Goal: Information Seeking & Learning: Learn about a topic

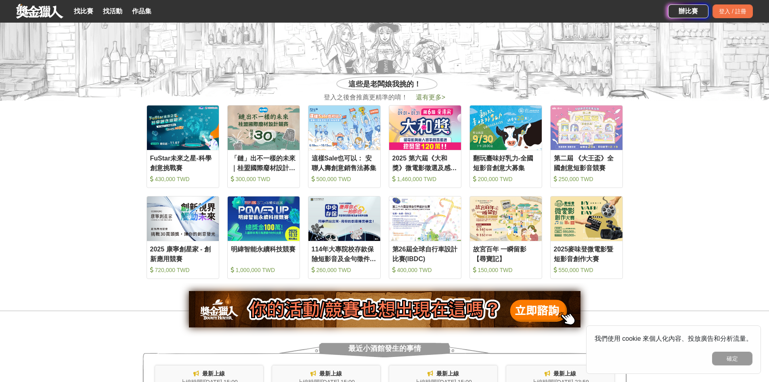
scroll to position [364, 0]
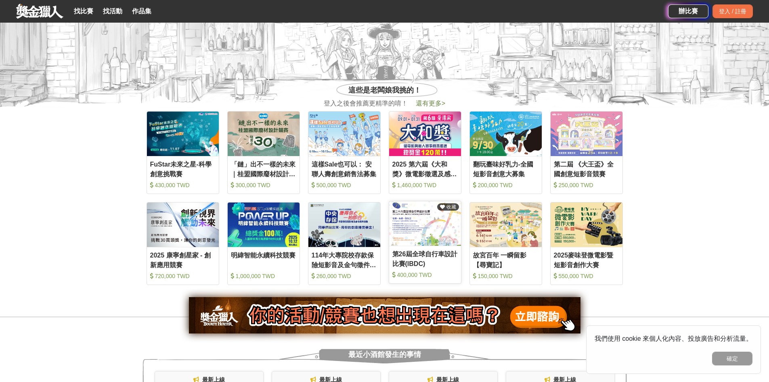
click at [378, 235] on img at bounding box center [425, 223] width 72 height 44
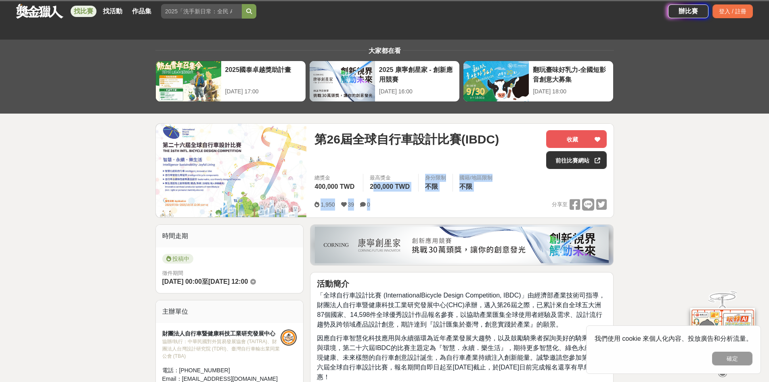
drag, startPoint x: 376, startPoint y: 187, endPoint x: 383, endPoint y: 200, distance: 14.3
click at [378, 200] on div "第26屆全球自行車設計比賽(IBDC) 收藏 前往比賽網站 總獎金 400,000 TWD 最高獎金 200,000 TWD 身分限制 不限 國籍/地區限制 …" at bounding box center [460, 171] width 305 height 94
click at [378, 200] on div "1,950 39 0 分享至" at bounding box center [461, 204] width 292 height 13
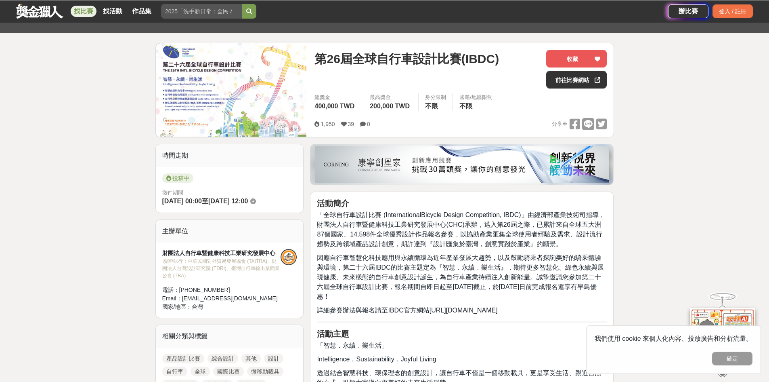
scroll to position [81, 0]
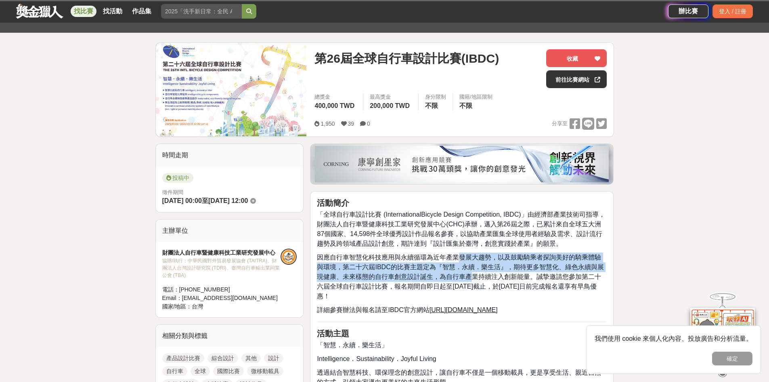
drag, startPoint x: 460, startPoint y: 252, endPoint x: 463, endPoint y: 280, distance: 28.4
click at [378, 280] on span "因應自行車智慧化科技應用與永續循環為近年產業發展大趨勢，以及鼓勵騎乘者探詢美好的騎乘體驗與環境，第二十六屆IBDC的比賽主題定為『智慧．永續．樂生活』，期待更…" at bounding box center [460, 277] width 287 height 46
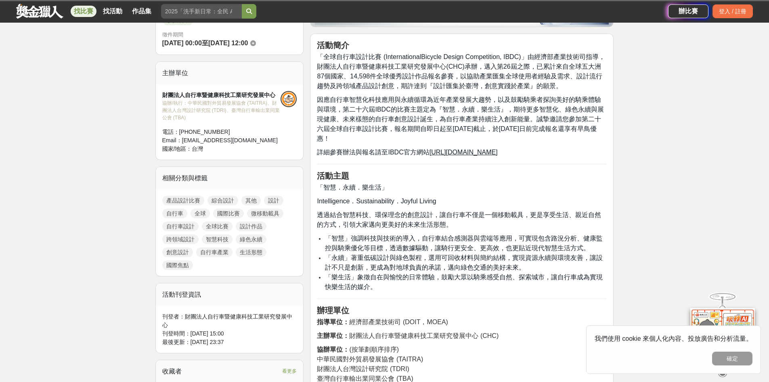
scroll to position [242, 0]
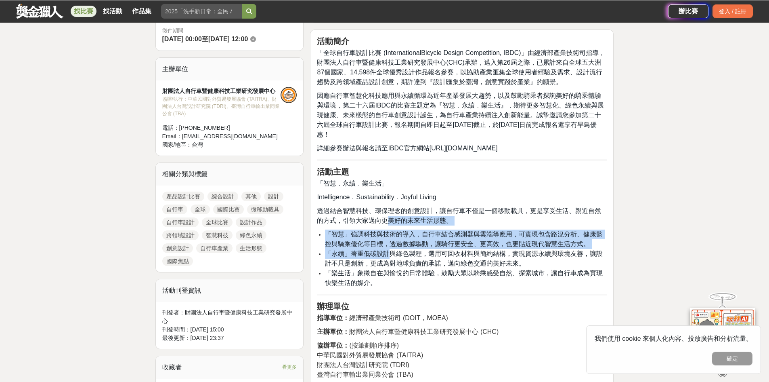
drag, startPoint x: 387, startPoint y: 218, endPoint x: 392, endPoint y: 255, distance: 37.5
click at [378, 255] on div "活動簡介 「全球自行車設計比賽 (InternationalBicycle Design Competition, IBDC)」由經濟部產業技術司指導，財團法…" at bounding box center [462, 277] width 290 height 482
click at [378, 258] on span "「永續」著重低碳設計與綠色製程，選用可回收材料與簡約結構，實現資源永續與環境友善，讓設計不只是創新，更成為對地球負責的承諾，邁向綠色交通的美好未來。" at bounding box center [464, 258] width 278 height 17
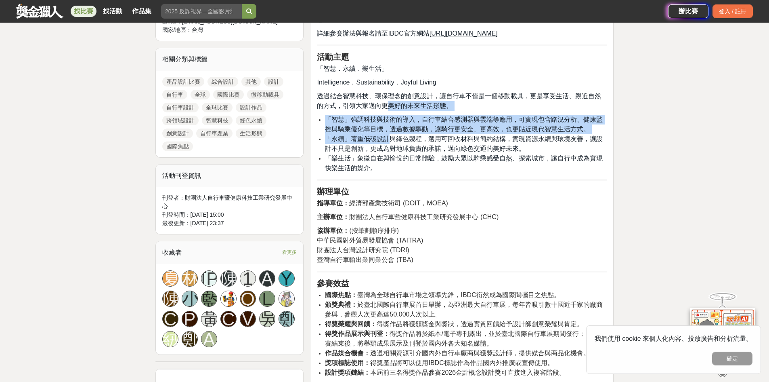
scroll to position [364, 0]
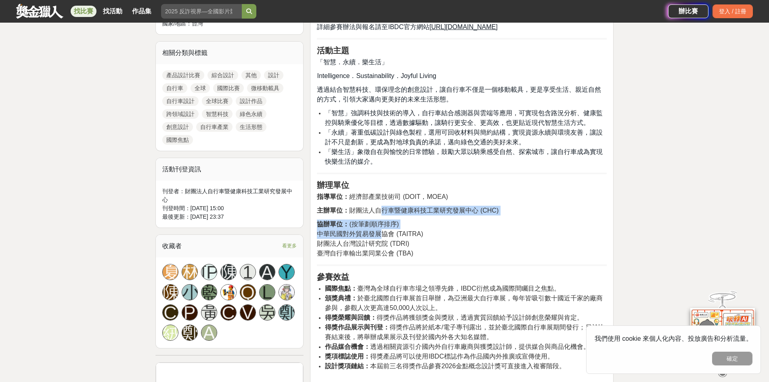
drag, startPoint x: 382, startPoint y: 214, endPoint x: 381, endPoint y: 231, distance: 17.0
click at [378, 231] on div "活動簡介 「全球自行車設計比賽 (InternationalBicycle Design Competition, IBDC)」由經濟部產業技術司指導，財團法…" at bounding box center [462, 156] width 290 height 482
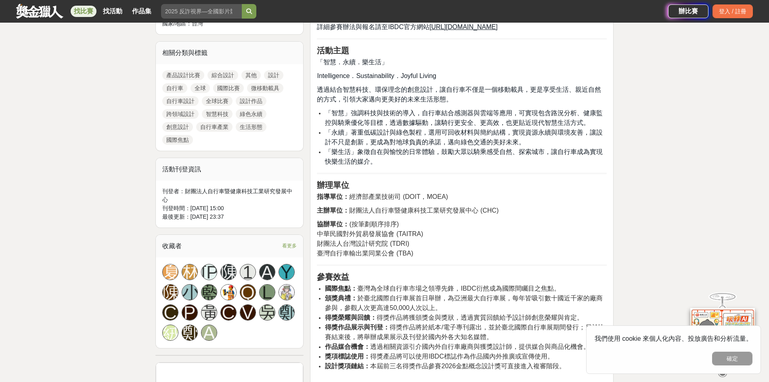
click at [378, 250] on span "臺灣自行車輸出業同業公會 (TBA)" at bounding box center [365, 253] width 96 height 7
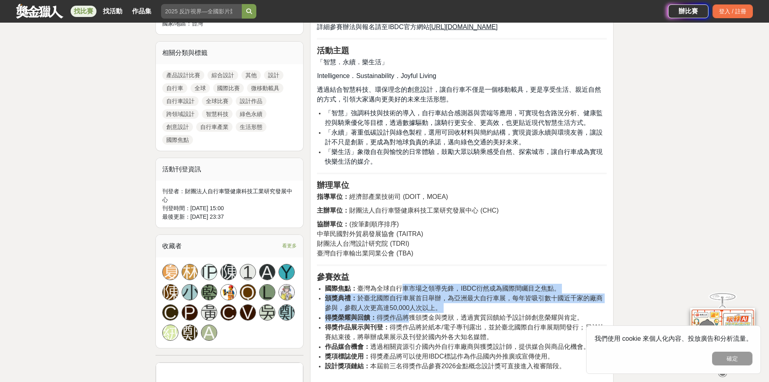
drag, startPoint x: 402, startPoint y: 283, endPoint x: 412, endPoint y: 319, distance: 37.1
click at [378, 293] on ul "國際焦點： 臺灣為全球自行車市場之領導先鋒，IBDC衍然成為國際間矚目之焦點。 頒獎典禮： 於臺北國際自行車展首日舉辦，為亞洲最大自行車展，每年皆吸引數十國近…" at bounding box center [462, 327] width 290 height 87
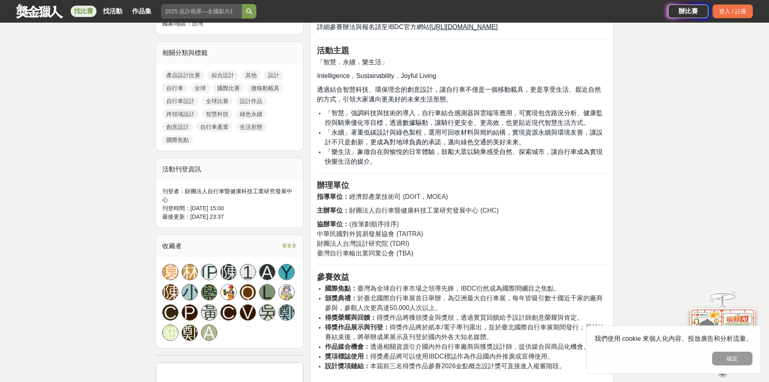
click at [378, 293] on span "得獎作品展示與刊登： 得獎作品將於紙本/電子專刊露出，並於臺北國際自行車展期間發行；另於比賽結束後，將舉辦成果展示及刊登於國內外各大知名媒體。" at bounding box center [464, 332] width 279 height 17
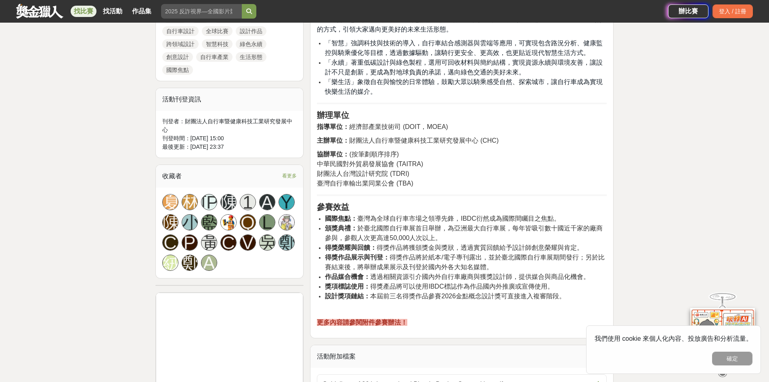
scroll to position [485, 0]
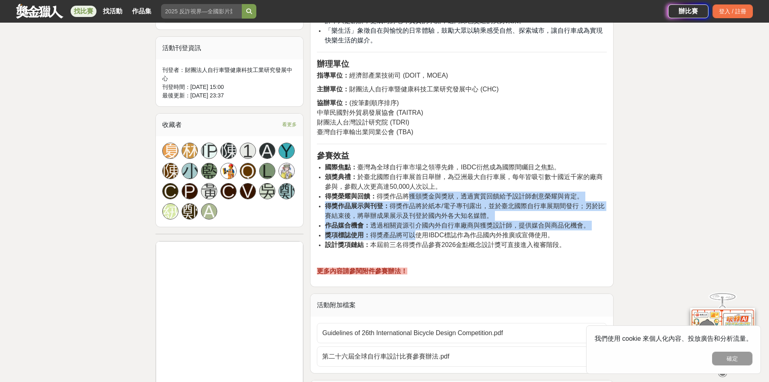
drag, startPoint x: 408, startPoint y: 198, endPoint x: 418, endPoint y: 230, distance: 33.6
click at [378, 230] on ul "國際焦點： 臺灣為全球自行車市場之領導先鋒，IBDC衍然成為國際間矚目之焦點。 頒獎典禮： 於臺北國際自行車展首日舉辦，為亞洲最大自行車展，每年皆吸引數十國近…" at bounding box center [462, 205] width 290 height 87
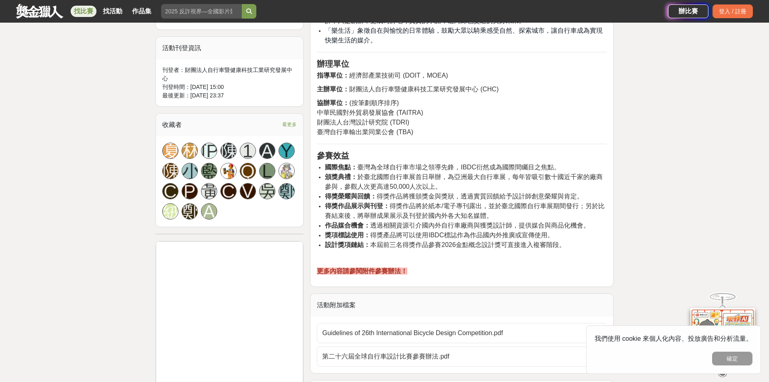
click at [378, 232] on span "獎項標誌使用： 得獎產品將可以使用IBDC標誌作為作品國內外推廣或宣傳使用。" at bounding box center [439, 234] width 229 height 7
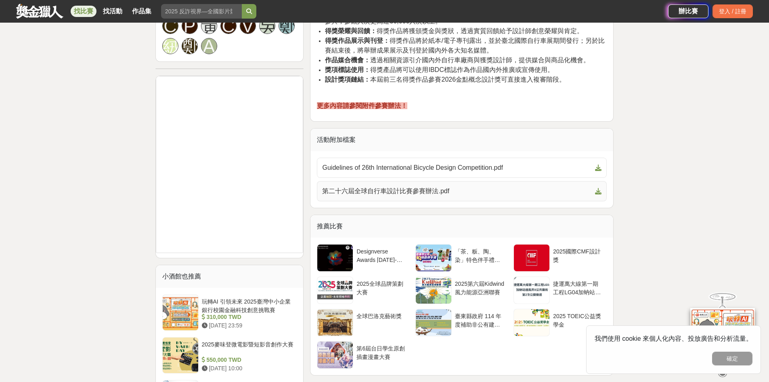
scroll to position [646, 0]
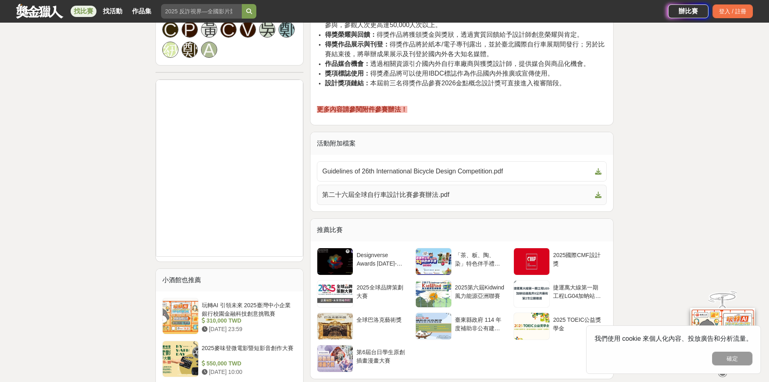
click at [378, 192] on span "第二十六屆全球自行車設計比賽參賽辦法.pdf" at bounding box center [457, 195] width 270 height 10
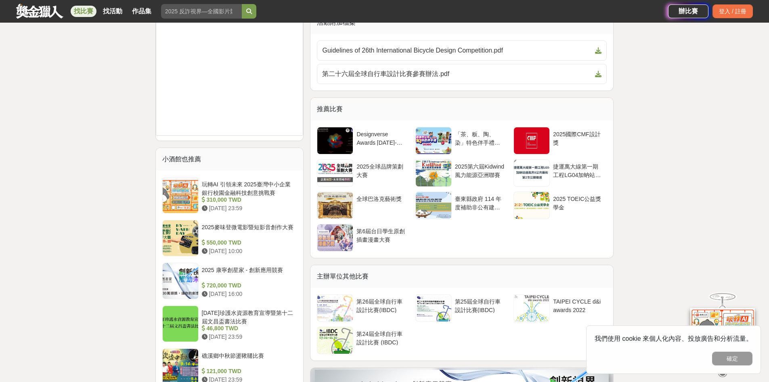
scroll to position [767, 0]
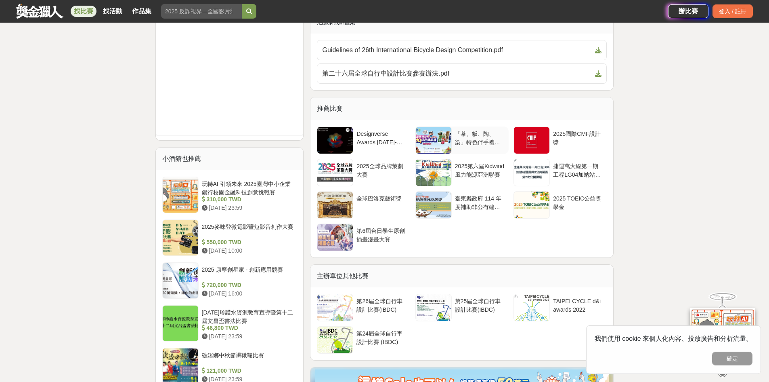
click at [378, 139] on div "「茶、粄、陶、染」特色伴手禮票選活動" at bounding box center [480, 137] width 50 height 15
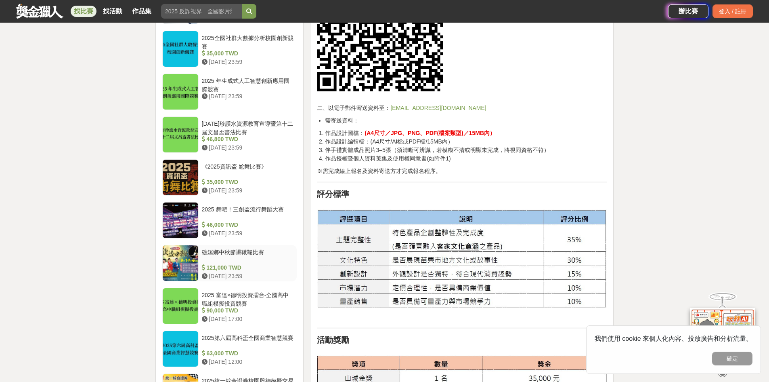
scroll to position [808, 0]
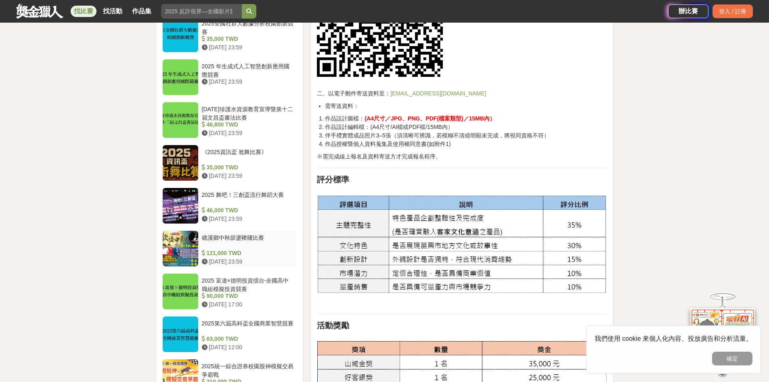
click at [214, 233] on div "礁溪鄉中秋節盪鞦韆比賽" at bounding box center [248, 240] width 92 height 15
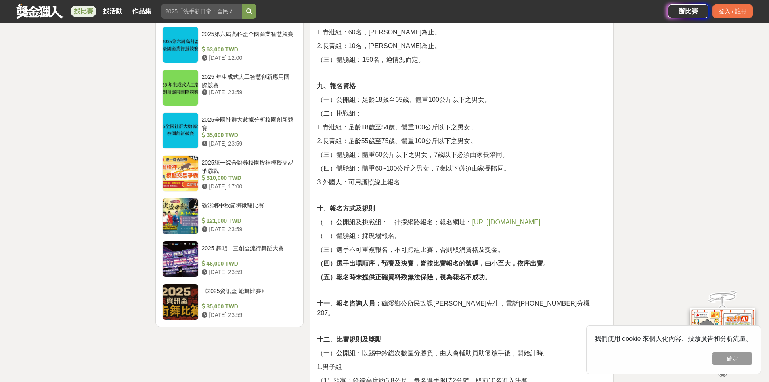
scroll to position [847, 0]
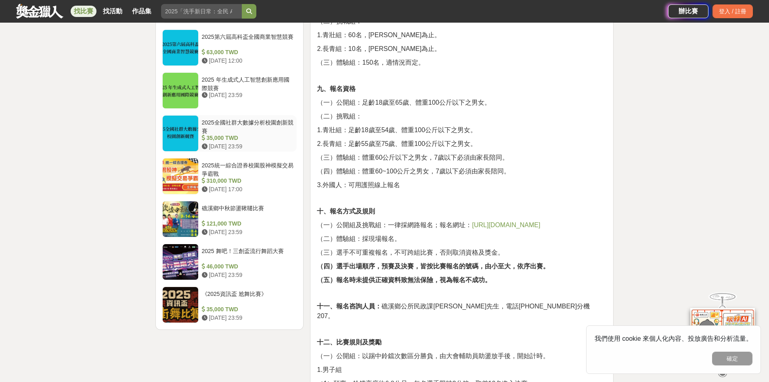
click at [179, 158] on div at bounding box center [181, 176] width 36 height 36
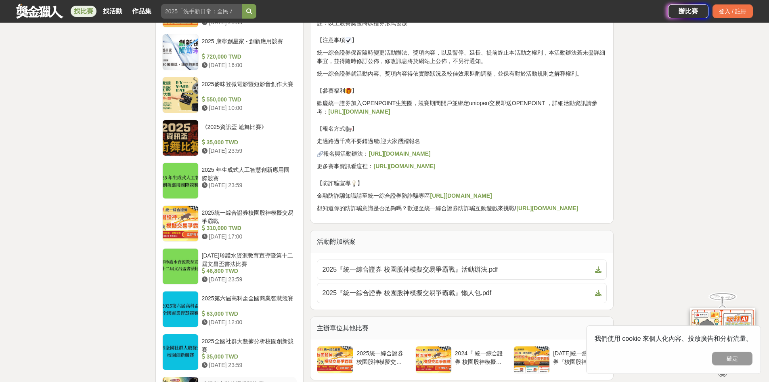
scroll to position [767, 0]
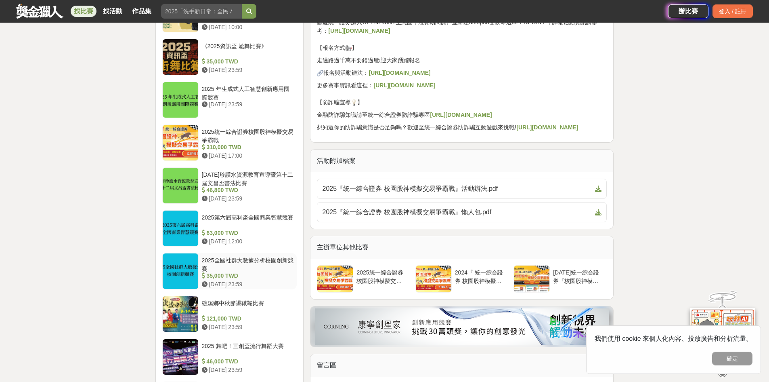
click at [258, 264] on div "2025全國社群大數據分析校園創新競賽" at bounding box center [248, 263] width 92 height 15
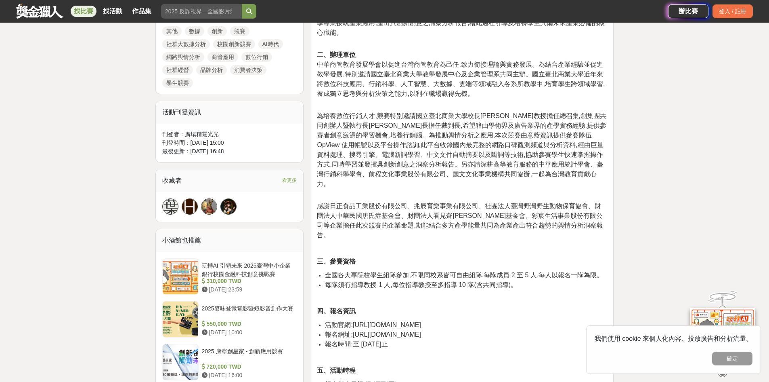
scroll to position [403, 0]
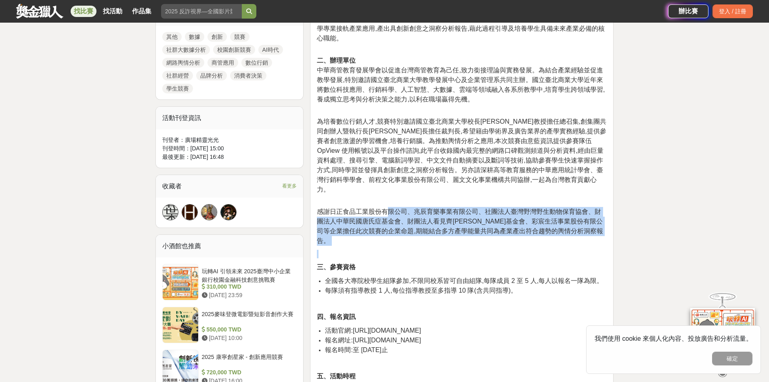
drag, startPoint x: 391, startPoint y: 201, endPoint x: 401, endPoint y: 228, distance: 28.6
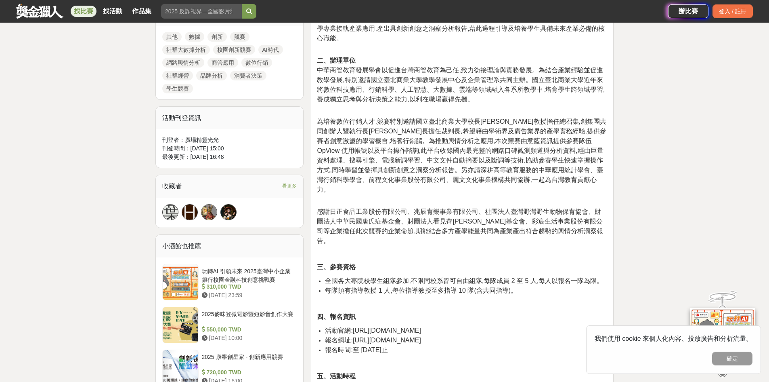
click at [378, 262] on p "三、參賽資格" at bounding box center [462, 267] width 290 height 10
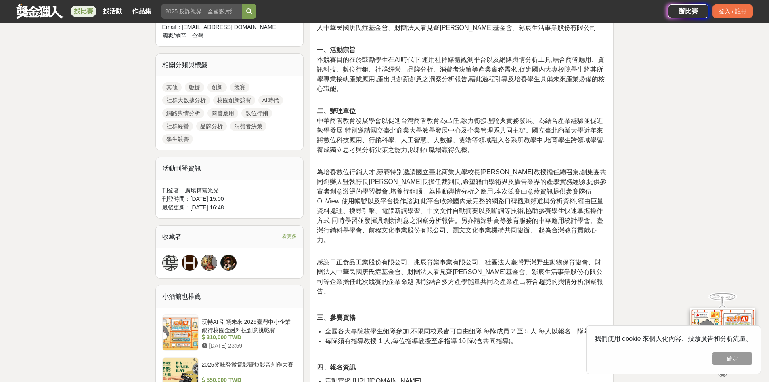
scroll to position [282, 0]
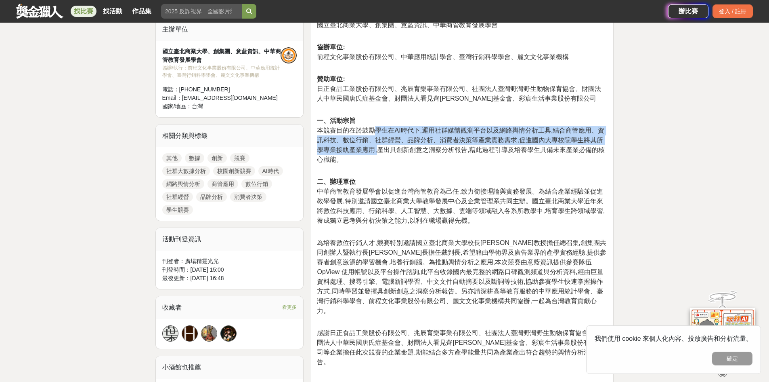
drag, startPoint x: 376, startPoint y: 134, endPoint x: 380, endPoint y: 149, distance: 15.6
click at [378, 149] on span "本競賽目的在於鼓勵學生在AI時代下,運用社群媒體觀測平台以及網路輿情分析工具,結合商管應用、資訊科技、數位行銷、社群經營、品牌分析、消費者決策等產業實務需求,…" at bounding box center [461, 145] width 288 height 36
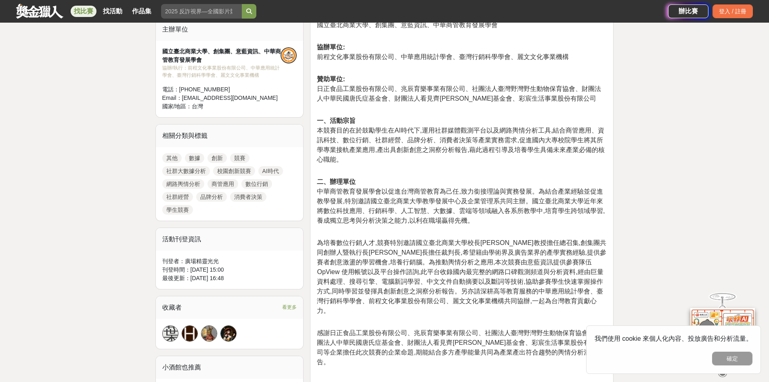
click at [377, 195] on span "中華商管教育發展學會以促進台灣商管教育為己任,致力銜接理論與實務發展。為結合產業經驗並促進教學發展,特別邀請國立臺北商業大學教學發展中心及企業管理系共同主辦。…" at bounding box center [461, 206] width 288 height 36
click at [376, 214] on span "中華商管教育發展學會以促進台灣商管教育為己任,致力銜接理論與實務發展。為結合產業經驗並促進教學發展,特別邀請國立臺北商業大學教學發展中心及企業管理系共同主辦。…" at bounding box center [461, 206] width 288 height 36
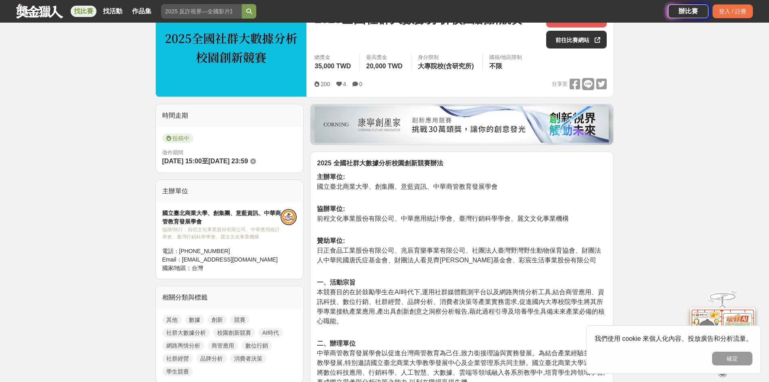
scroll to position [322, 0]
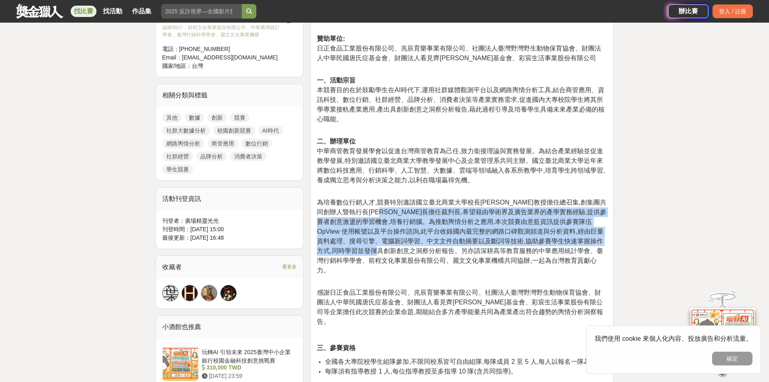
drag, startPoint x: 418, startPoint y: 207, endPoint x: 424, endPoint y: 252, distance: 46.1
click at [378, 252] on span "為培養數位行銷人才,競賽特別邀請國立臺北商業大學校長[PERSON_NAME]教授擔任總召集,創集團共同創辦人暨執行長[PERSON_NAME]長擔任裁判長,…" at bounding box center [461, 236] width 289 height 75
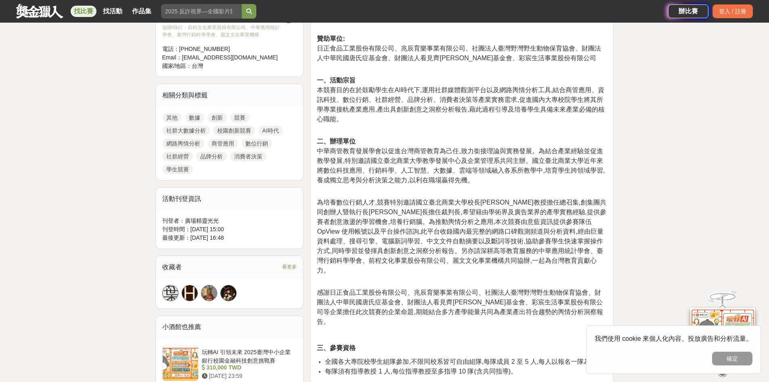
click at [378, 270] on p "為培養數位行銷人才,競賽特別邀請國立臺北商業大學校長[PERSON_NAME]教授擔任總召集,創集團共同創辦人暨執行長[PERSON_NAME]長擔任裁判長,…" at bounding box center [462, 241] width 290 height 86
drag, startPoint x: 377, startPoint y: 240, endPoint x: 532, endPoint y: 235, distance: 154.4
click at [378, 235] on span "為培養數位行銷人才,競賽特別邀請國立臺北商業大學校長[PERSON_NAME]教授擔任總召集,創集團共同創辦人暨執行長[PERSON_NAME]長擔任裁判長,…" at bounding box center [461, 236] width 289 height 75
click at [378, 246] on span "為培養數位行銷人才,競賽特別邀請國立臺北商業大學校長[PERSON_NAME]教授擔任總召集,創集團共同創辦人暨執行長[PERSON_NAME]長擔任裁判長,…" at bounding box center [461, 236] width 289 height 75
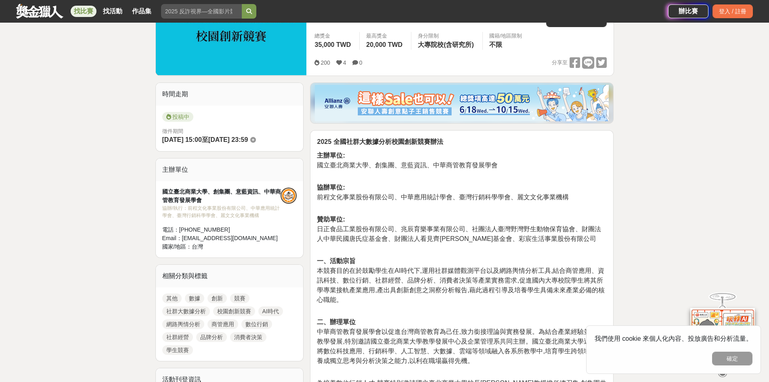
scroll to position [80, 0]
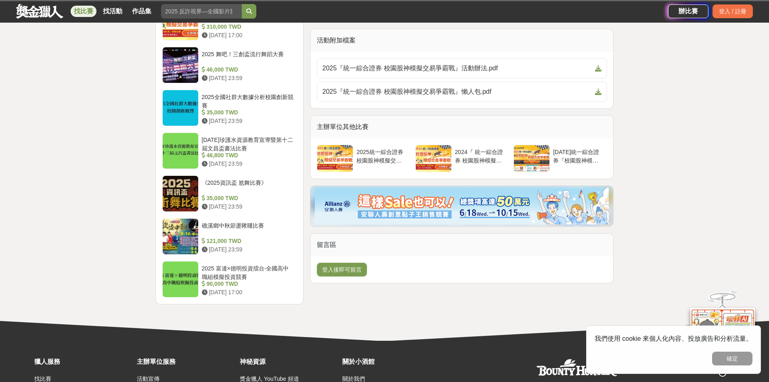
scroll to position [888, 0]
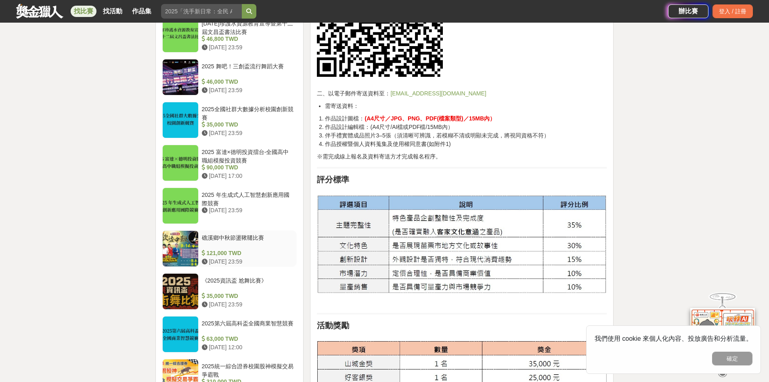
scroll to position [969, 0]
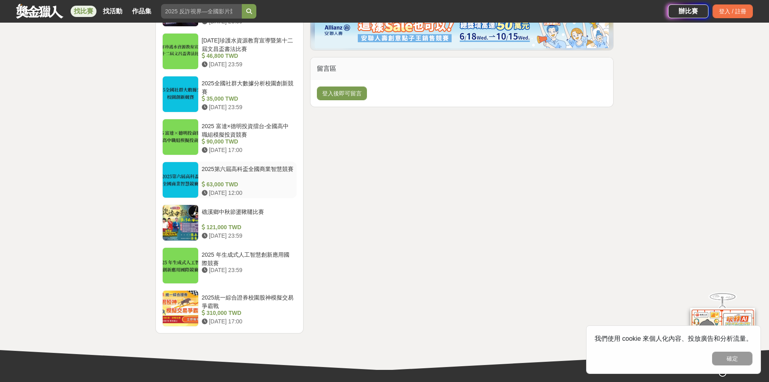
scroll to position [1171, 0]
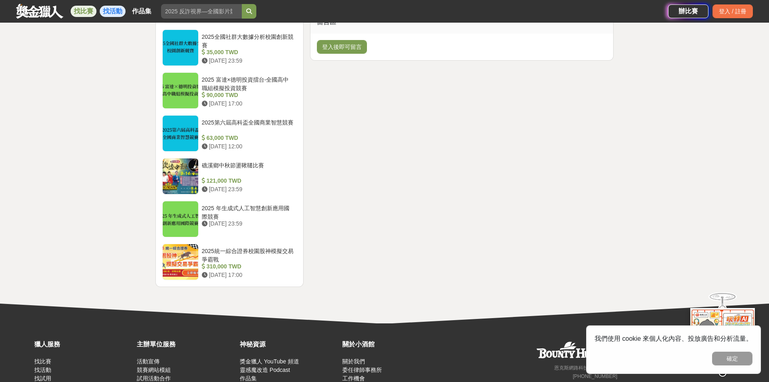
click at [109, 12] on link "找活動" at bounding box center [113, 11] width 26 height 11
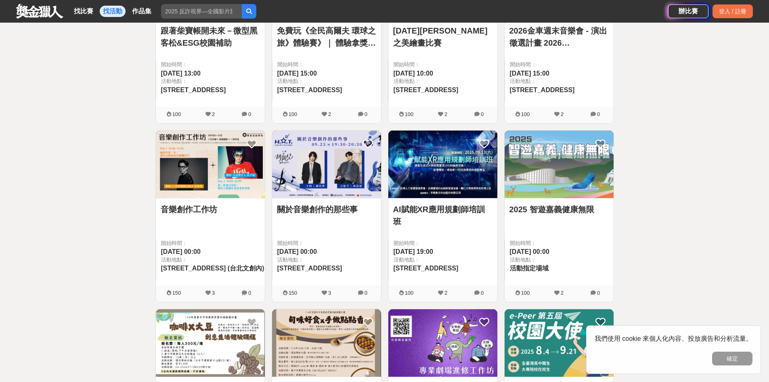
scroll to position [485, 0]
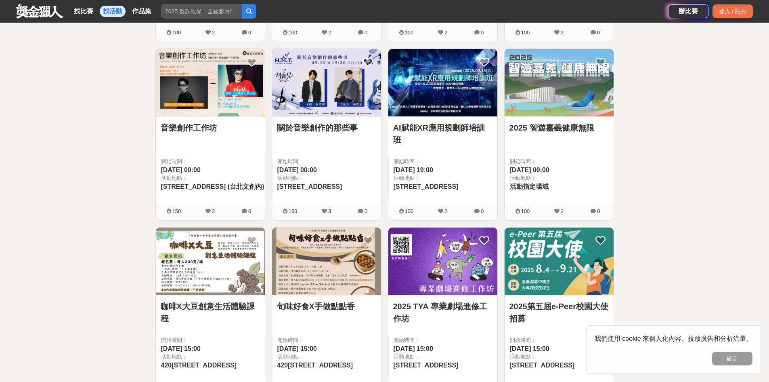
click at [378, 293] on link "2025 TYA 專業劇場進修工作坊" at bounding box center [442, 312] width 99 height 24
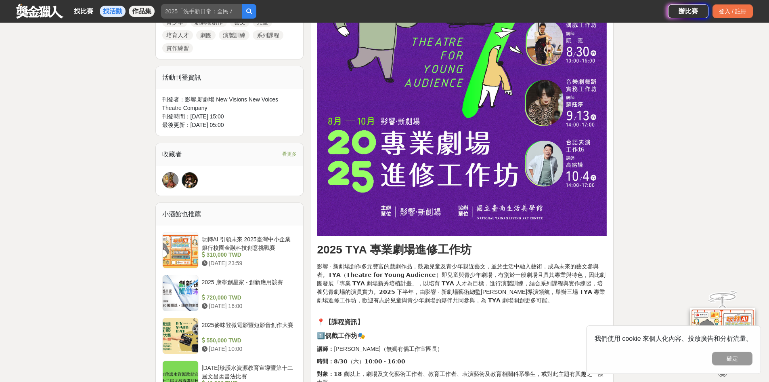
scroll to position [525, 0]
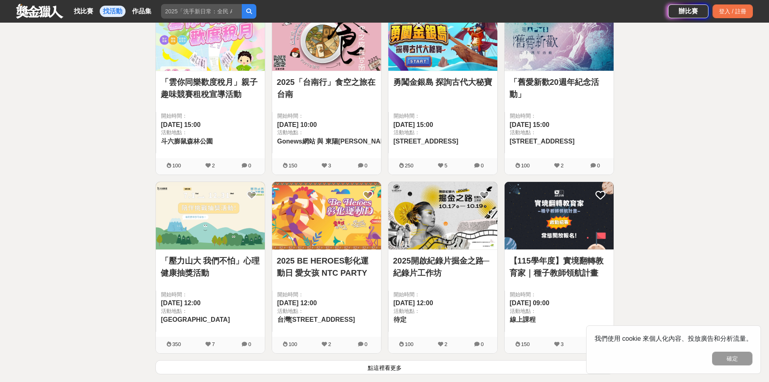
scroll to position [889, 0]
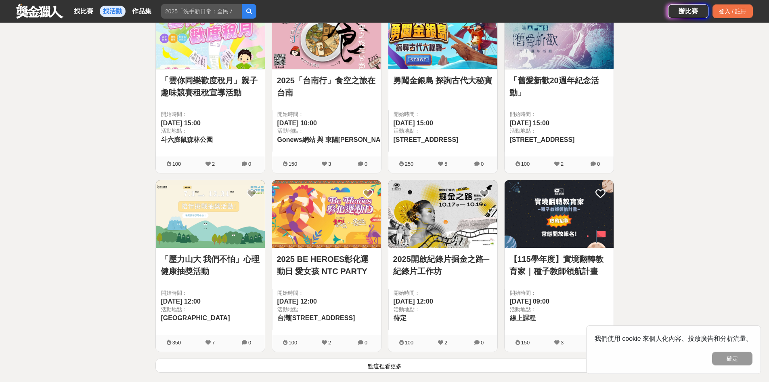
click at [200, 258] on link "「壓力山大 我們不怕」心理健康抽獎活動" at bounding box center [210, 265] width 99 height 24
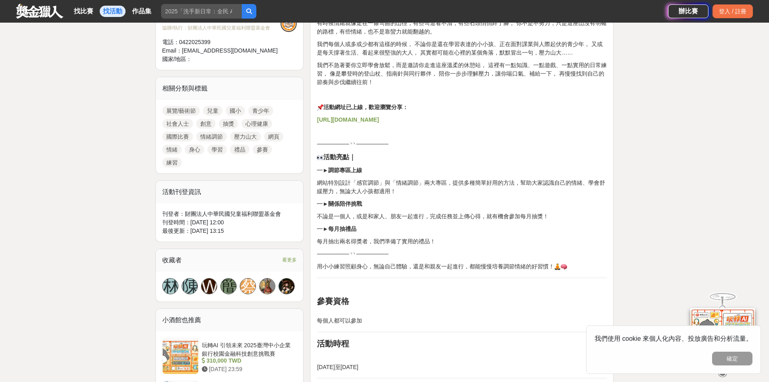
scroll to position [121, 0]
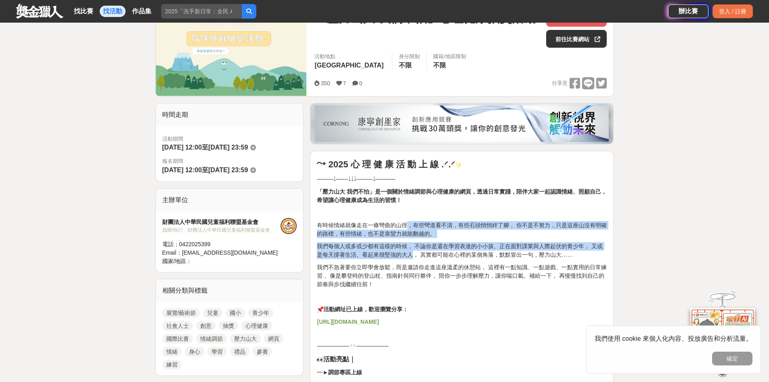
drag, startPoint x: 407, startPoint y: 221, endPoint x: 412, endPoint y: 256, distance: 35.8
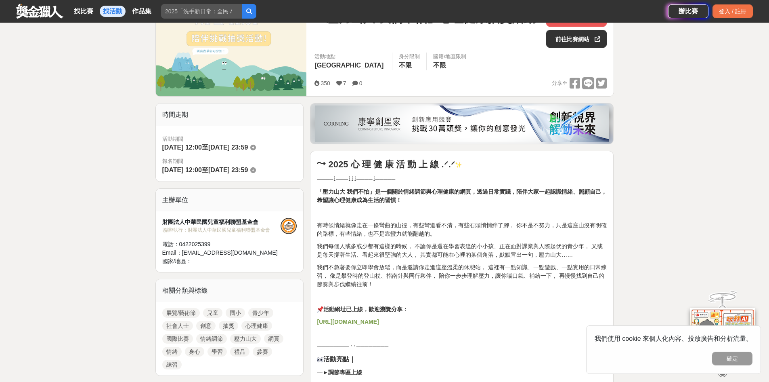
click at [378, 279] on p "我們不急著要你立即學會放鬆，而是邀請你走進這座溫柔的休憩站， 這裡有一點知識、一點遊戲、一點實用的日常練習， 像是攀登時的登山杖、指南針與同行夥伴， 陪你一步…" at bounding box center [462, 275] width 290 height 25
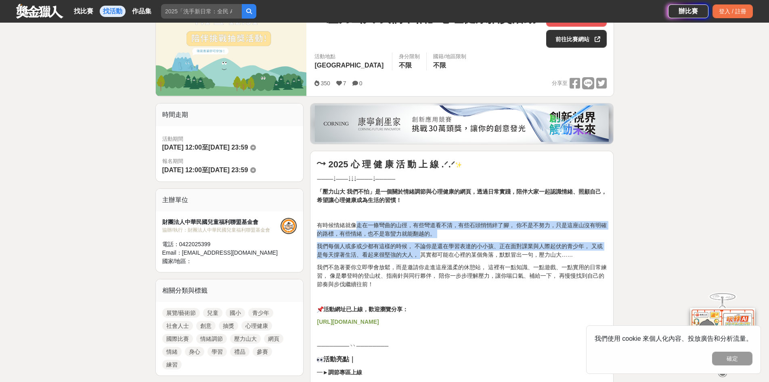
drag, startPoint x: 397, startPoint y: 250, endPoint x: 422, endPoint y: 255, distance: 24.8
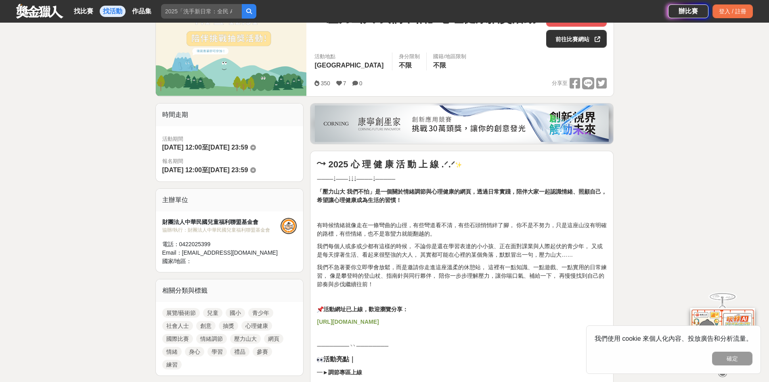
click at [378, 279] on p "我們不急著要你立即學會放鬆，而是邀請你走進這座溫柔的休憩站， 這裡有一點知識、一點遊戲、一點實用的日常練習， 像是攀登時的登山杖、指南針與同行夥伴， 陪你一步…" at bounding box center [462, 275] width 290 height 25
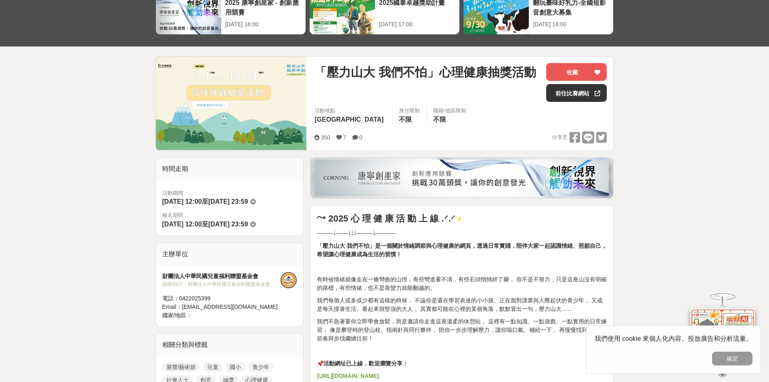
scroll to position [0, 0]
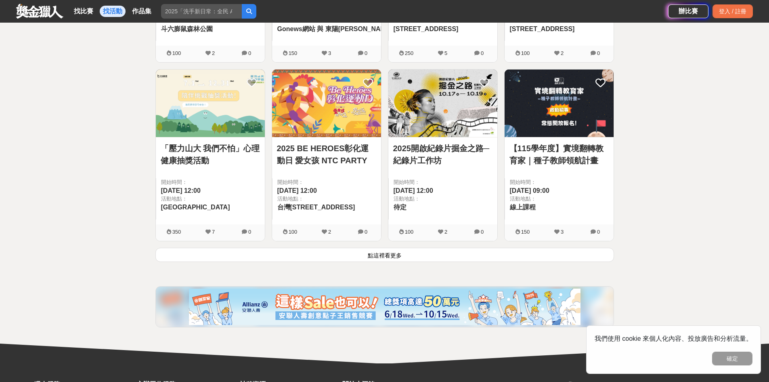
scroll to position [1010, 0]
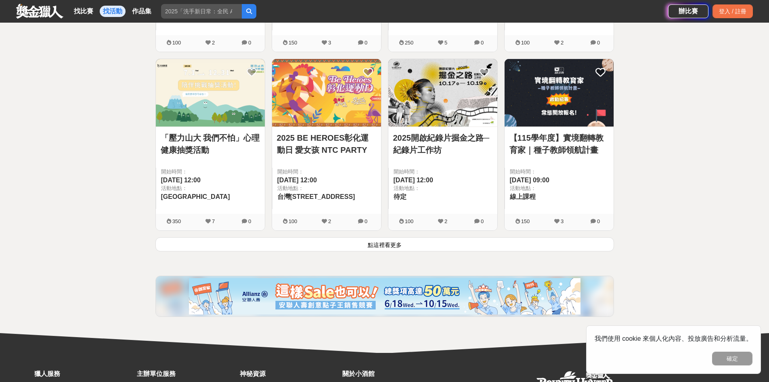
click at [373, 249] on button "點這裡看更多" at bounding box center [384, 244] width 459 height 14
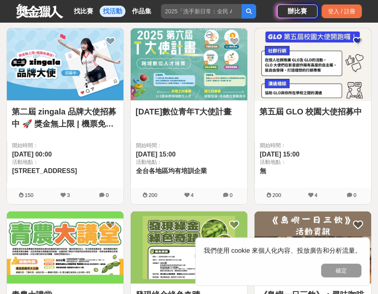
scroll to position [1575, 0]
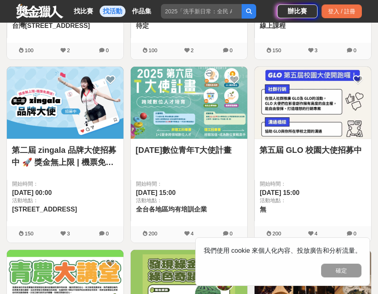
click at [286, 111] on img at bounding box center [313, 103] width 117 height 72
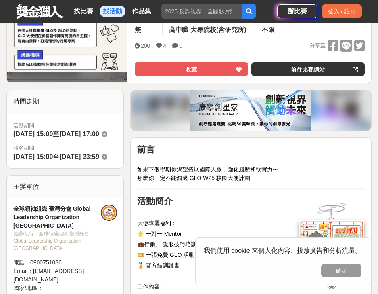
scroll to position [242, 0]
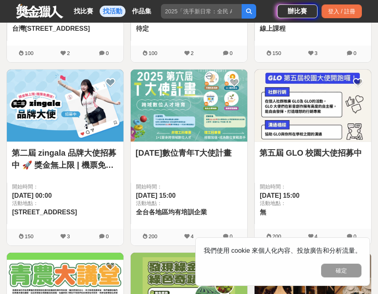
scroll to position [1575, 0]
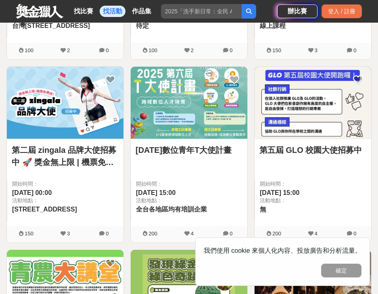
click at [36, 92] on img at bounding box center [65, 103] width 117 height 72
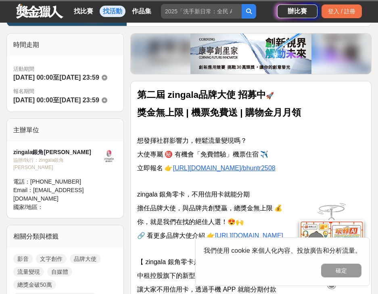
scroll to position [323, 0]
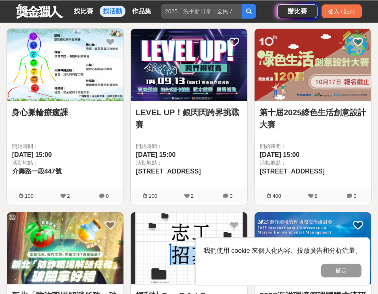
scroll to position [2100, 0]
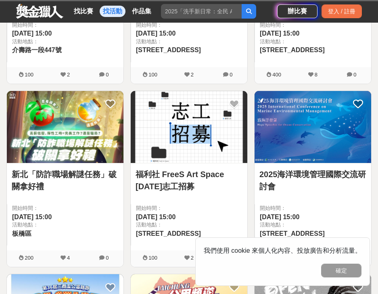
click at [168, 178] on link "福利社 FreeS Art Space [DATE]志工招募" at bounding box center [189, 180] width 107 height 24
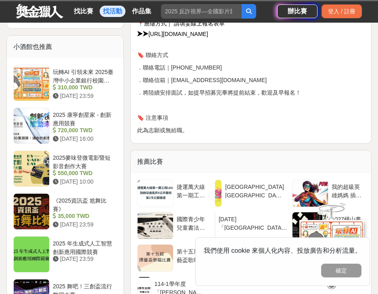
scroll to position [611, 0]
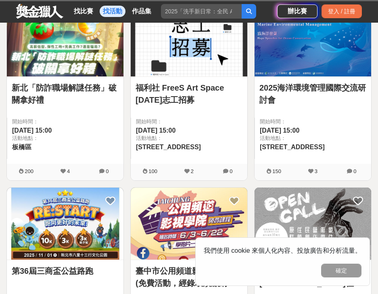
scroll to position [2181, 0]
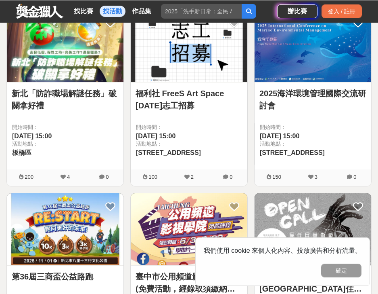
click at [298, 94] on link "2025海洋環境管理國際交流研討會" at bounding box center [313, 99] width 107 height 24
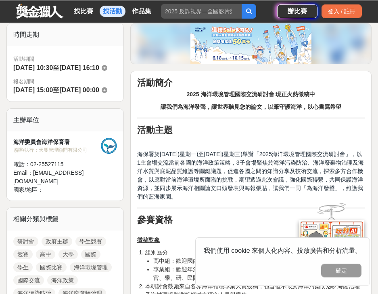
scroll to position [323, 0]
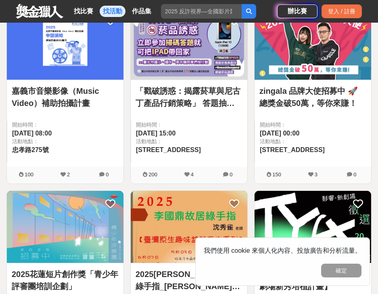
scroll to position [2545, 0]
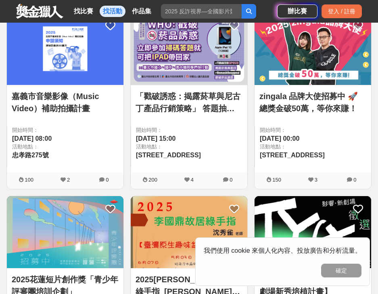
click at [161, 100] on link "「戳破誘惑：揭露菸草與尼古丁產品行銷策略」 答題抽獎活動" at bounding box center [189, 102] width 107 height 24
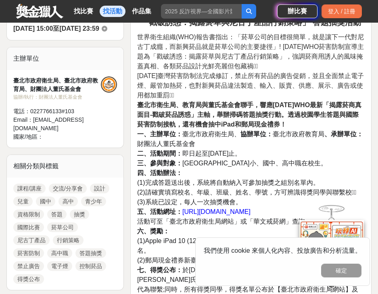
scroll to position [283, 0]
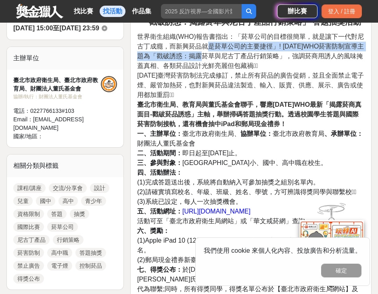
drag, startPoint x: 206, startPoint y: 50, endPoint x: 209, endPoint y: 59, distance: 8.7
click at [209, 59] on span "世界衛生組織(WHO)報告書指出：「菸草公司的目標很簡單，就是讓下一代對尼古丁成癮，而新興菸品就是菸草公司的主要捷徑」! [DATE]WHO菸害防制宣導主題為…" at bounding box center [250, 51] width 227 height 36
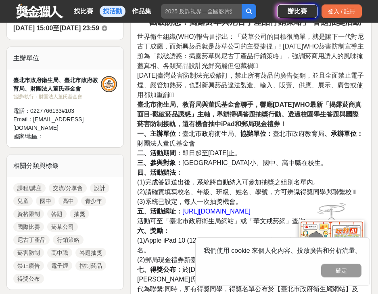
click at [218, 76] on span "[DATE]臺灣菸害防制法完成修訂，禁止所有菸品的廣告促銷，並且全面禁止電子煙、嚴管加熱菸，也對新興菸品違法製造、輸入、販賣、供應、展示、廣告或使用都加重罰緩〪" at bounding box center [250, 85] width 227 height 26
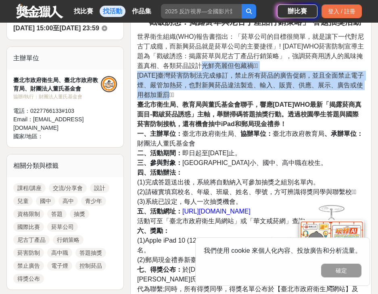
drag, startPoint x: 210, startPoint y: 70, endPoint x: 221, endPoint y: 97, distance: 28.9
click at [221, 97] on p "世界衛生組織(WHO)報告書指出：「菸草公司的目標很簡單，就是讓下一代對尼古丁成癮，而新興菸品就是菸草公司的主要捷徑」! [DATE]WHO菸害防制宣導主題為…" at bounding box center [251, 211] width 228 height 359
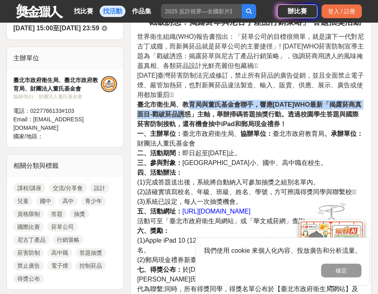
drag, startPoint x: 189, startPoint y: 106, endPoint x: 193, endPoint y: 117, distance: 11.6
click at [193, 117] on strong "臺北市衛生局、教育局與董氏基金會聯手，響應[DATE]WHO最新「揭露菸商真面目-戳破菸品誘惑」主軸，舉辦掃碼答題抽獎行動。透過校園學生答題與國際菸害防制接軌…" at bounding box center [249, 114] width 225 height 26
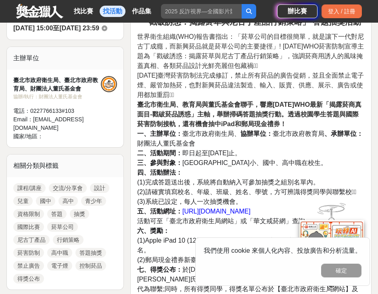
click at [204, 136] on span "一、主辦單位： 臺北市政府衛生局、 協辦單位： 臺北市政府教育局 、承辦單位： 財團法人董氏基金會" at bounding box center [250, 138] width 226 height 17
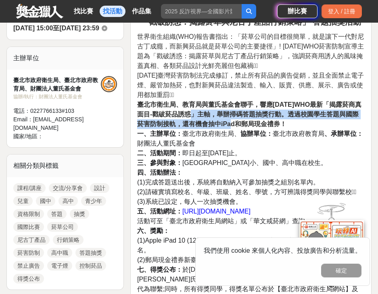
drag, startPoint x: 199, startPoint y: 112, endPoint x: 248, endPoint y: 121, distance: 50.1
click at [234, 126] on strong "臺北市衛生局、教育局與董氏基金會聯手，響應[DATE]WHO最新「揭露菸商真面目-戳破菸品誘惑」主軸，舉辦掃碼答題抽獎行動。透過校園學生答題與國際菸害防制接軌…" at bounding box center [249, 114] width 225 height 26
click at [254, 118] on strong "臺北市衛生局、教育局與董氏基金會聯手，響應[DATE]WHO最新「揭露菸商真面目-戳破菸品誘惑」主軸，舉辦掃碼答題抽獎行動。透過校園學生答題與國際菸害防制接軌…" at bounding box center [249, 114] width 225 height 26
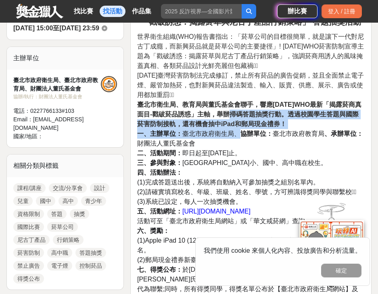
drag, startPoint x: 233, startPoint y: 112, endPoint x: 243, endPoint y: 136, distance: 25.6
click at [243, 136] on p "世界衛生組織(WHO)報告書指出：「菸草公司的目標很簡單，就是讓下一代對尼古丁成癮，而新興菸品就是菸草公司的主要捷徑」! [DATE]WHO菸害防制宣導主題為…" at bounding box center [251, 211] width 228 height 359
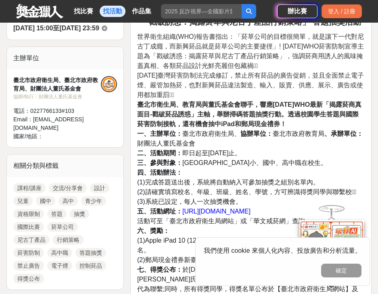
click at [256, 136] on strong "協辦單位：" at bounding box center [257, 133] width 32 height 7
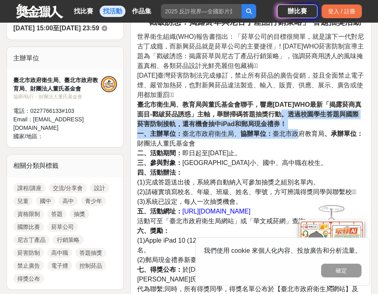
drag, startPoint x: 289, startPoint y: 113, endPoint x: 296, endPoint y: 131, distance: 19.1
click at [296, 131] on p "世界衛生組織(WHO)報告書指出：「菸草公司的目標很簡單，就是讓下一代對尼古丁成癮，而新興菸品就是菸草公司的主要捷徑」! [DATE]WHO菸害防制宣導主題為…" at bounding box center [251, 211] width 228 height 359
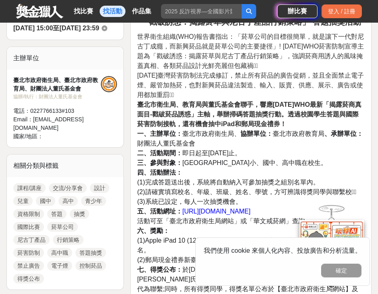
click at [150, 141] on span "一、主辦單位： 臺北市政府衛生局、 協辦單位： 臺北市政府教育局 、承辦單位： 財團法人董氏基金會" at bounding box center [250, 138] width 226 height 17
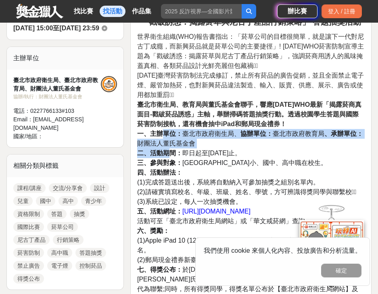
drag, startPoint x: 165, startPoint y: 131, endPoint x: 172, endPoint y: 152, distance: 21.8
click at [172, 152] on p "世界衛生組織(WHO)報告書指出：「菸草公司的目標很簡單，就是讓下一代對尼古丁成癮，而新興菸品就是菸草公司的主要捷徑」! [DATE]WHO菸害防制宣導主題為…" at bounding box center [251, 211] width 228 height 359
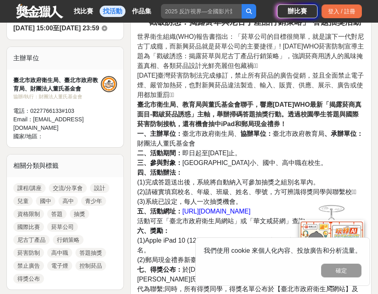
click at [186, 163] on span "三、參與對象： [GEOGRAPHIC_DATA]小、國中、高中職在校生。" at bounding box center [232, 162] width 190 height 7
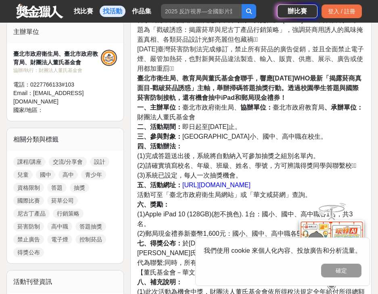
scroll to position [323, 0]
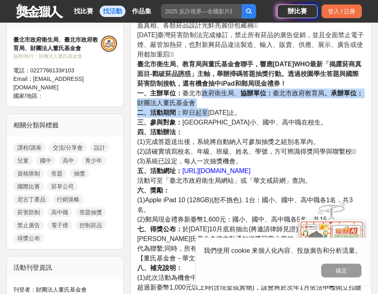
drag, startPoint x: 200, startPoint y: 93, endPoint x: 206, endPoint y: 108, distance: 16.4
click at [206, 108] on p "世界衛生組織(WHO)報告書指出：「菸草公司的目標很簡單，就是讓下一代對尼古丁成癮，而新興菸品就是菸草公司的主要捷徑」! [DATE]WHO菸害防制宣導主題為…" at bounding box center [251, 171] width 228 height 359
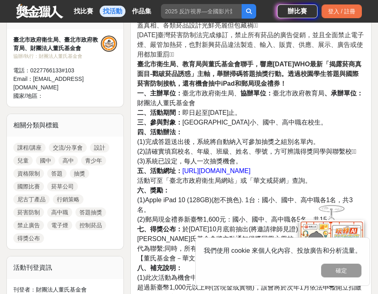
click at [209, 124] on span "三、參與對象： [GEOGRAPHIC_DATA]小、國中、高中職在校生。" at bounding box center [232, 122] width 190 height 7
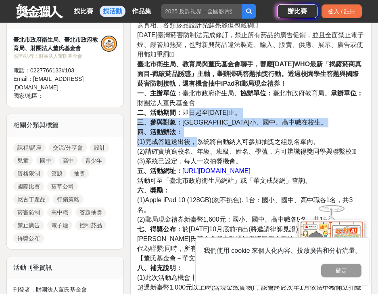
drag, startPoint x: 190, startPoint y: 120, endPoint x: 195, endPoint y: 140, distance: 20.9
click at [195, 140] on p "世界衛生組織(WHO)報告書指出：「菸草公司的目標很簡單，就是讓下一代對尼古丁成癮，而新興菸品就是菸草公司的主要捷徑」! [DATE]WHO菸害防制宣導主題為…" at bounding box center [251, 171] width 228 height 359
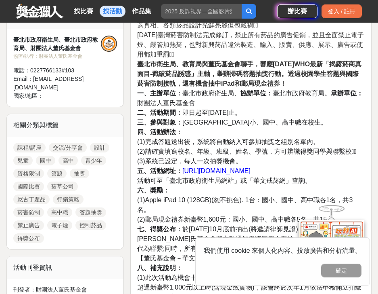
click at [201, 153] on span "(2)請確實填寫校名、年級、班級、姓名、學號，方可辨識得獎同學與聯繫校方〪" at bounding box center [246, 151] width 219 height 7
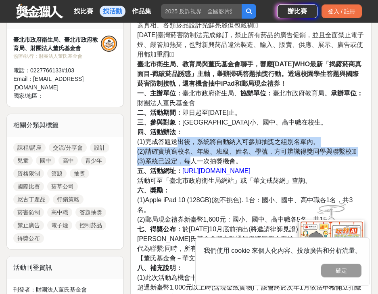
drag, startPoint x: 180, startPoint y: 137, endPoint x: 189, endPoint y: 162, distance: 26.4
click at [189, 162] on p "世界衛生組織(WHO)報告書指出：「菸草公司的目標很簡單，就是讓下一代對尼古丁成癮，而新興菸品就是菸草公司的主要捷徑」! [DATE]WHO菸害防制宣導主題為…" at bounding box center [251, 171] width 228 height 359
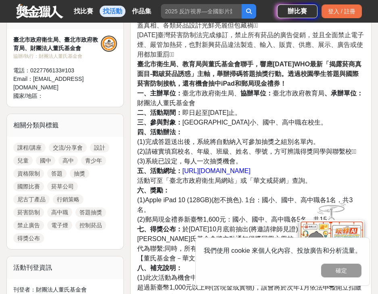
click at [228, 189] on p "世界衛生組織(WHO)報告書指出：「菸草公司的目標很簡單，就是讓下一代對尼古丁成癮，而新興菸品就是菸草公司的主要捷徑」! [DATE]WHO菸害防制宣導主題為…" at bounding box center [251, 171] width 228 height 359
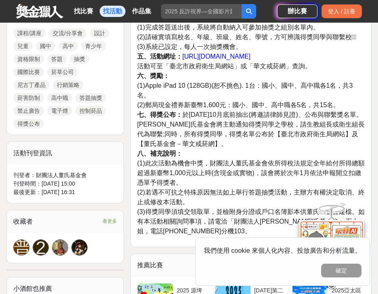
scroll to position [444, 0]
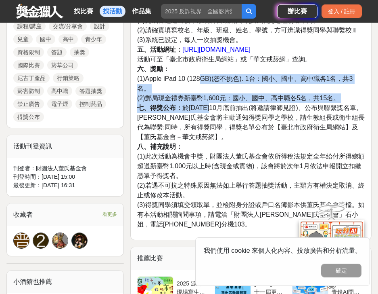
drag, startPoint x: 202, startPoint y: 80, endPoint x: 212, endPoint y: 112, distance: 33.2
click at [212, 112] on p "世界衛生組織(WHO)報告書指出：「菸草公司的目標很簡單，就是讓下一代對尼古丁成癮，而新興菸品就是菸草公司的主要捷徑」! [DATE]WHO菸害防制宣導主題為…" at bounding box center [251, 49] width 228 height 359
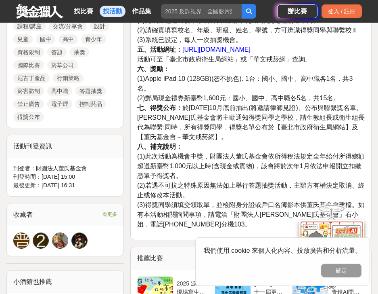
click at [217, 143] on p "世界衛生組織(WHO)報告書指出：「菸草公司的目標很簡單，就是讓下一代對尼古丁成癮，而新興菸品就是菸草公司的主要捷徑」! [DATE]WHO菸害防制宣導主題為…" at bounding box center [251, 49] width 228 height 359
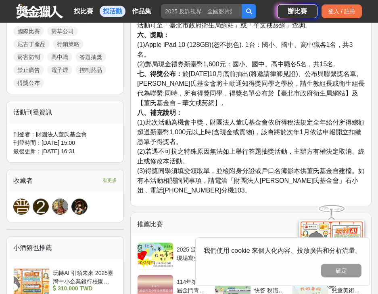
scroll to position [525, 0]
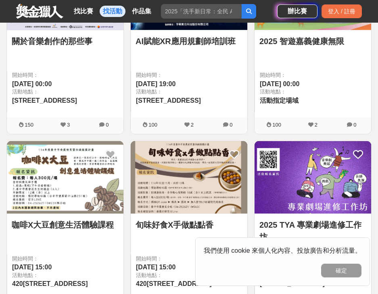
scroll to position [892, 0]
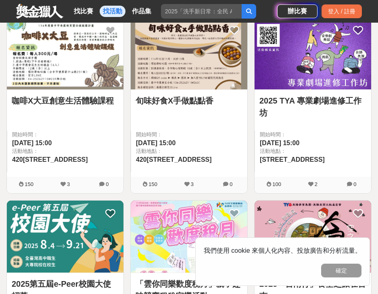
click at [46, 96] on link "咖啡X大豆創意生活體驗課程" at bounding box center [65, 101] width 107 height 12
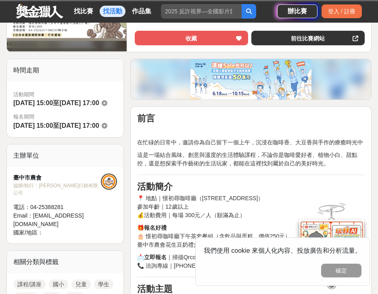
scroll to position [283, 0]
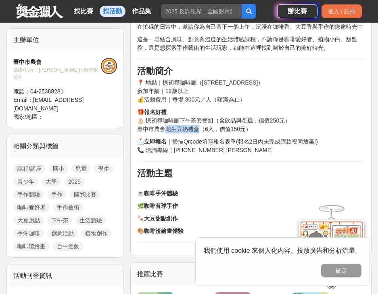
drag, startPoint x: 165, startPoint y: 125, endPoint x: 199, endPoint y: 128, distance: 34.4
click at [199, 128] on p "🎁 報名好禮 🎂 憬初尋咖啡廳下午茶套餐組（含飲品與蛋糕，價值250元） 臺中市農會花生豆奶禮盒（6入，價值150元）" at bounding box center [251, 120] width 228 height 25
click at [210, 147] on p "📩 立即報名 ｜掃描Qrcode填寫報名表單(報名2日內未完成匯款視同放棄!) 📞 洽詢專線｜[PHONE_NUMBER] [PERSON_NAME]" at bounding box center [251, 145] width 228 height 17
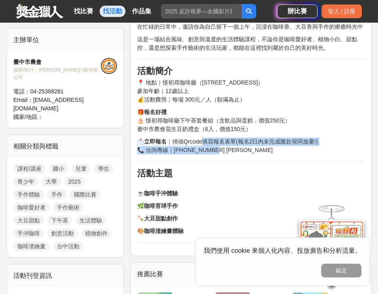
drag, startPoint x: 204, startPoint y: 139, endPoint x: 210, endPoint y: 149, distance: 11.1
click at [210, 149] on p "📩 立即報名 ｜掃描Qrcode填寫報名表單(報名2日內未完成匯款視同放棄!) 📞 洽詢專線｜[PHONE_NUMBER] [PERSON_NAME]" at bounding box center [251, 145] width 228 height 17
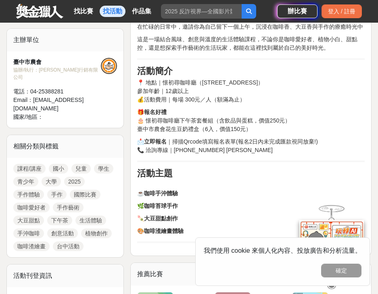
click at [226, 166] on div "前言 在忙碌的日常中，邀請你為自己留下一個上午，沉浸在咖啡香、大豆香與手作的療癒時光中 這是一場結合風味、創意與溫度的生活體驗課程，不論你是咖啡愛好者、植物小…" at bounding box center [251, 120] width 228 height 245
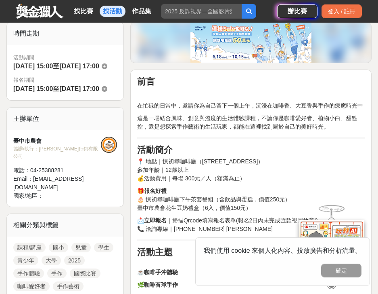
scroll to position [162, 0]
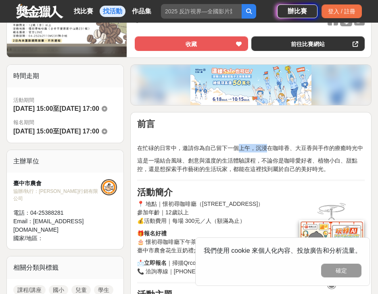
drag, startPoint x: 236, startPoint y: 147, endPoint x: 271, endPoint y: 152, distance: 35.1
click at [270, 151] on p "在忙碌的日常中，邀請你為自己留下一個上午，沉浸在咖啡香、大豆香與手作的療癒時光中" at bounding box center [251, 148] width 228 height 8
click at [280, 160] on p "這是一場結合風味、創意與溫度的生活體驗課程，不論你是咖啡愛好者、植物小白、甜點控，還是想探索手作藝術的生活玩家，都能在這裡找到屬於自己的美好時光。" at bounding box center [251, 164] width 228 height 17
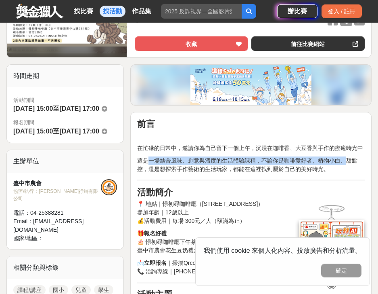
drag, startPoint x: 149, startPoint y: 163, endPoint x: 348, endPoint y: 157, distance: 198.4
click at [348, 157] on p "這是一場結合風味、創意與溫度的生活體驗課程，不論你是咖啡愛好者、植物小白、甜點控，還是想探索手作藝術的生活玩家，都能在這裡找到屬於自己的美好時光。" at bounding box center [251, 164] width 228 height 17
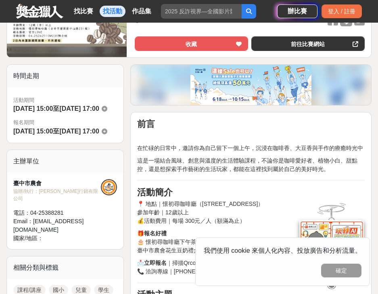
click at [353, 174] on div "前言 在忙碌的日常中，邀請你為自己留下一個上午，沉浸在咖啡香、大豆香與手作的療癒時光中 這是一場結合風味、創意與溫度的生活體驗課程，不論你是咖啡愛好者、植物小…" at bounding box center [251, 241] width 228 height 245
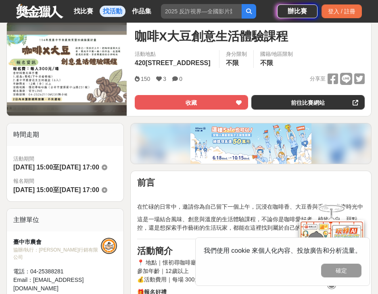
scroll to position [0, 0]
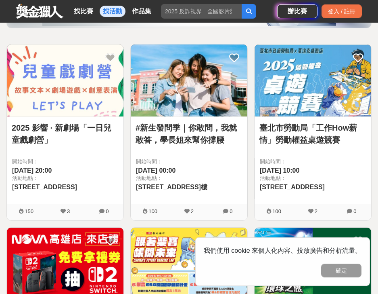
scroll to position [133, 0]
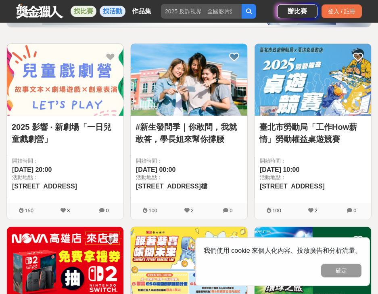
click at [80, 15] on link "找比賽" at bounding box center [84, 11] width 26 height 11
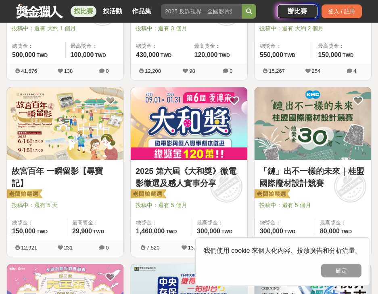
scroll to position [416, 0]
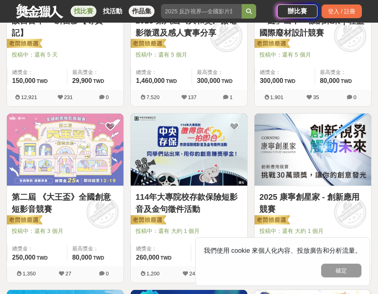
click at [143, 13] on link "作品集" at bounding box center [142, 11] width 26 height 11
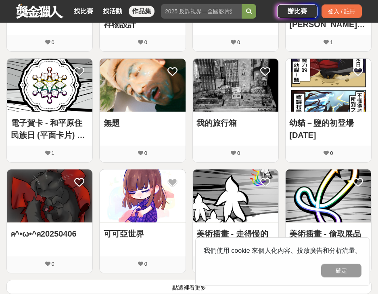
scroll to position [364, 0]
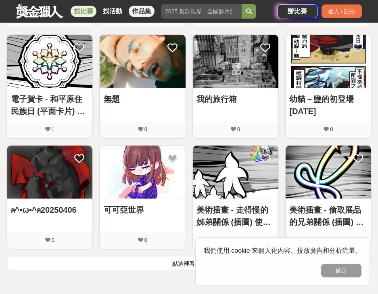
click at [79, 13] on link "找比賽" at bounding box center [84, 11] width 26 height 11
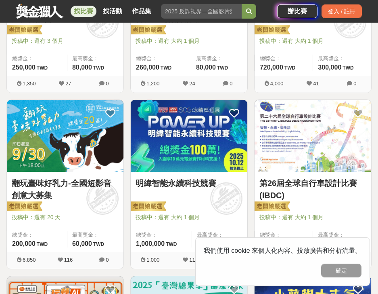
scroll to position [525, 0]
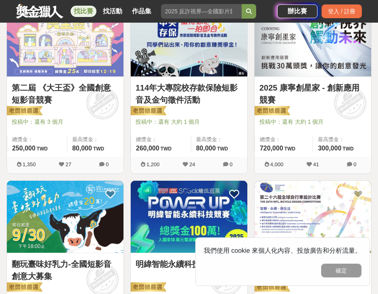
click at [67, 87] on link "第二屆 《大王盃》全國創意短影音競賽" at bounding box center [65, 94] width 107 height 24
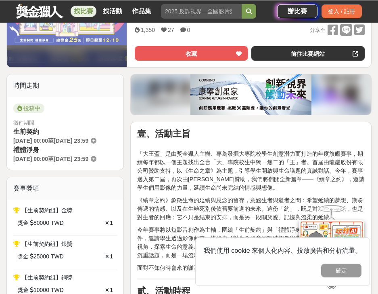
scroll to position [242, 0]
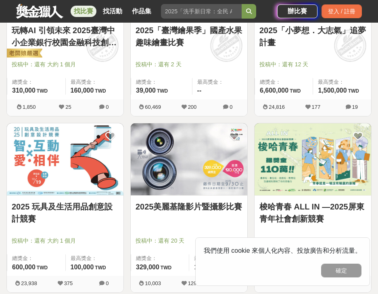
scroll to position [848, 0]
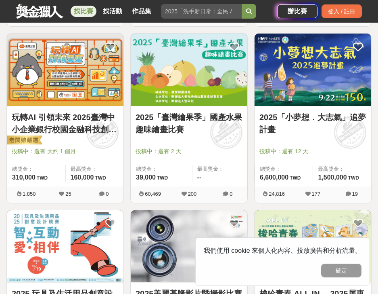
click at [281, 124] on link "2025「小夢想．大志氣」追夢計畫" at bounding box center [313, 123] width 107 height 24
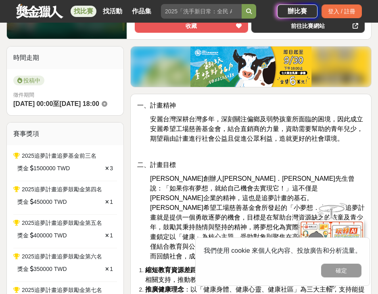
scroll to position [208, 0]
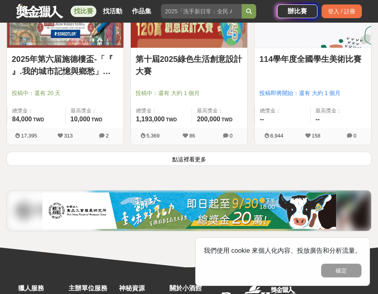
scroll to position [1527, 0]
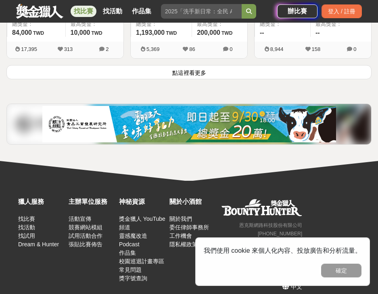
click at [234, 65] on button "點這裡看更多" at bounding box center [189, 72] width 366 height 14
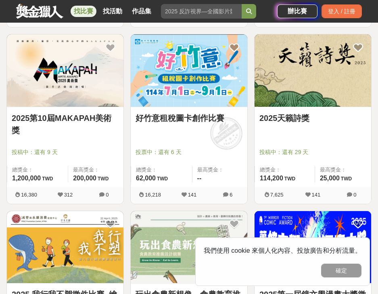
scroll to position [1891, 0]
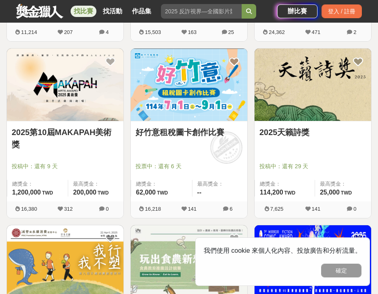
click at [99, 129] on link "2025第10屆MAKAPAH美術獎" at bounding box center [65, 138] width 107 height 24
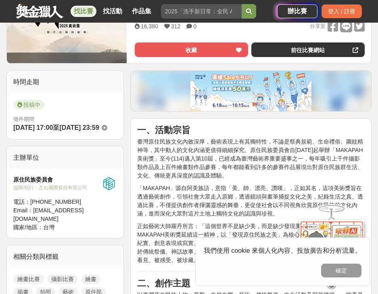
scroll to position [162, 0]
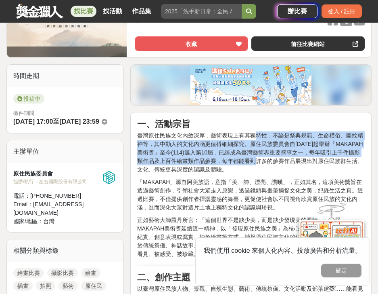
drag, startPoint x: 254, startPoint y: 137, endPoint x: 261, endPoint y: 159, distance: 23.0
click at [261, 159] on span "臺灣原住民族文化內斂深厚，藝術表現上有其獨特性，不論是祭典規範、生命禮俗、圖紋精神等，其中動人的文化內涵更值得細細探究。原住民族委員會自[DATE]起舉辦「M…" at bounding box center [250, 152] width 226 height 40
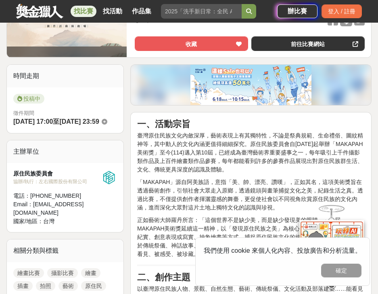
click at [262, 167] on p "臺灣原住民族文化內斂深厚，藝術表現上有其獨特性，不論是祭典規範、生命禮俗、圖紋精神等，其中動人的文化內涵更值得細細探究。原住民族委員會自[DATE]起舉辦「M…" at bounding box center [251, 152] width 228 height 42
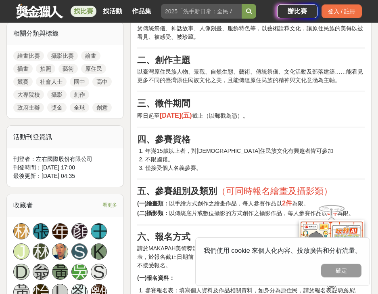
scroll to position [525, 0]
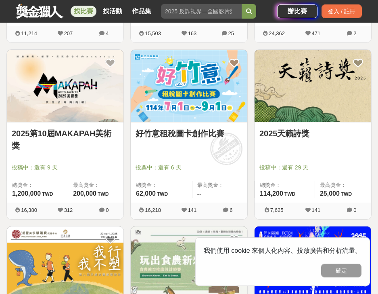
scroll to position [1891, 0]
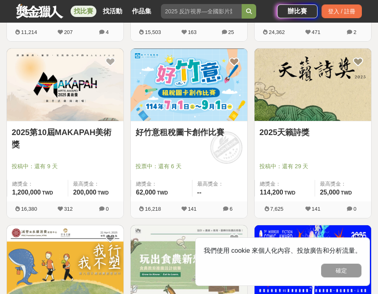
click at [187, 127] on link "好竹意租稅圖卡創作比賽" at bounding box center [189, 132] width 107 height 12
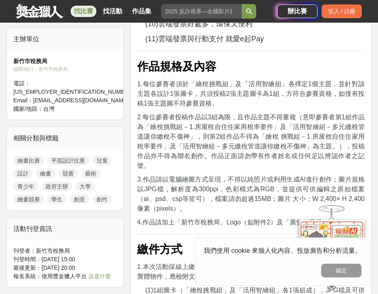
scroll to position [687, 0]
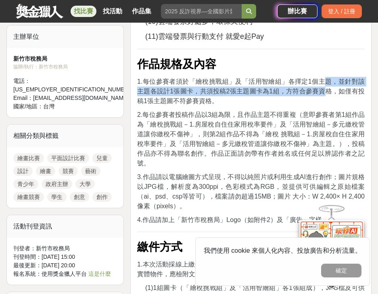
drag, startPoint x: 323, startPoint y: 80, endPoint x: 324, endPoint y: 90, distance: 9.4
click at [324, 90] on span "1.每位參賽者須於「繪稅挑戰組」及「活用智繪組」各擇定1個主題，並針對該主題各設計1張圖卡，共須投稿2張主題圖卡為1組，方符合參賽資格，如僅有投稿1張主題圖不…" at bounding box center [251, 91] width 228 height 26
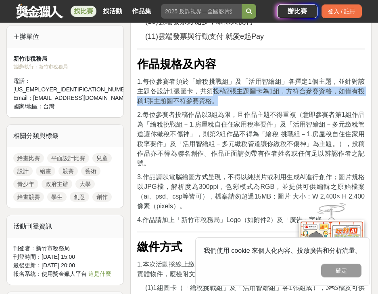
drag, startPoint x: 215, startPoint y: 93, endPoint x: 216, endPoint y: 101, distance: 7.8
click at [216, 101] on span "1.每位參賽者須於「繪稅挑戰組」及「活用智繪組」各擇定1個主題，並針對該主題各設計1張圖卡，共須投稿2張主題圖卡為1組，方符合參賽資格，如僅有投稿1張主題圖不…" at bounding box center [251, 91] width 228 height 26
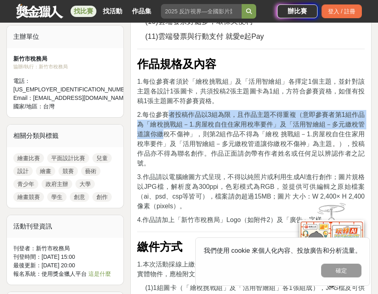
drag, startPoint x: 166, startPoint y: 118, endPoint x: 165, endPoint y: 131, distance: 13.0
click at [165, 131] on span "2.每位參賽者投稿作品以3組為限，且作品主題不得重複（意即參賽者第1組作品為「繪稅挑戰組－1.房屋稅自住住家用稅率要件」及「活用智繪組－多元繳稅管道讓你繳稅不…" at bounding box center [251, 138] width 228 height 55
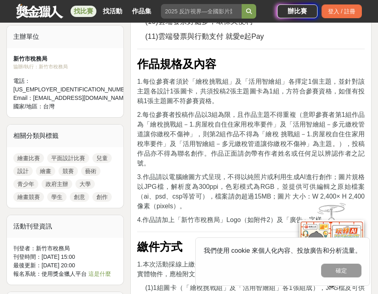
click at [158, 149] on span "2.每位參賽者投稿作品以3組為限，且作品主題不得重複（意即參賽者第1組作品為「繪稅挑戰組－1.房屋稅自住住家用稅率要件」及「活用智繪組－多元繳稅管道讓你繳稅不…" at bounding box center [251, 138] width 228 height 55
click at [194, 124] on span "2.每位參賽者投稿作品以3組為限，且作品主題不得重複（意即參賽者第1組作品為「繪稅挑戰組－1.房屋稅自住住家用稅率要件」及「活用智繪組－多元繳稅管道讓你繳稅不…" at bounding box center [251, 138] width 228 height 55
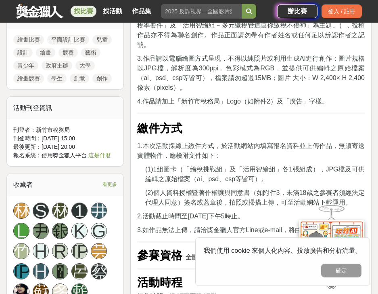
scroll to position [808, 0]
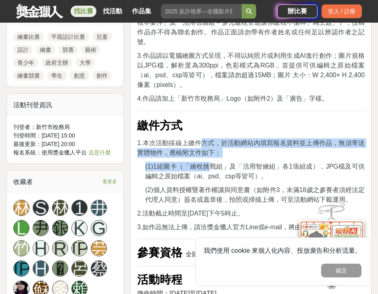
drag, startPoint x: 202, startPoint y: 132, endPoint x: 210, endPoint y: 151, distance: 20.5
click at [210, 151] on div "活動簡介 藉由電腦繪圖方式設計宣導圖卡，以雲端發票及稅務知識等為設計主題，傳達正確租稅觀念及深耕租稅教育。 活動主題 本次比賽分為「繪稅挑戰組」及「活用智繪組…" at bounding box center [251, 253] width 228 height 1561
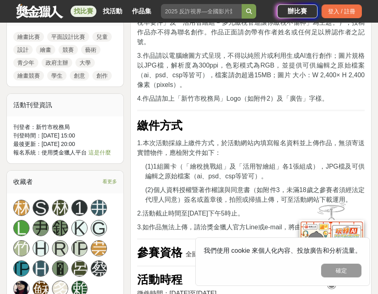
click at [218, 186] on span "(2)個人資料授權暨著作權讓與同意書（如附件3，未滿18歲之參賽者須經法定代理人同意）簽名或蓋章後，拍照或掃描上傳，可至活動網站下載運用。" at bounding box center [255, 194] width 220 height 17
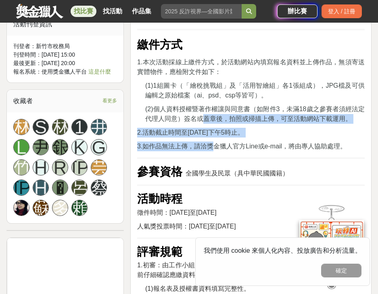
drag, startPoint x: 206, startPoint y: 105, endPoint x: 215, endPoint y: 130, distance: 26.1
click at [215, 130] on div "活動簡介 藉由電腦繪圖方式設計宣導圖卡，以雲端發票及稅務知識等為設計主題，傳達正確租稅觀念及深耕租稅教育。 活動主題 本次比賽分為「繪稅挑戰組」及「活用智繪組…" at bounding box center [251, 172] width 228 height 1561
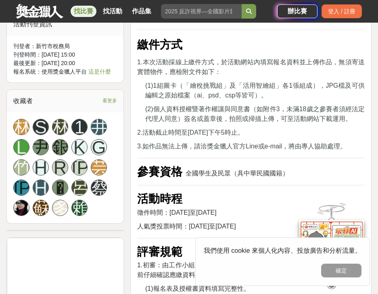
click at [218, 147] on div "活動簡介 藉由電腦繪圖方式設計宣導圖卡，以雲端發票及稅務知識等為設計主題，傳達正確租稅觀念及深耕租稅教育。 活動主題 本次比賽分為「繪稅挑戰組」及「活用智繪組…" at bounding box center [251, 172] width 228 height 1561
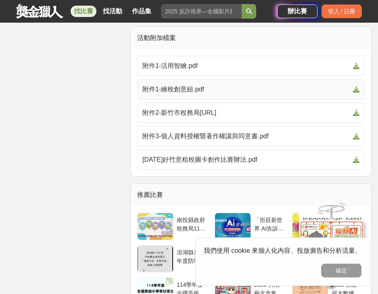
scroll to position [1818, 0]
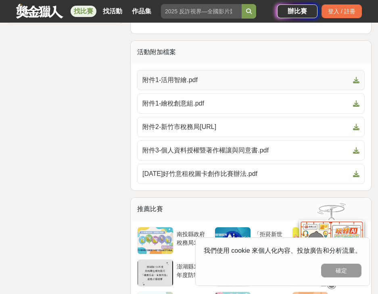
click at [181, 75] on span "附件1-活用智繪.pdf" at bounding box center [247, 80] width 208 height 10
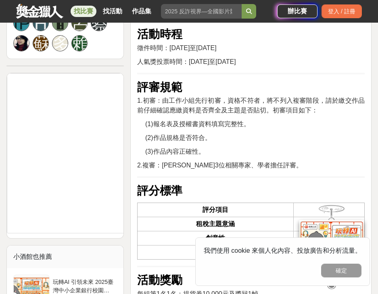
scroll to position [1050, 0]
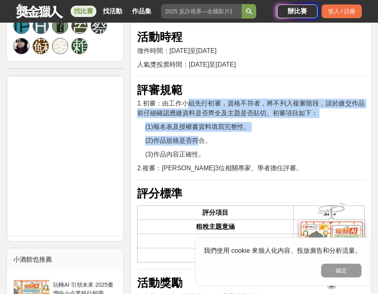
drag, startPoint x: 191, startPoint y: 97, endPoint x: 196, endPoint y: 127, distance: 30.8
click at [196, 127] on div "活動簡介 藉由電腦繪圖方式設計宣導圖卡，以雲端發票及稅務知識等為設計主題，傳達正確租稅觀念及深耕租稅教育。 活動主題 本次比賽分為「繪稅挑戰組」及「活用智繪組…" at bounding box center [251, 10] width 228 height 1561
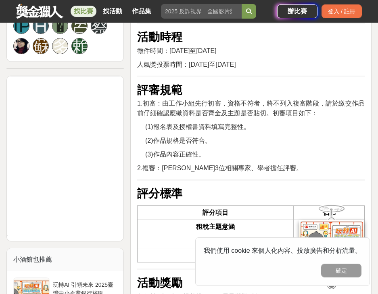
click at [250, 137] on div "活動簡介 藉由電腦繪圖方式設計宣導圖卡，以雲端發票及稅務知識等為設計主題，傳達正確租稅觀念及深耕租稅教育。 活動主題 本次比賽分為「繪稅挑戰組」及「活用智繪組…" at bounding box center [251, 10] width 228 height 1561
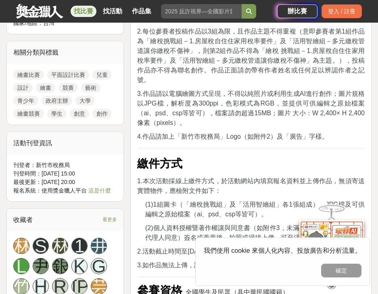
scroll to position [767, 0]
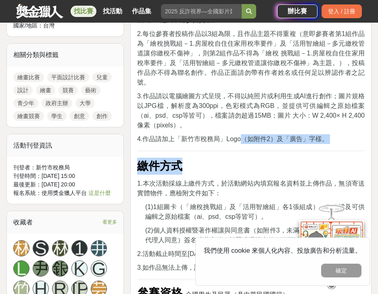
drag, startPoint x: 243, startPoint y: 129, endPoint x: 252, endPoint y: 160, distance: 32.1
click at [252, 160] on div "活動簡介 藉由電腦繪圖方式設計宣導圖卡，以雲端發票及稅務知識等為設計主題，傳達正確租稅觀念及深耕租稅教育。 活動主題 本次比賽分為「繪稅挑戰組」及「活用智繪組…" at bounding box center [251, 293] width 228 height 1561
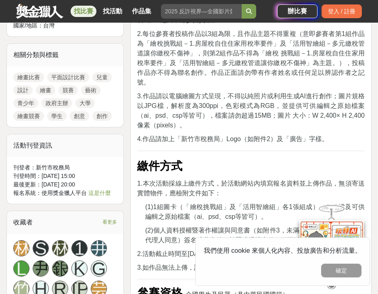
click at [258, 180] on span "1.本次活動採線上繳件方式，於活動網站內填寫報名資料並上傳作品，無須寄送實體物件，應檢附文件如下：" at bounding box center [251, 188] width 228 height 17
drag, startPoint x: 192, startPoint y: 126, endPoint x: 197, endPoint y: 140, distance: 14.9
click at [197, 140] on div "活動簡介 藉由電腦繪圖方式設計宣導圖卡，以雲端發票及稅務知識等為設計主題，傳達正確租稅觀念及深耕租稅教育。 活動主題 本次比賽分為「繪稅挑戰組」及「活用智繪組…" at bounding box center [251, 293] width 228 height 1561
click at [210, 163] on p "繳件方式" at bounding box center [251, 166] width 228 height 17
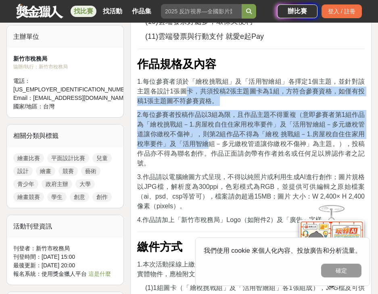
drag, startPoint x: 188, startPoint y: 96, endPoint x: 202, endPoint y: 143, distance: 49.3
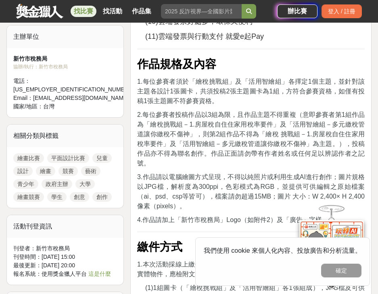
click at [224, 173] on span "3.作品請以電腦繪圖方式呈現，不得以純照片或利用生成AI進行創作；圖片規格以JPG檔，解析度為300ppi，色彩模式為RGB，並提供可供編輯之原始檔案（ai、…" at bounding box center [251, 191] width 228 height 36
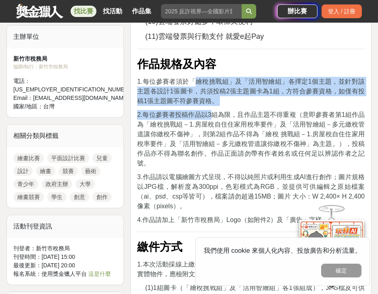
drag, startPoint x: 199, startPoint y: 82, endPoint x: 214, endPoint y: 113, distance: 34.5
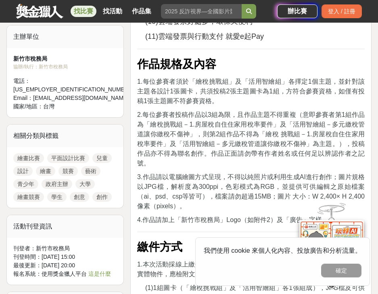
drag, startPoint x: 229, startPoint y: 137, endPoint x: 242, endPoint y: 113, distance: 26.8
click at [229, 137] on span "2.每位參賽者投稿作品以3組為限，且作品主題不得重複（意即參賽者第1組作品為「繪稅挑戰組－1.房屋稅自住住家用稅率要件」及「活用智繪組－多元繳稅管道讓你繳稅不…" at bounding box center [251, 138] width 228 height 55
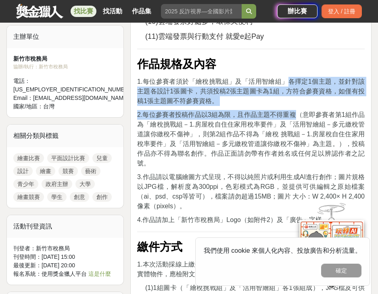
drag, startPoint x: 288, startPoint y: 84, endPoint x: 302, endPoint y: 126, distance: 44.8
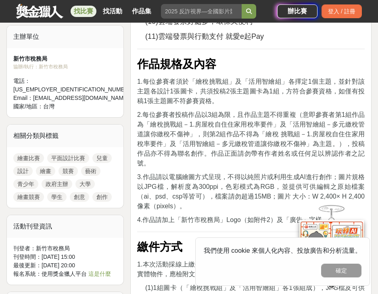
click at [302, 126] on span "2.每位參賽者投稿作品以3組為限，且作品主題不得重複（意即參賽者第1組作品為「繪稅挑戰組－1.房屋稅自住住家用稅率要件」及「活用智繪組－多元繳稅管道讓你繳稅不…" at bounding box center [251, 138] width 228 height 55
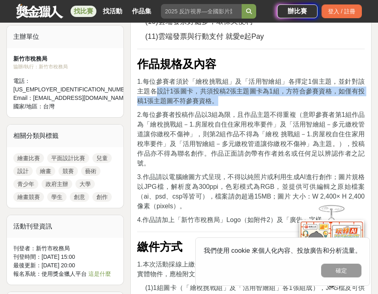
drag, startPoint x: 159, startPoint y: 97, endPoint x: 220, endPoint y: 105, distance: 61.2
click at [220, 105] on p "1.每位參賽者須於「繪稅挑戰組」及「活用智繪組」各擇定1個主題，並針對該主題各設計1張圖卡，共須投稿2張主題圖卡為1組，方符合參賽資格，如僅有投稿1張主題圖不…" at bounding box center [251, 91] width 228 height 29
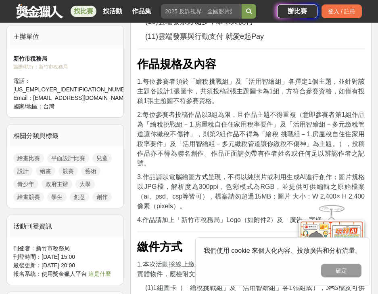
click at [227, 111] on span "2.每位參賽者投稿作品以3組為限，且作品主題不得重複（意即參賽者第1組作品為「繪稅挑戰組－1.房屋稅自住住家用稅率要件」及「活用智繪組－多元繳稅管道讓你繳稅不…" at bounding box center [251, 138] width 228 height 55
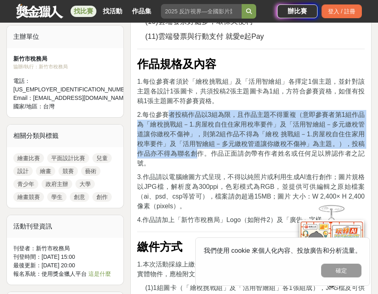
drag, startPoint x: 172, startPoint y: 116, endPoint x: 187, endPoint y: 153, distance: 41.1
click at [187, 153] on span "2.每位參賽者投稿作品以3組為限，且作品主題不得重複（意即參賽者第1組作品為「繪稅挑戰組－1.房屋稅自住住家用稅率要件」及「活用智繪組－多元繳稅管道讓你繳稅不…" at bounding box center [251, 138] width 228 height 55
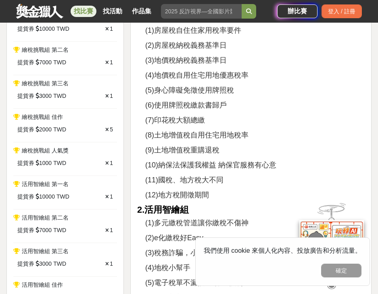
scroll to position [202, 0]
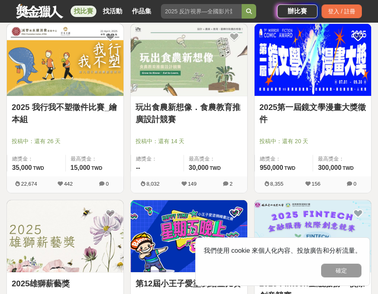
scroll to position [2093, 0]
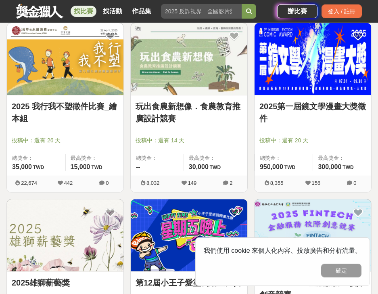
click at [76, 111] on link "2025 我行我不塑徵件比賽_繪本組" at bounding box center [65, 112] width 107 height 24
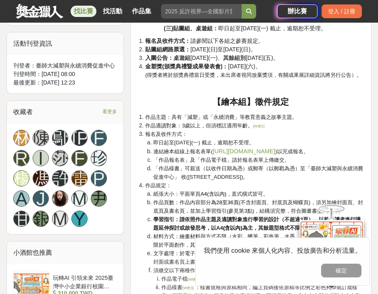
scroll to position [646, 0]
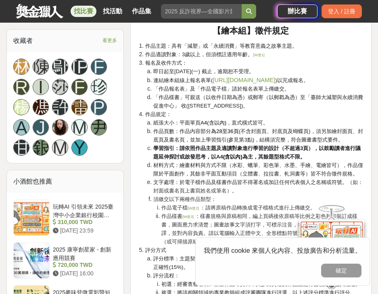
click at [246, 106] on span "「作品樣書」可親送（以收件日期為憑）或郵寄（以郵戳為憑）至「臺師大減塑與永續消費促進中心」 收([STREET_ADDRESS])。" at bounding box center [258, 101] width 210 height 15
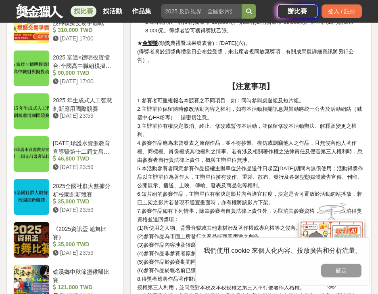
scroll to position [1010, 0]
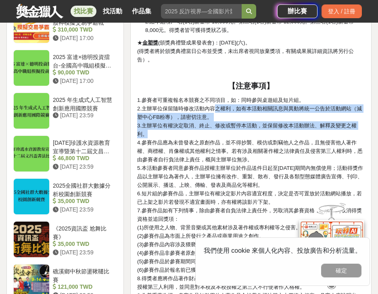
drag, startPoint x: 217, startPoint y: 131, endPoint x: 217, endPoint y: 163, distance: 32.3
click at [217, 163] on p "1.參賽者可重複報名本競賽之不同項目，如：同時參與桌遊組及短片組。 2.主辦單位保留隨時修改活動內容之權利，如有本活動相關訊息與異動將統一公告於活動網站（減塑…" at bounding box center [251, 236] width 228 height 280
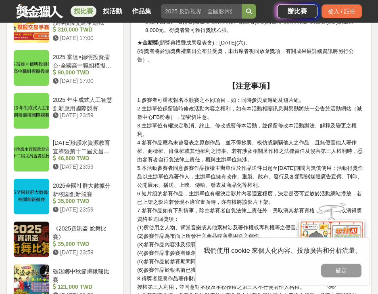
click at [218, 162] on span "4.參賽作品應為未曾發表之原創作品，並不得抄襲、模仿或剽竊他人之作品，且無侵害他人著作權、商標權、肖像權或其他權利之情事。若有涉及相關著作權之法律責任及侵害第…" at bounding box center [250, 150] width 226 height 23
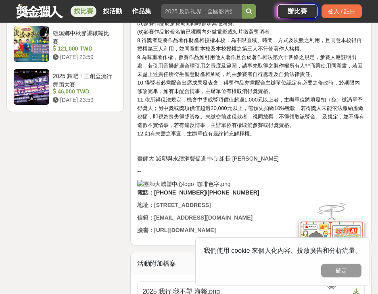
scroll to position [1414, 0]
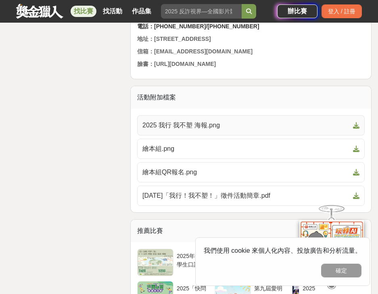
click at [152, 135] on link "2025 我行 我不塑 海報.png" at bounding box center [251, 125] width 228 height 20
click at [156, 153] on span "繪本組.png" at bounding box center [247, 149] width 208 height 10
click at [172, 177] on span "繪本組QR報名.png" at bounding box center [247, 172] width 208 height 10
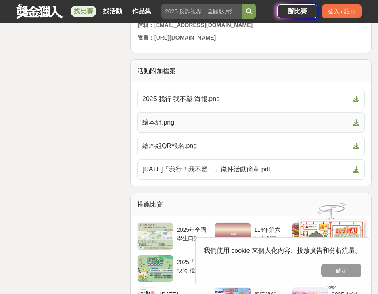
scroll to position [1454, 0]
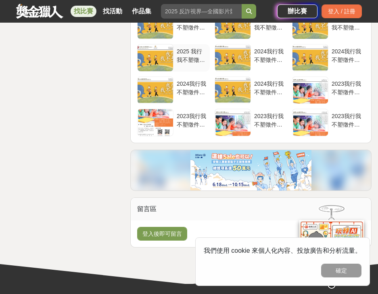
click at [187, 63] on div "2025 我行我不塑徵件比賽_桌遊組" at bounding box center [192, 54] width 30 height 15
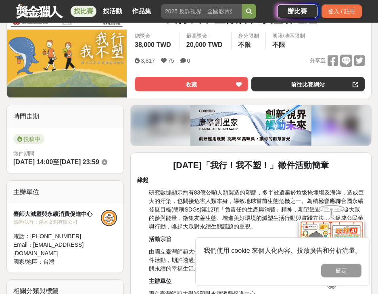
scroll to position [242, 0]
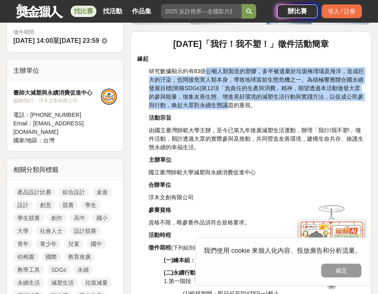
drag, startPoint x: 200, startPoint y: 72, endPoint x: 217, endPoint y: 107, distance: 38.8
click at [217, 107] on span "研究數據顯示約有83億公噸人類製造的塑膠，多半被遺棄於垃圾掩埋場及海洋，造成巨大的汙染，也間接危害人類本身，導致地球當前生態危機之一。為積極響應聯合國永續發展…" at bounding box center [257, 88] width 216 height 40
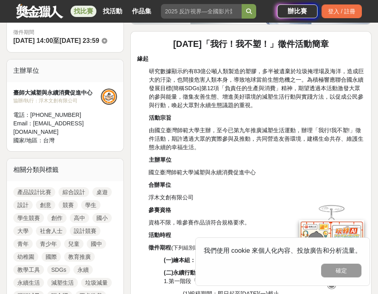
click at [226, 120] on p "活動宗旨" at bounding box center [257, 117] width 216 height 8
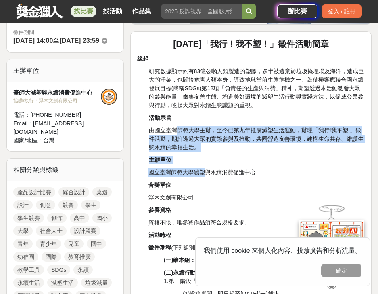
drag, startPoint x: 173, startPoint y: 132, endPoint x: 212, endPoint y: 174, distance: 57.7
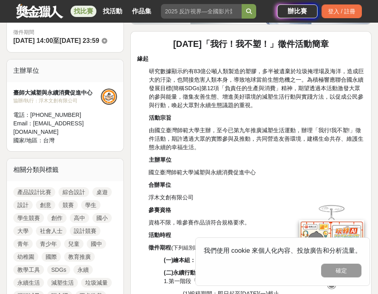
click at [251, 175] on span "國立臺灣師範大學減塑與永續消費促進中心" at bounding box center [202, 172] width 107 height 6
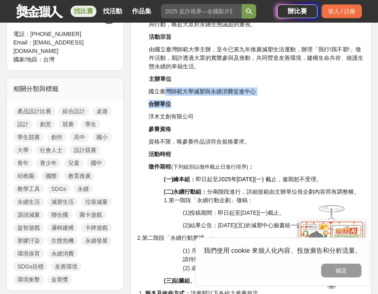
drag, startPoint x: 168, startPoint y: 90, endPoint x: 174, endPoint y: 97, distance: 9.2
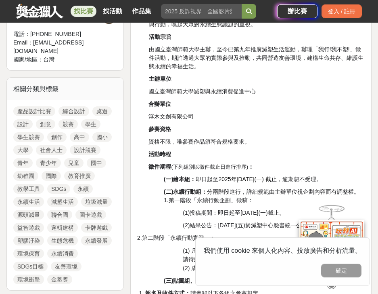
drag, startPoint x: 172, startPoint y: 142, endPoint x: 175, endPoint y: 149, distance: 6.9
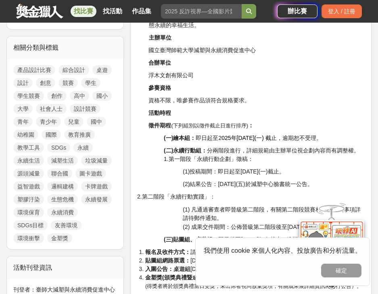
scroll to position [404, 0]
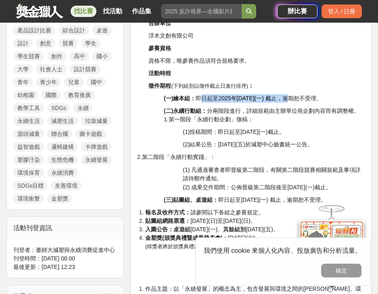
drag, startPoint x: 202, startPoint y: 101, endPoint x: 313, endPoint y: 125, distance: 113.4
click at [294, 101] on p "(一)繪本組： 即日起至2 025年[DATE](一) 截 止，逾期恕不受理。" at bounding box center [264, 98] width 201 height 8
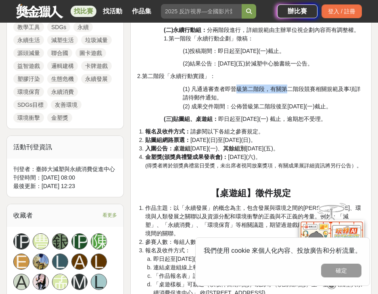
drag, startPoint x: 235, startPoint y: 89, endPoint x: 289, endPoint y: 85, distance: 54.3
click at [289, 86] on span "凡通過審查者即晉級第二階段，有關第二階段競賽相關規範及事項詳請待郵件通知。" at bounding box center [272, 93] width 178 height 15
click at [294, 96] on p "(1) 凡通過審查者即晉級第二階段，有關第二階段競賽相關規範及事項詳請待郵件通知。 (2) 成果交件期間：公佈晉級第二階段後至[DATE](一)截止。" at bounding box center [274, 97] width 182 height 26
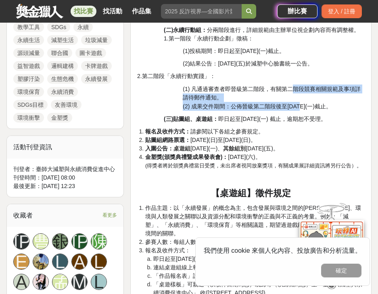
drag, startPoint x: 292, startPoint y: 89, endPoint x: 300, endPoint y: 105, distance: 17.5
click at [300, 105] on p "(1) 凡通過審查者即晉級第二階段，有關第二階段競賽相關規範及事項詳請待郵件通知。 (2) 成果交件期間：公佈晉級第二階段後至[DATE](一)截止。" at bounding box center [274, 97] width 182 height 26
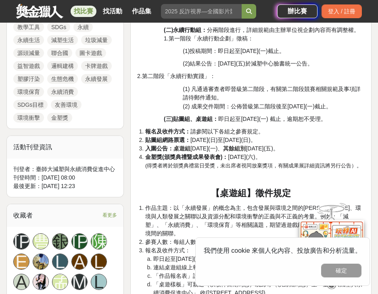
click at [300, 116] on span "(三)貼圖組、桌遊組： 即日起至[DATE](一) 截止，逾期恕不受理。" at bounding box center [245, 119] width 163 height 6
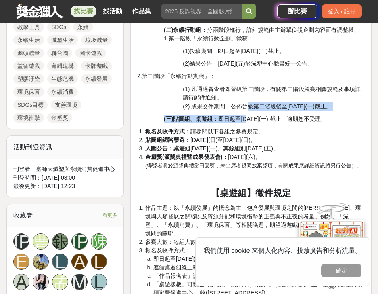
drag, startPoint x: 249, startPoint y: 110, endPoint x: 249, endPoint y: 117, distance: 6.5
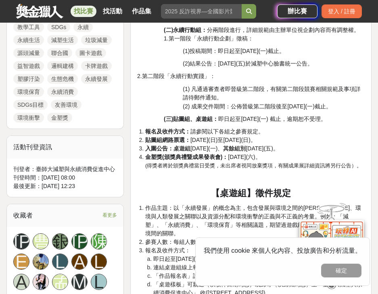
click at [246, 145] on strong "其餘組別" at bounding box center [234, 148] width 23 height 6
drag, startPoint x: 176, startPoint y: 119, endPoint x: 225, endPoint y: 120, distance: 48.9
click at [225, 120] on span "(三)貼圖組、桌遊組： 即日起至[DATE](一) 截止，逾期恕不受理。" at bounding box center [245, 119] width 163 height 6
click at [233, 128] on span "報名及收件方式： 請參閱以下各組之參賽規定。" at bounding box center [204, 131] width 119 height 6
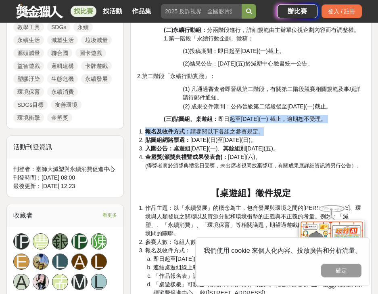
drag, startPoint x: 229, startPoint y: 118, endPoint x: 337, endPoint y: 126, distance: 108.1
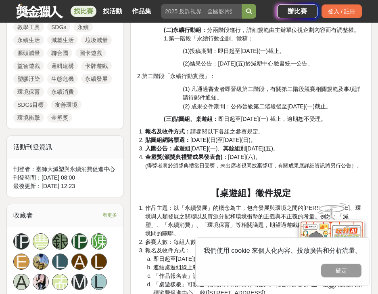
click at [337, 143] on li "貼圖組網路票選： [DATE](日)至[DATE](日)。" at bounding box center [255, 140] width 220 height 8
drag, startPoint x: 180, startPoint y: 136, endPoint x: 244, endPoint y: 137, distance: 64.2
click at [244, 137] on span "貼圖組網路票選： [DATE](日)至[DATE](日)。" at bounding box center [200, 140] width 111 height 6
click at [246, 146] on strong "其餘組別" at bounding box center [234, 148] width 23 height 6
drag, startPoint x: 195, startPoint y: 128, endPoint x: 245, endPoint y: 130, distance: 49.7
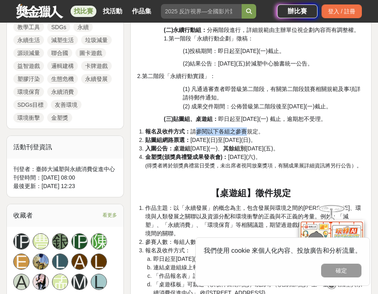
click at [245, 130] on span "報名及收件方式： 請參閱以下各組之參賽規定。" at bounding box center [204, 131] width 119 height 6
click at [254, 142] on span "貼圖組網路票選： [DATE](日)至[DATE](日)。" at bounding box center [200, 140] width 111 height 6
drag, startPoint x: 191, startPoint y: 139, endPoint x: 276, endPoint y: 140, distance: 84.4
click at [256, 140] on span "貼圖組網路票選： [DATE](日)至[DATE](日)。" at bounding box center [200, 140] width 111 height 6
click at [279, 150] on span "[DATE](五)。" at bounding box center [262, 148] width 33 height 6
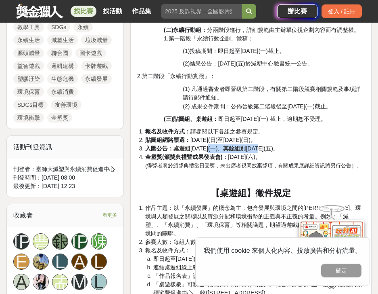
drag, startPoint x: 212, startPoint y: 146, endPoint x: 288, endPoint y: 158, distance: 76.8
click at [283, 149] on li "入圍公告： 桌遊組 [DATE](一)、 其餘組別 [DATE](五)。" at bounding box center [255, 148] width 220 height 8
click at [289, 163] on span "(得獎者將於頒獎典禮當日受獎，未出席者視同放棄獎項，有關成果展詳細資訊將另行公告）。" at bounding box center [253, 165] width 217 height 6
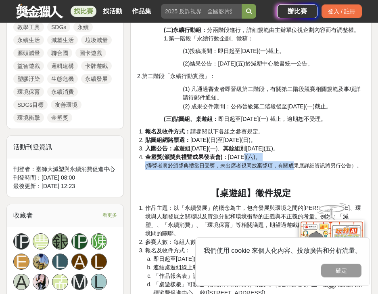
drag, startPoint x: 248, startPoint y: 161, endPoint x: 301, endPoint y: 167, distance: 53.6
click at [296, 162] on li "金塑獎(頒獎典禮暨成果發表會)： [DATE](六)。 (得獎者將於頒獎典禮當日受獎，未出席者視同放棄獎項，有關成果展詳細資訊將另行公告）。" at bounding box center [255, 161] width 220 height 17
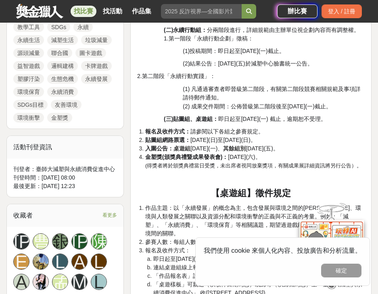
click at [299, 170] on li "金塑獎(頒獎典禮暨成果發表會)： [DATE](六)。 (得獎者將於頒獎典禮當日受獎，未出席者視同放棄獎項，有關成果展詳細資訊將另行公告）。" at bounding box center [255, 161] width 220 height 17
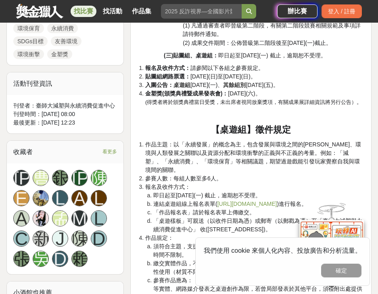
scroll to position [646, 0]
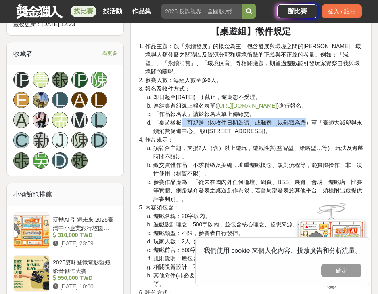
drag, startPoint x: 180, startPoint y: 123, endPoint x: 305, endPoint y: 126, distance: 125.3
click at [305, 126] on li "「桌遊樣板」可親送（以收件日期為憑）或郵寄（以郵戳為憑）至「臺師大減塑與永續消費促進中心」 收([STREET_ADDRESS])。" at bounding box center [259, 126] width 212 height 17
click at [311, 134] on li "「桌遊樣板」可親送（以收件日期為憑）或郵寄（以郵戳為憑）至「臺師大減塑與永續消費促進中心」 收([STREET_ADDRESS])。" at bounding box center [259, 126] width 212 height 17
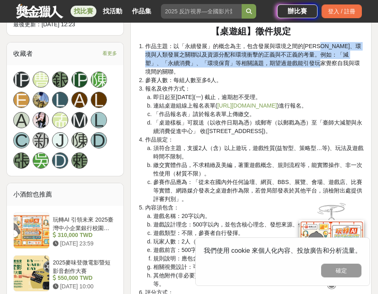
drag, startPoint x: 329, startPoint y: 57, endPoint x: 328, endPoint y: 69, distance: 12.1
click at [328, 69] on span "作品主題：以「永續發展」的概念為主，包含發展與環境之間的[PERSON_NAME]、環境與人類發展之關聯以及資源分配和環境衝擊的正義與不正義的考量。例如：「減…" at bounding box center [253, 59] width 216 height 32
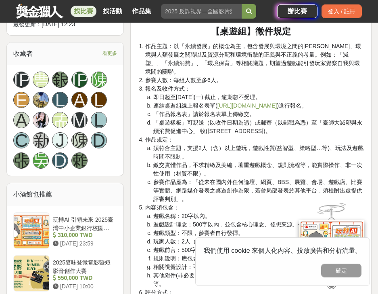
click at [328, 88] on li "報名及收件方式： 即日起至[DATE](一) 截止，逾期恕不受理。 連結桌遊組線上報名表單( [URL][DOMAIN_NAME] )進行報名。 「作品報名表…" at bounding box center [255, 109] width 220 height 51
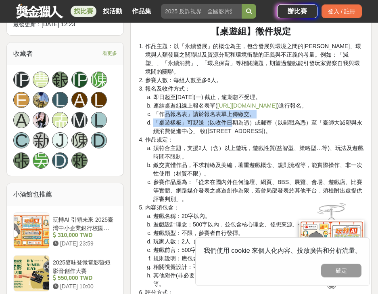
drag, startPoint x: 167, startPoint y: 115, endPoint x: 233, endPoint y: 119, distance: 66.4
click at [233, 119] on ol "即日起至[DATE](一) 截止，逾期恕不受理。 連結桌遊組線上報名表單( [URL][DOMAIN_NAME] )進行報名。 「作品報名表」請於報名表單上傳…" at bounding box center [255, 114] width 220 height 42
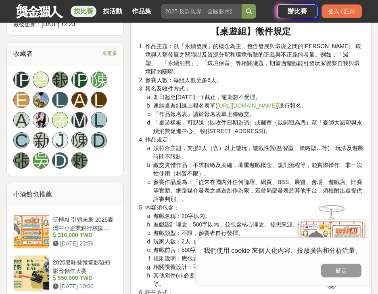
click at [241, 130] on span "「桌遊樣板」可親送（以收件日期為憑）或郵寄（以郵戳為憑）至「臺師大減塑與永續消費促進中心」 收([STREET_ADDRESS])。" at bounding box center [257, 126] width 209 height 15
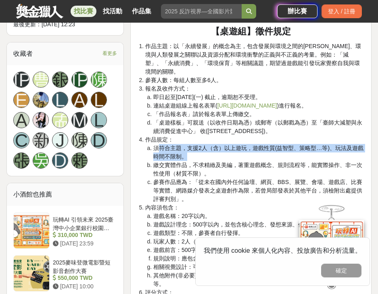
drag, startPoint x: 158, startPoint y: 149, endPoint x: 238, endPoint y: 177, distance: 84.3
click at [234, 160] on li "須符合主題，支援2人（含）以上遊玩，遊戲性質(益智型、策略型…等)、玩法及遊戲時間不限制。" at bounding box center [259, 152] width 212 height 17
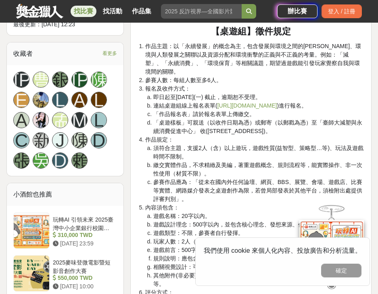
click at [238, 177] on li "繳交實體作品，不求精緻及美編，著重遊戲概念、規則流程等，能實際操作、非一次性使用（材質不限）。" at bounding box center [259, 169] width 212 height 17
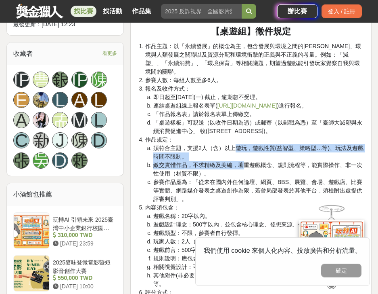
drag, startPoint x: 237, startPoint y: 149, endPoint x: 243, endPoint y: 167, distance: 19.7
click at [243, 167] on ol "須符合主題，支援2人（含）以上遊玩，遊戲性質(益智型、策略型…等)、玩法及遊戲時間不限制。 繳交實體作品，不求精緻及美編，著重遊戲概念、規則流程等，能實際操作…" at bounding box center [255, 173] width 220 height 59
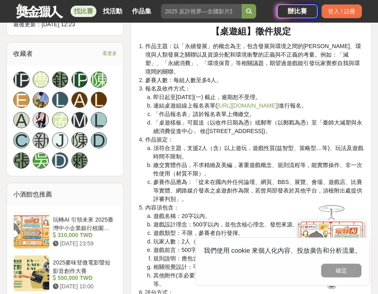
click at [246, 184] on span "參賽作品應為：「從未在國內外任何論壇、網頁、BBS、展覽、會場、遊戲店、比賽等實體、網路媒介發表之桌遊創作為限，若曾局部發表於其他平台，須檢附出處提供評審判別…" at bounding box center [257, 190] width 209 height 23
drag, startPoint x: 202, startPoint y: 168, endPoint x: 250, endPoint y: 171, distance: 48.9
click at [247, 169] on li "繳交實體作品，不求精緻及美編，著重遊戲概念、規則流程等，能實際操作、非一次性使用（材質不限）。" at bounding box center [259, 169] width 212 height 17
click at [256, 179] on span "參賽作品應為：「從未在國內外任何論壇、網頁、BBS、展覽、會場、遊戲店、比賽等實體、網路媒介發表之桌遊創作為限，若曾局部發表於其他平台，須檢附出處提供評審判別…" at bounding box center [257, 190] width 209 height 23
drag, startPoint x: 247, startPoint y: 162, endPoint x: 306, endPoint y: 167, distance: 59.6
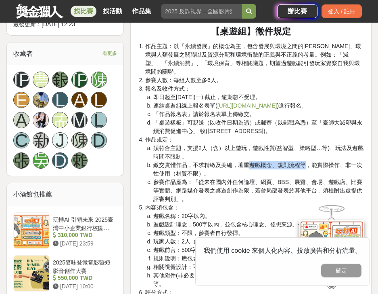
click at [306, 167] on span "繳交實體作品，不求精緻及美編，著重遊戲概念、規則流程等，能實際操作、非一次性使用（材質不限）。" at bounding box center [257, 169] width 209 height 15
click at [310, 179] on span "參賽作品應為：「從未在國內外任何論壇、網頁、BBS、展覽、會場、遊戲店、比賽等實體、網路媒介發表之桌遊創作為限，若曾局部發表於其他平台，須檢附出處提供評審判別…" at bounding box center [257, 190] width 209 height 23
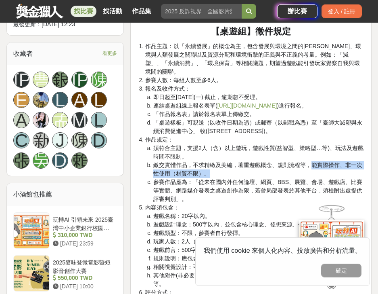
drag, startPoint x: 309, startPoint y: 162, endPoint x: 311, endPoint y: 170, distance: 8.4
click at [311, 170] on li "繳交實體作品，不求精緻及美編，著重遊戲概念、規則流程等，能實際操作、非一次性使用（材質不限）。" at bounding box center [259, 169] width 212 height 17
drag, startPoint x: 302, startPoint y: 186, endPoint x: 296, endPoint y: 187, distance: 5.7
click at [301, 186] on span "參賽作品應為：「從未在國內外任何論壇、網頁、BBS、展覽、會場、遊戲店、比賽等實體、網路媒介發表之桌遊創作為限，若曾局部發表於其他平台，須檢附出處提供評審判別…" at bounding box center [257, 190] width 209 height 23
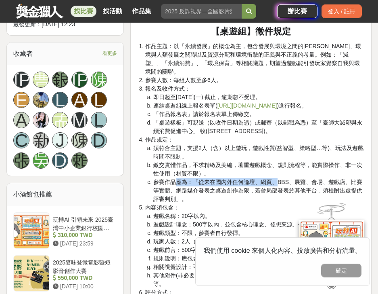
drag, startPoint x: 173, startPoint y: 182, endPoint x: 273, endPoint y: 180, distance: 99.4
click at [273, 180] on span "參賽作品應為：「從未在國內外任何論壇、網頁、BBS、展覽、會場、遊戲店、比賽等實體、網路媒介發表之桌遊創作為限，若曾局部發表於其他平台，須檢附出處提供評審判別…" at bounding box center [257, 190] width 209 height 23
click at [275, 184] on span "參賽作品應為：「從未在國內外任何論壇、網頁、BBS、展覽、會場、遊戲店、比賽等實體、網路媒介發表之桌遊創作為限，若曾局部發表於其他平台，須檢附出處提供評審判別…" at bounding box center [257, 190] width 209 height 23
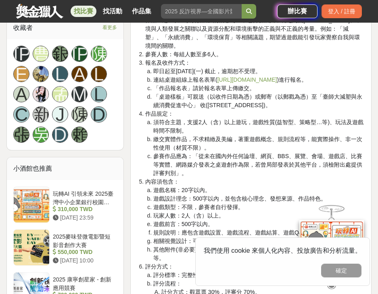
scroll to position [687, 0]
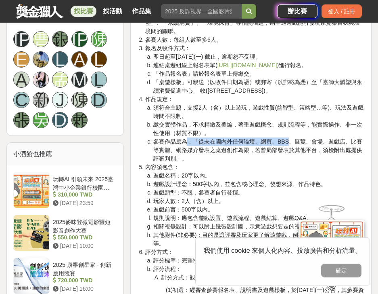
drag, startPoint x: 186, startPoint y: 139, endPoint x: 288, endPoint y: 145, distance: 102.4
click at [288, 145] on li "參賽作品應為：「從未在國內外任何論壇、網頁、BBS、展覽、會場、遊戲店、比賽等實體、網路媒介發表之桌遊創作為限，若曾局部發表於其他平台，須檢附出處提供評審判別…" at bounding box center [259, 149] width 212 height 25
click at [297, 158] on li "參賽作品應為：「從未在國內外任何論壇、網頁、BBS、展覽、會場、遊戲店、比賽等實體、網路媒介發表之桌遊創作為限，若曾局部發表於其他平台，須檢附出處提供評審判別…" at bounding box center [259, 149] width 212 height 25
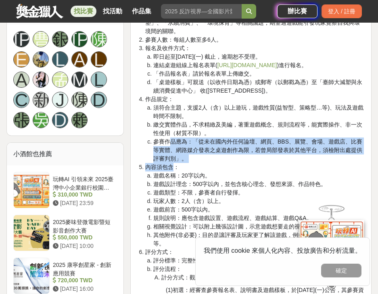
drag, startPoint x: 169, startPoint y: 144, endPoint x: 172, endPoint y: 163, distance: 19.5
click at [172, 163] on ol "作品主題：以「永續發展」的概念為主，包含發展與環境之間的[PERSON_NAME]、環境與人類發展之關聯以及資源分配和環境衝擊的正義與不正義的考量。例如：「減…" at bounding box center [251, 142] width 228 height 280
click at [212, 166] on li "內容須包含： 遊戲名稱：20字以內。 遊戲設計理念：500字以內，並包含核心理念、發想來源、作品特色。 遊戲類型：不限，參賽者自行發揮。 玩家人數：2人（含）…" at bounding box center [255, 205] width 220 height 85
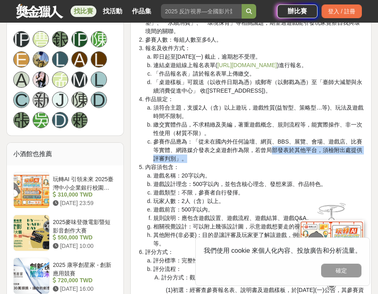
drag, startPoint x: 265, startPoint y: 152, endPoint x: 268, endPoint y: 158, distance: 6.5
click at [268, 158] on li "參賽作品應為：「從未在國內外任何論壇、網頁、BBS、展覽、會場、遊戲店、比賽等實體、網路媒介發表之桌遊創作為限，若曾局部發表於其他平台，須檢附出處提供評審判別…" at bounding box center [259, 149] width 212 height 25
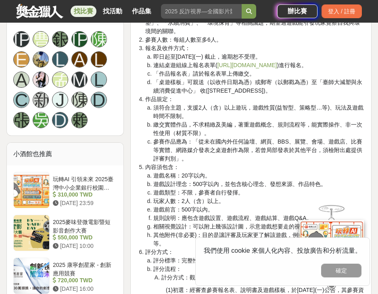
click at [263, 169] on li "內容須包含： 遊戲名稱：20字以內。 遊戲設計理念：500字以內，並包含核心理念、發想來源、作品特色。 遊戲類型：不限，參賽者自行發揮。 玩家人數：2人（含）…" at bounding box center [255, 205] width 220 height 85
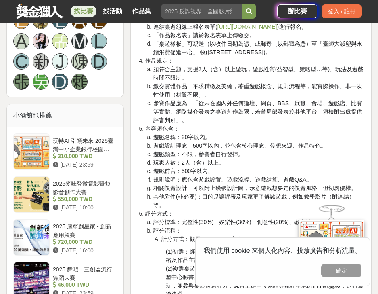
scroll to position [727, 0]
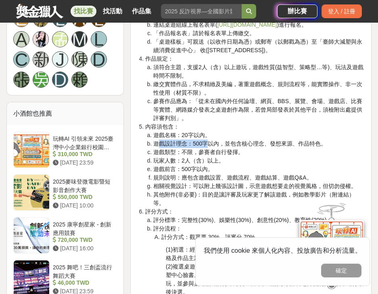
drag, startPoint x: 160, startPoint y: 141, endPoint x: 213, endPoint y: 148, distance: 53.3
click at [210, 143] on span "遊戲設計理念：500字以內，並包含核心理念、發想來源、作品特色。" at bounding box center [239, 143] width 173 height 6
click at [218, 155] on span "遊戲類型：不限，參賽者自行發揮。" at bounding box center [198, 152] width 90 height 6
drag, startPoint x: 183, startPoint y: 138, endPoint x: 190, endPoint y: 151, distance: 15.2
click at [187, 145] on ol "遊戲名稱：20字以內。 遊戲設計理念：500字以內，並包含核心理念、發想來源、作品特色。 遊戲類型：不限，參賽者自行發揮。 玩家人數：2人（含）以上。 遊戲前…" at bounding box center [255, 169] width 220 height 76
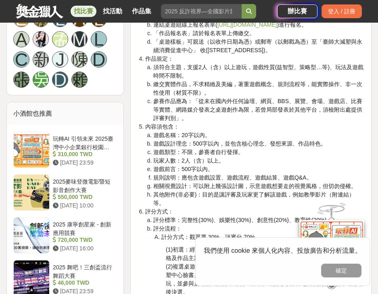
click at [190, 151] on span "遊戲類型：不限，參賽者自行發揮。" at bounding box center [198, 152] width 90 height 6
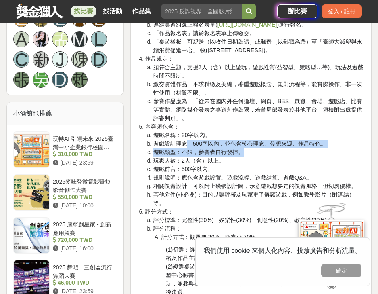
drag
click at [270, 150] on ol "遊戲名稱：20字以內。 遊戲設計理念：500字以內，並包含核心理念、發想來源、作品特色。 遊戲類型：不限，參賽者自行發揮。 玩家人數：2人（含）以上。 遊戲前…" at bounding box center [255, 169] width 220 height 76
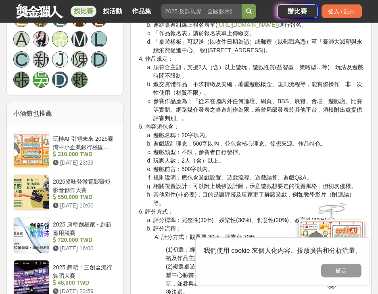
click at [275, 158] on li "玩家人數：2人（含）以上。" at bounding box center [259, 160] width 212 height 8
click at [240, 161] on li "玩家人數：2人（含）以上。" at bounding box center [259, 160] width 212 height 8
click at [247, 168] on li "遊戲前言：500字以內。" at bounding box center [259, 169] width 212 height 8
click at [191, 171] on span "遊戲前言：500字以內。" at bounding box center [183, 169] width 60 height 6
click at [200, 178] on span "規則說明：應包含遊戲設置、遊戲流程、遊戲結算、遊戲Q&A。" at bounding box center [232, 177] width 159 height 6
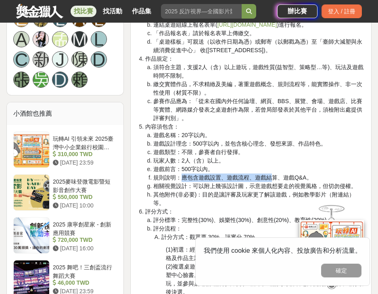
click at [275, 176] on span "規則說明：應包含遊戲設置、遊戲流程、遊戲結算、遊戲Q&A。" at bounding box center [232, 177] width 159 height 6
click at [275, 184] on span "相關視覺設計：可以附上幾張設計圖，示意遊戲想要走的視覺風格，但切勿侵權。" at bounding box center [255, 186] width 204 height 6
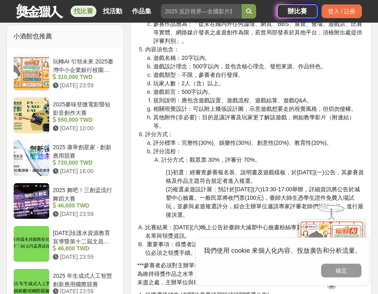
scroll to position [808, 0]
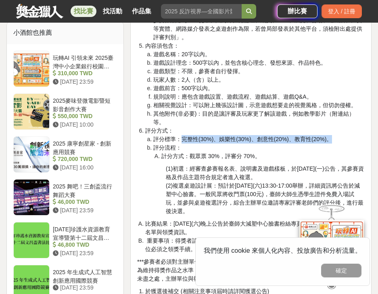
click at [243, 151] on ol "評分標準：完整性(30%)、娛樂性(30%)、創意性(20%)、教育性(20%)。 評分流程： 計分方式：觀眾票 30%，評審分 70%。" at bounding box center [255, 147] width 220 height 25
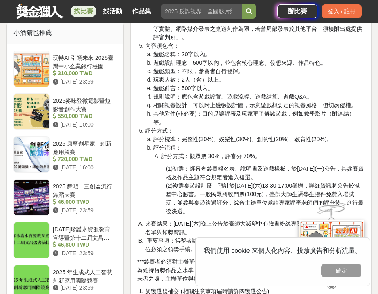
click at [248, 167] on span "(1)初選：經審查參賽報名表、說明書及遊戲樣板，" at bounding box center [229, 168] width 126 height 6
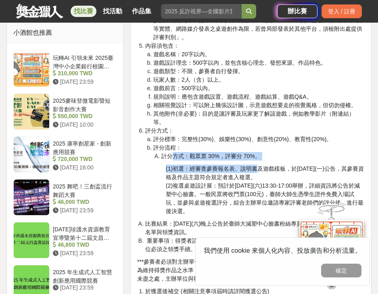
click at [261, 163] on div "[DATE]「我行！我不塑！」徵件活動簡章 緣起 研究數據顯示約有83億公噸人類製造的塑膠，多半被遺棄於垃圾掩埋場及海洋，造成巨大的汙染，也間接危害人類本身，…" at bounding box center [251, 164] width 228 height 1383
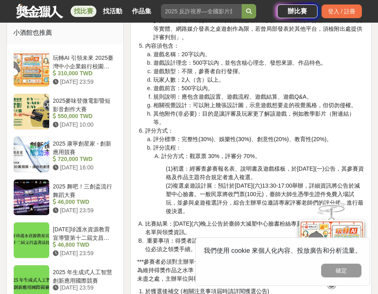
click at [261, 182] on span "(2)複選桌遊設計展：預計於[DATE](六)13:30-17:00舉辦，詳細資訊將公告於減塑中心臉書。一般民眾將收門票(100元)，臺師大師生憑學生證件免費…" at bounding box center [265, 198] width 198 height 32
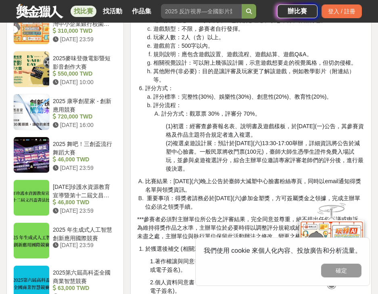
scroll to position [889, 0]
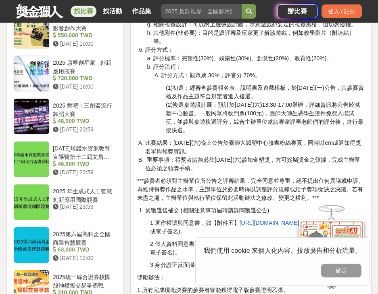
click at [268, 149] on li "比賽結果：[DATE](六)晚上公告於臺師大減塑中心臉書粉絲專頁，同時以email通知得獎名單與領獎資訊。" at bounding box center [255, 147] width 220 height 17
click at [267, 168] on li "重要事項：得獎者請務必於[DATE](六)參加金塑獎，方可簽屬獎金之領據，完成主辦單位必須之領獎手續。" at bounding box center [255, 163] width 220 height 17
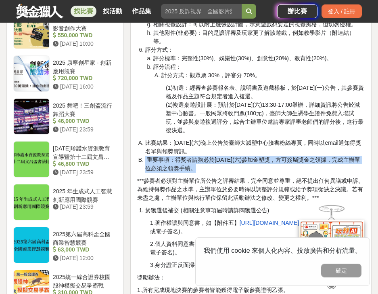
click at [189, 171] on ol "比賽結果：[DATE](六)晚上公告於臺師大減塑中心臉書粉絲專頁，同時以email通知得獎名單與領獎資訊。 重要事項：得獎者請務必於[DATE](六)參加金塑…" at bounding box center [251, 156] width 228 height 34
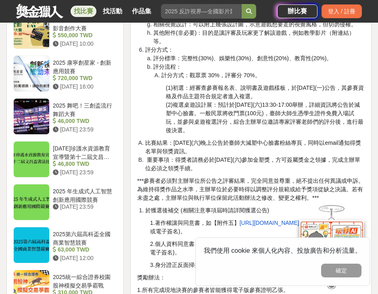
click at [219, 177] on span "***參賽者必須對主辦單位所公告之評審結果，完全同意並尊重，絕不提出任何異議或申訴。為維持得獎作品之水準，主辦單位於必要時得以調整評分規範或給予獎項從缺之決議…" at bounding box center [250, 188] width 227 height 23
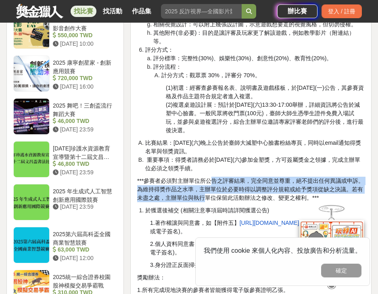
click at [218, 196] on span "***參賽者必須對主辦單位所公告之評審結果，完全同意並尊重，絕不提出任何異議或申訴。為維持得獎作品之水準，主辦單位於必要時得以調整評分規範或給予獎項從缺之決議…" at bounding box center [250, 188] width 227 height 23
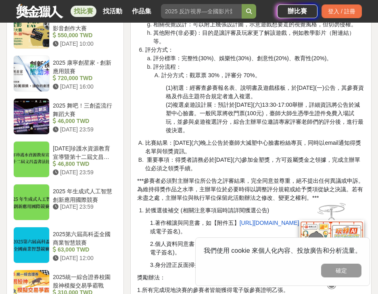
click at [269, 151] on li "比賽結果：[DATE](六)晚上公告於臺師大減塑中心臉書粉絲專頁，同時以email通知得獎名單與領獎資訊。" at bounding box center [255, 147] width 220 height 17
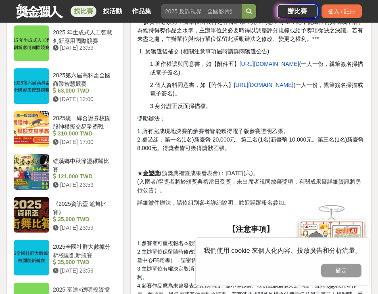
scroll to position [1091, 0]
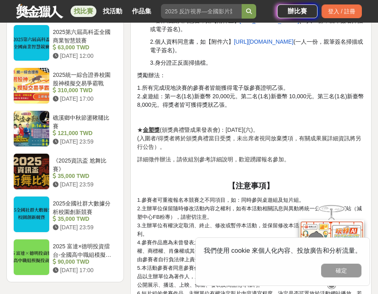
click at [222, 118] on p at bounding box center [251, 117] width 228 height 8
click at [261, 99] on span "2.桌遊組：第一名(1名)新臺幣 20,000元。第二名(1名)新臺幣 10,000元。第三名(1名)新臺幣 8,000元。得獎者皆可獲得獎狀乙張。" at bounding box center [250, 100] width 227 height 15
click at [265, 109] on p "1.所有完成現地決賽的參賽者皆能獲得電子版參賽證明乙張。 2.桌遊組：第一名(1名)新臺幣 20,000元。第二名(1名)新臺幣 10,000元。第三名(1名…" at bounding box center [251, 96] width 228 height 25
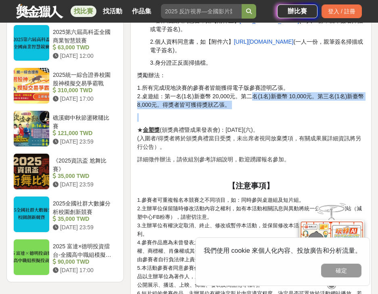
click at [275, 118] on p at bounding box center [251, 117] width 228 height 8
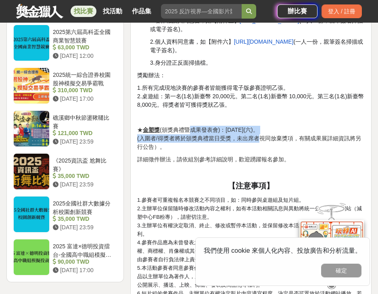
click at [258, 137] on p "★ 金塑獎 (頒獎典禮暨成果發表會)：[DATE](六)。 (入圍者/得獎者將於頒獎典禮當日受獎，未出席者視同放棄獎項，有關成果展詳細資訊將另行公告）。" at bounding box center [251, 138] width 228 height 25
click at [262, 142] on p "★ 金塑獎 (頒獎典禮暨成果發表會)：[DATE](六)。 (入圍者/得獎者將於頒獎典禮當日受獎，未出席者視同放棄獎項，有關成果展詳細資訊將另行公告）。" at bounding box center [251, 138] width 228 height 25
click at [262, 141] on p "★ 金塑獎 (頒獎典禮暨成果發表會)：[DATE](六)。 (入圍者/得獎者將於頒獎典禮當日受獎，未出席者視同放棄獎項，有關成果展詳細資訊將另行公告）。" at bounding box center [251, 138] width 228 height 25
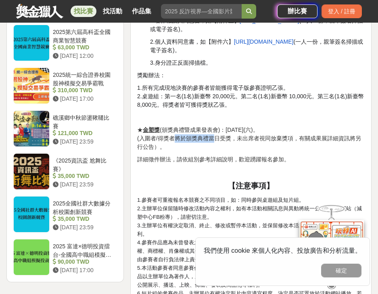
click at [218, 141] on p "★ 金塑獎 (頒獎典禮暨成果發表會)：[DATE](六)。 (入圍者/得獎者將於頒獎典禮當日受獎，未出席者視同放棄獎項，有關成果展詳細資訊將另行公告）。" at bounding box center [251, 138] width 228 height 25
click at [225, 145] on p "★ 金塑獎 (頒獎典禮暨成果發表會)：[DATE](六)。 (入圍者/得獎者將於頒獎典禮當日受獎，未出席者視同放棄獎項，有關成果展詳細資訊將另行公告）。" at bounding box center [251, 138] width 228 height 25
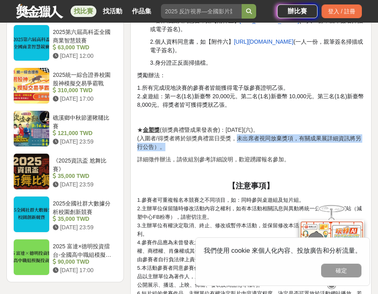
click at [244, 150] on p "★ 金塑獎 (頒獎典禮暨成果發表會)：[DATE](六)。 (入圍者/得獎者將於頒獎典禮當日受獎，未出席者視同放棄獎項，有關成果展詳細資訊將另行公告）。" at bounding box center [251, 138] width 228 height 25
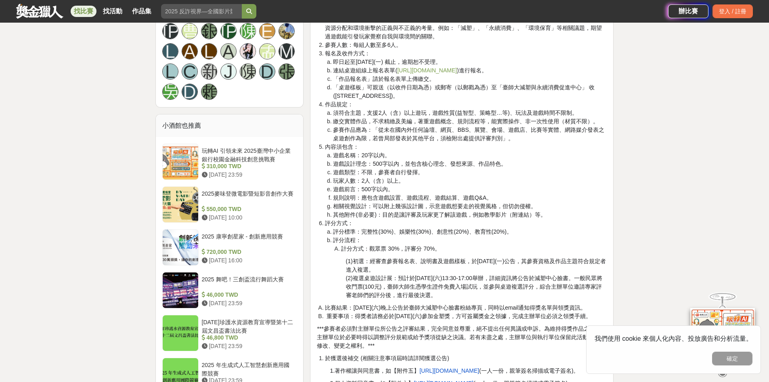
scroll to position [525, 0]
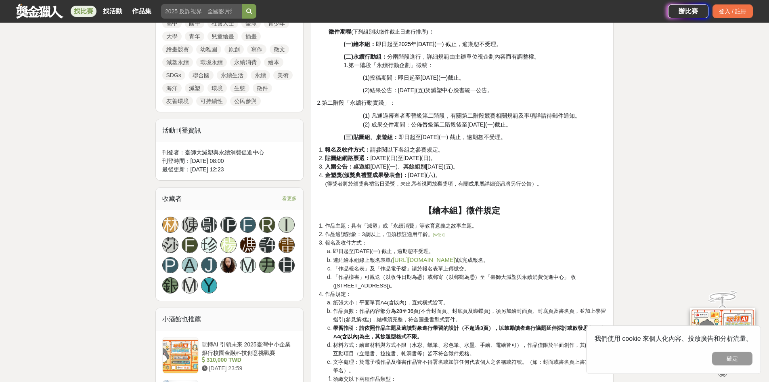
scroll to position [437, 0]
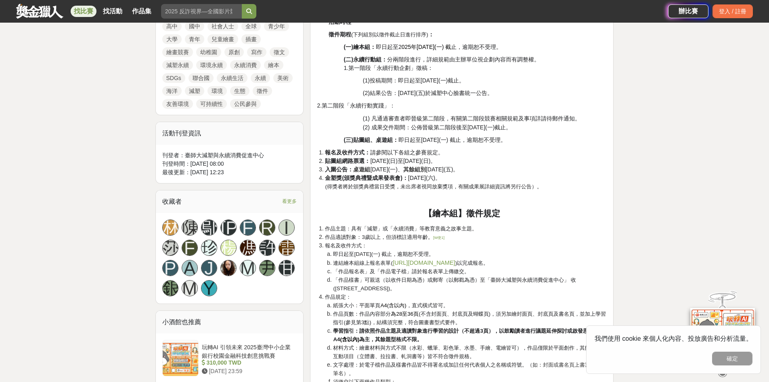
click at [378, 263] on span "[URL][DOMAIN_NAME]" at bounding box center [424, 262] width 63 height 6
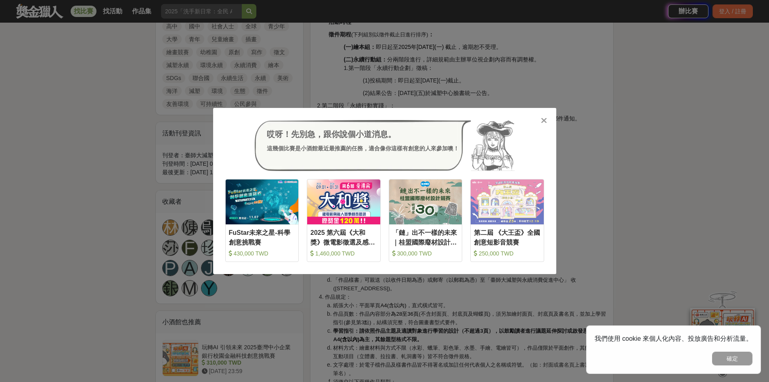
click at [378, 118] on icon at bounding box center [544, 120] width 6 height 8
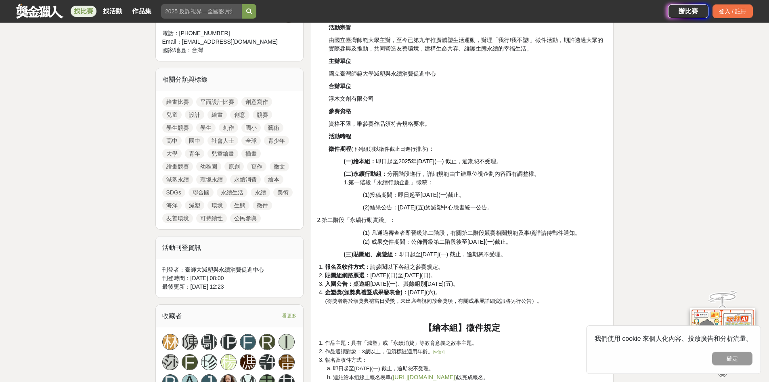
scroll to position [364, 0]
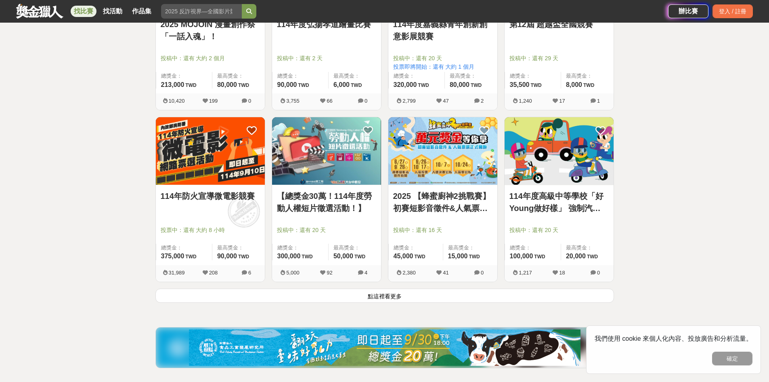
scroll to position [1880, 0]
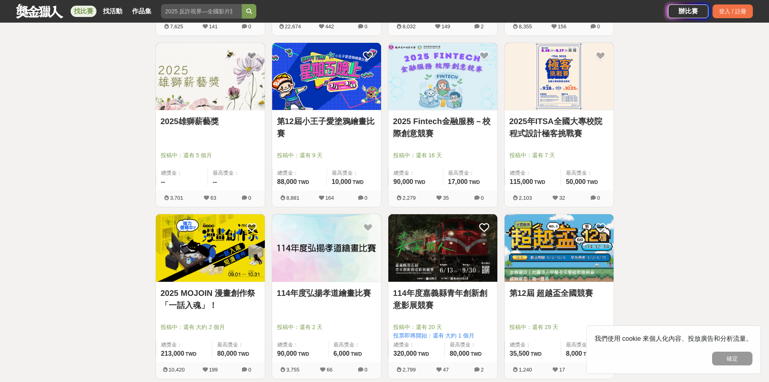
scroll to position [1597, 0]
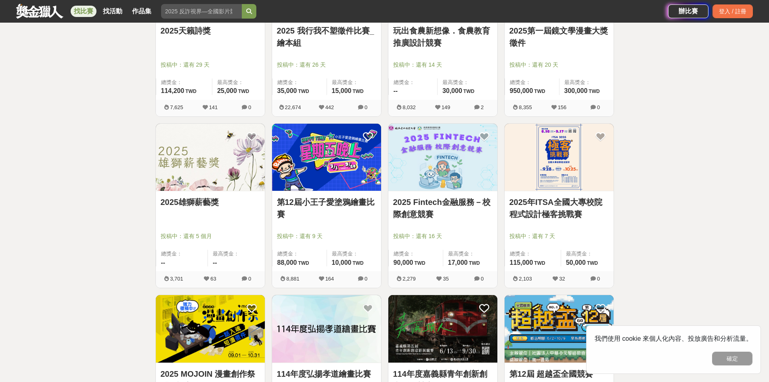
click at [378, 199] on link "2025年ITSA全國大專校院程式設計極客挑戰賽" at bounding box center [559, 208] width 99 height 24
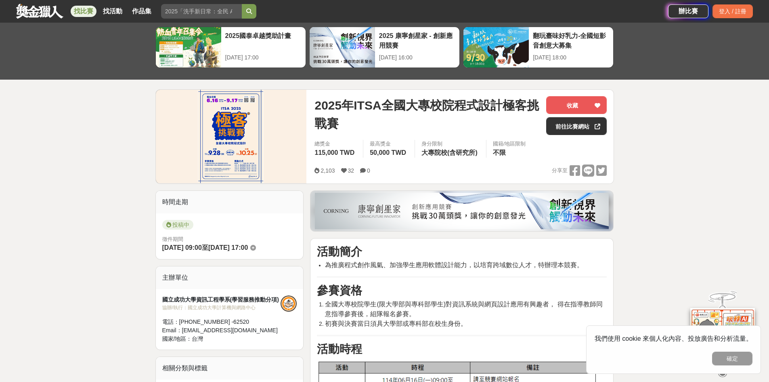
scroll to position [81, 0]
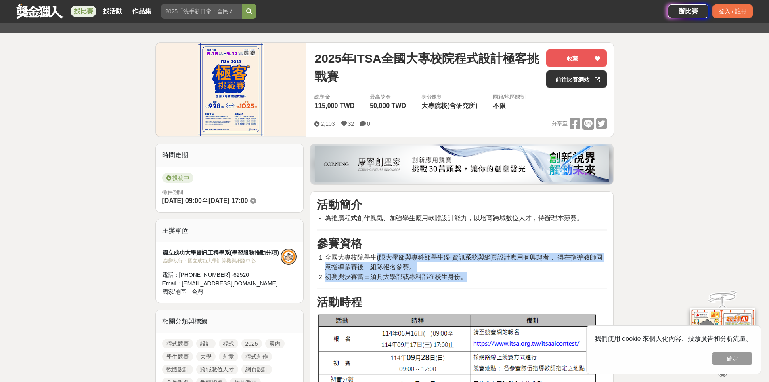
drag, startPoint x: 375, startPoint y: 261, endPoint x: 495, endPoint y: 271, distance: 120.0
click at [378, 271] on ol "全國大專校院學生(限大學部與專科部學生)對資訊系統與網頁設計應用有興趣者， 得在指導教師同意指導參賽後，組隊報名參賽。 初賽與決賽當日須具大學部或專科部在校生…" at bounding box center [462, 266] width 290 height 29
click at [378, 279] on li "初賽與決賽當日須具大學部或專科部在校生身份。" at bounding box center [466, 277] width 282 height 10
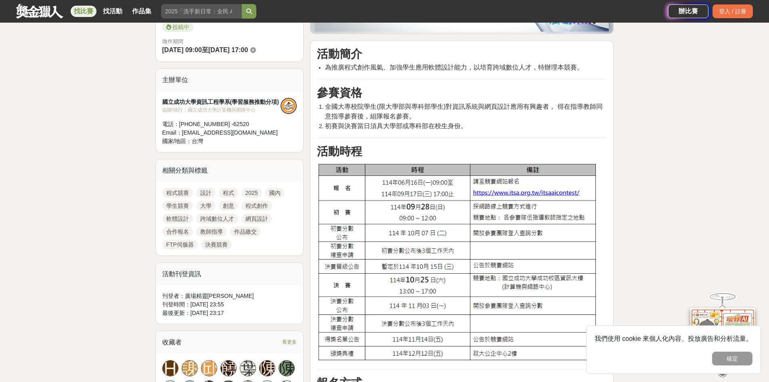
scroll to position [283, 0]
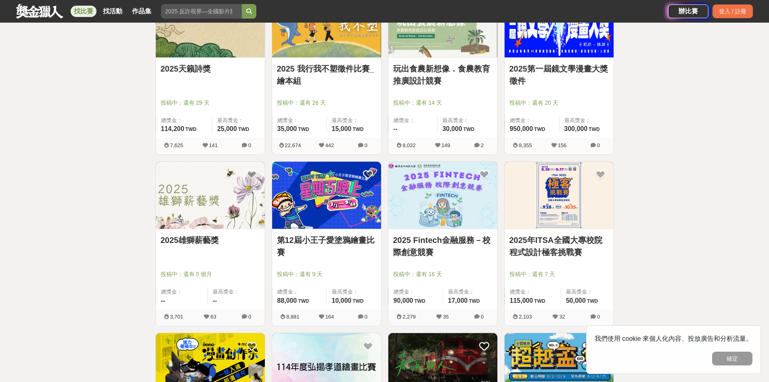
scroll to position [1597, 0]
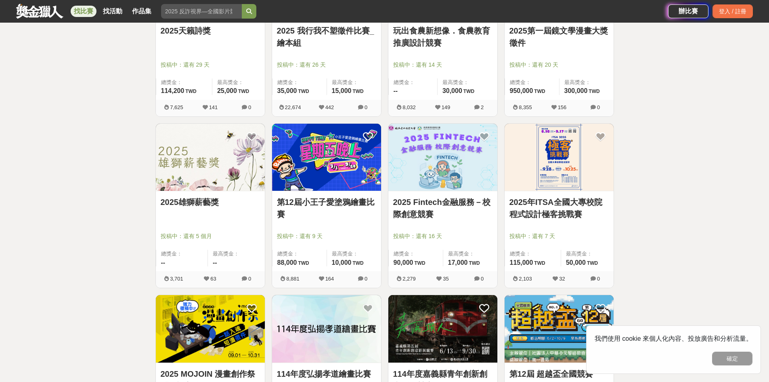
click at [313, 203] on link "第12屆小王子愛塗鴉繪畫比賽" at bounding box center [326, 208] width 99 height 24
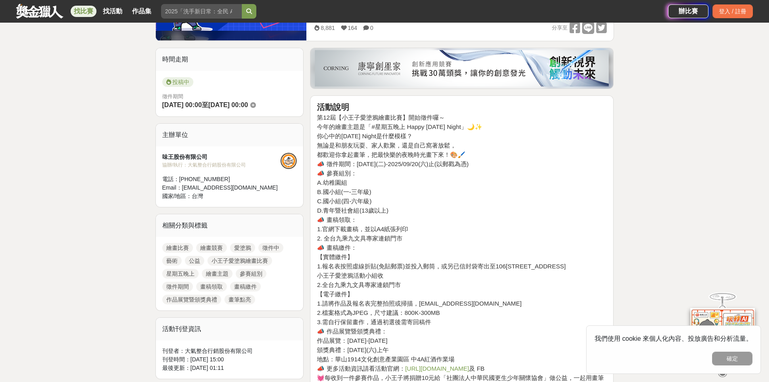
scroll to position [242, 0]
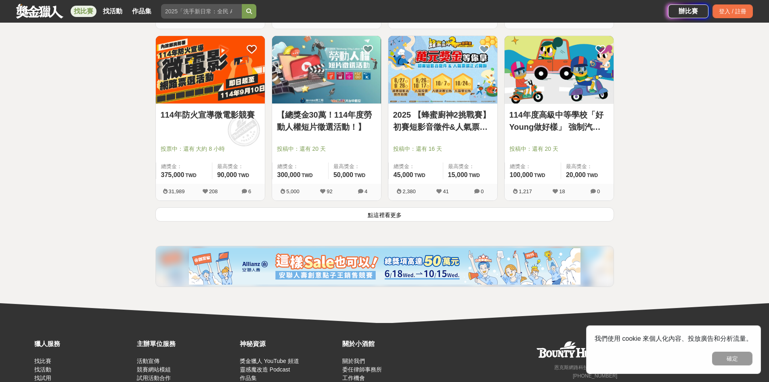
scroll to position [2082, 0]
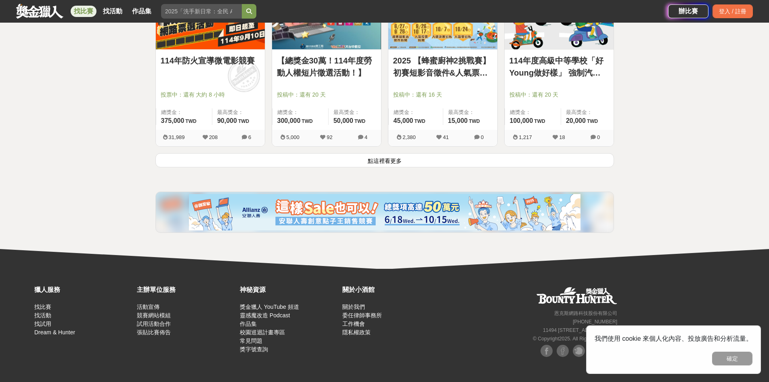
click at [378, 160] on button "點這裡看更多" at bounding box center [384, 160] width 459 height 14
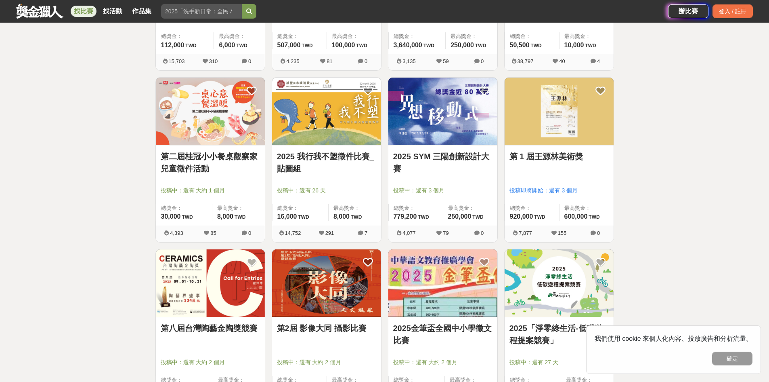
scroll to position [2970, 0]
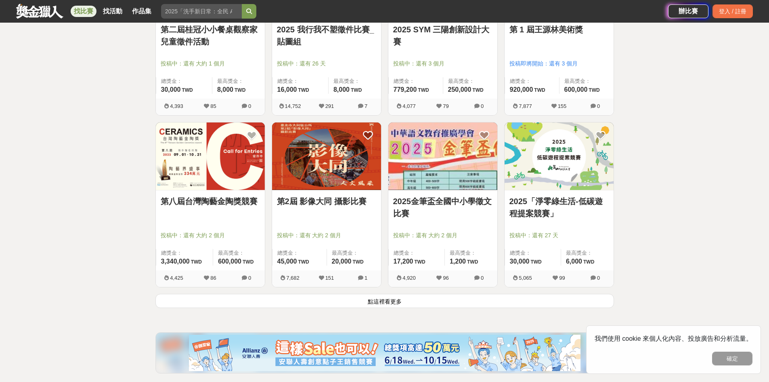
click at [359, 293] on button "點這裡看更多" at bounding box center [384, 301] width 459 height 14
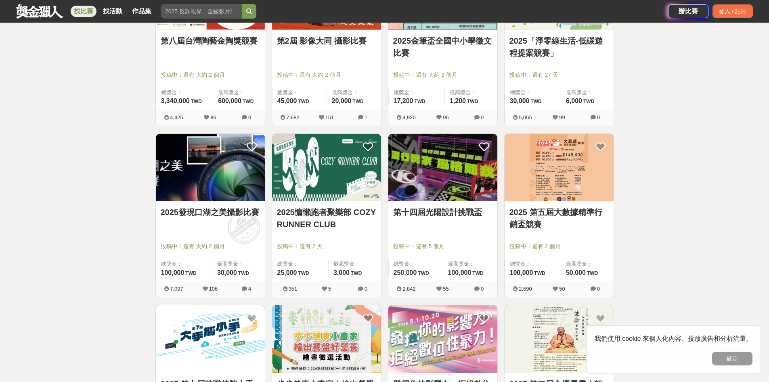
scroll to position [3132, 0]
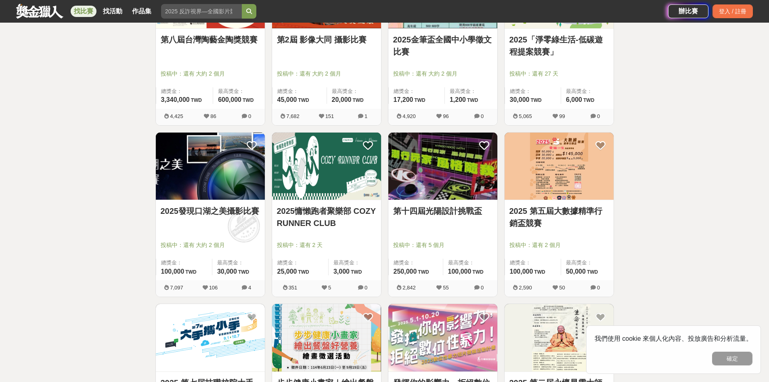
click at [300, 221] on link "2025慵懶跑者聚樂部 COZY RUNNER CLUB" at bounding box center [326, 217] width 99 height 24
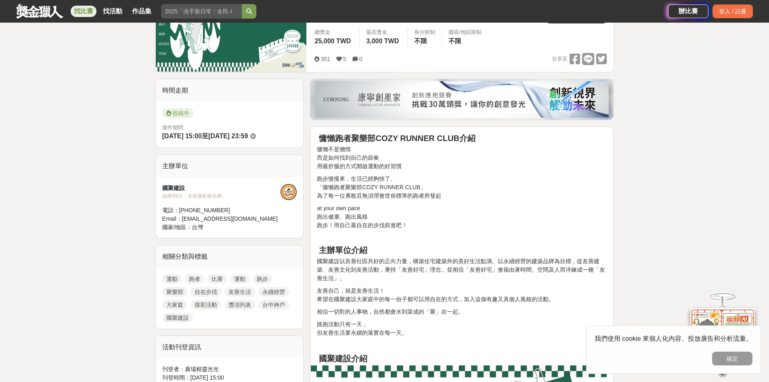
scroll to position [162, 0]
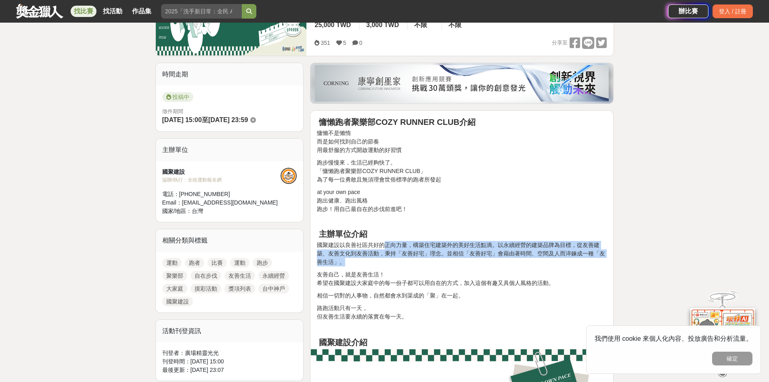
drag, startPoint x: 387, startPoint y: 246, endPoint x: 391, endPoint y: 260, distance: 14.7
click at [378, 260] on p "國聚建設以良善社區共好的正向力量，構築住宅建築外的美好生活點滴。以永續經營的建築品牌為目標，從友善建築、友善文化到友善活動，秉持「友善好宅」理念。並相信「友善…" at bounding box center [462, 253] width 290 height 25
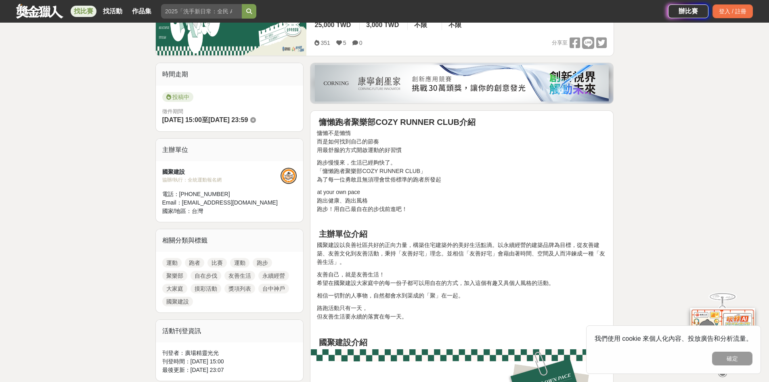
click at [378, 271] on p "友善自己，就是友善生活！ 希望在國聚建設大家庭中的每一份子都可以用自在的方式，加入這個有趣又具個人風格的活動。" at bounding box center [462, 278] width 290 height 17
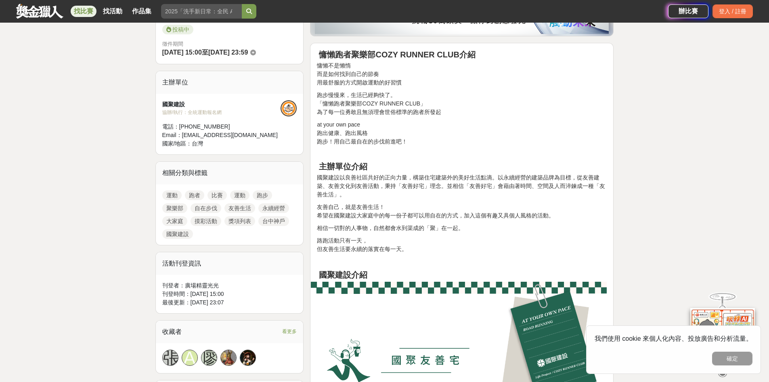
scroll to position [283, 0]
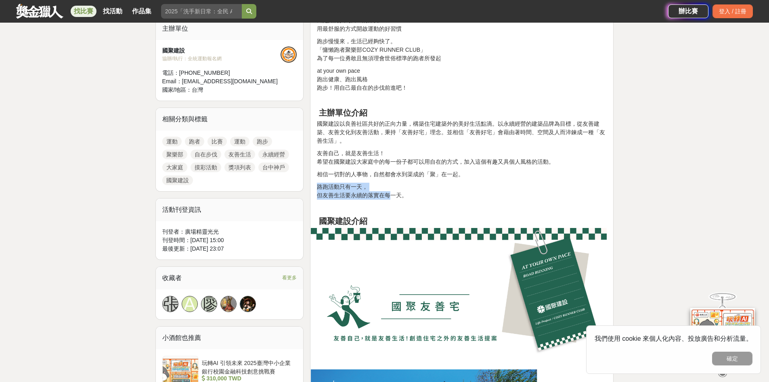
drag, startPoint x: 387, startPoint y: 193, endPoint x: 389, endPoint y: 198, distance: 5.0
click at [378, 198] on p "路跑活動只有一天， 但友善生活要永續的落實在每一天。" at bounding box center [462, 191] width 290 height 17
click at [378, 206] on p at bounding box center [462, 208] width 290 height 8
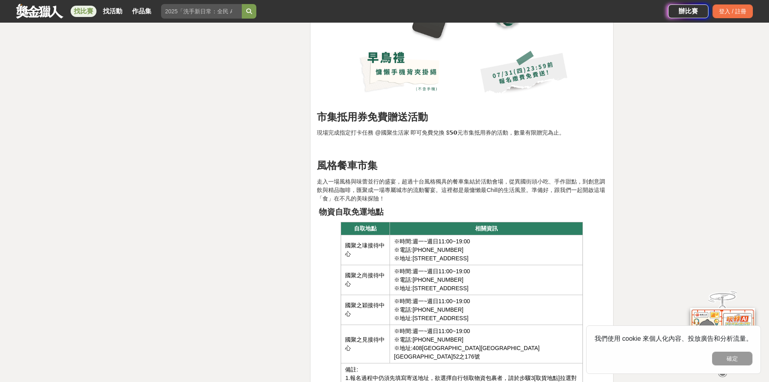
scroll to position [2343, 0]
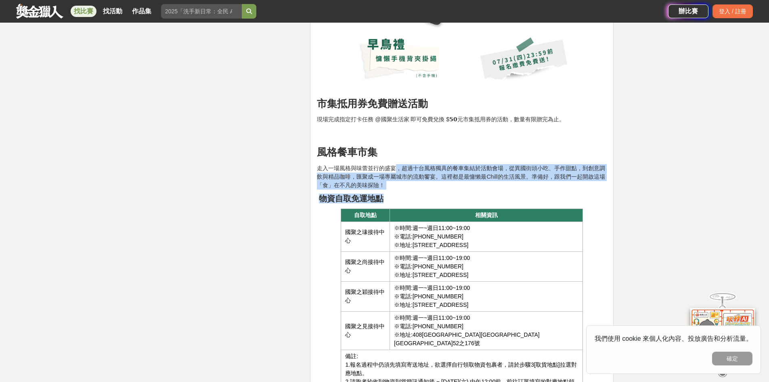
drag, startPoint x: 396, startPoint y: 164, endPoint x: 397, endPoint y: 192, distance: 27.9
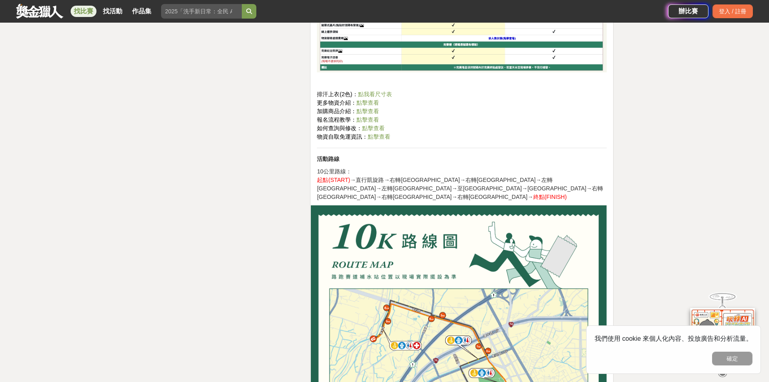
scroll to position [3797, 0]
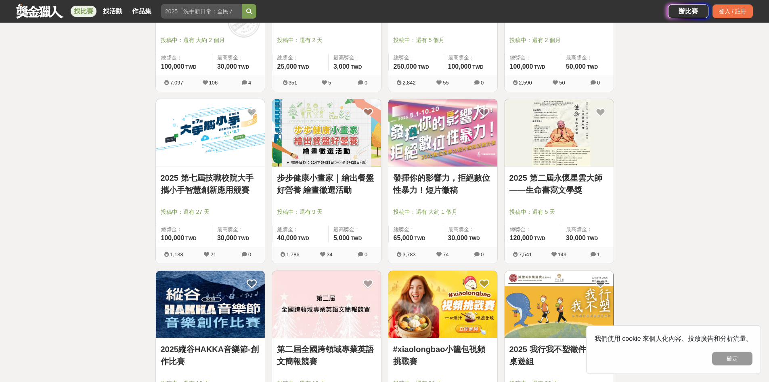
scroll to position [3415, 0]
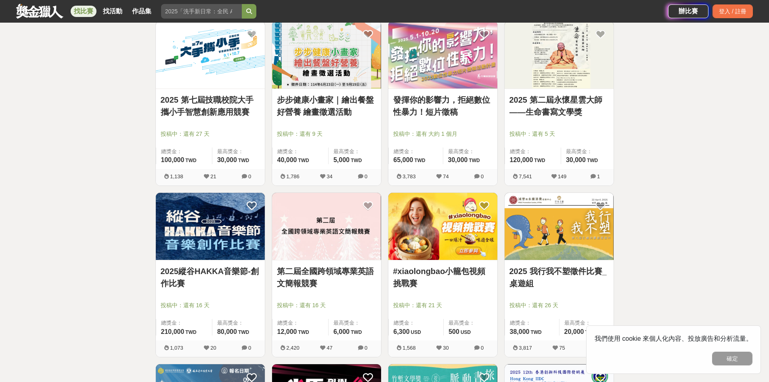
click at [307, 282] on link "第二屆全國跨領域專業英語文簡報競賽" at bounding box center [326, 277] width 99 height 24
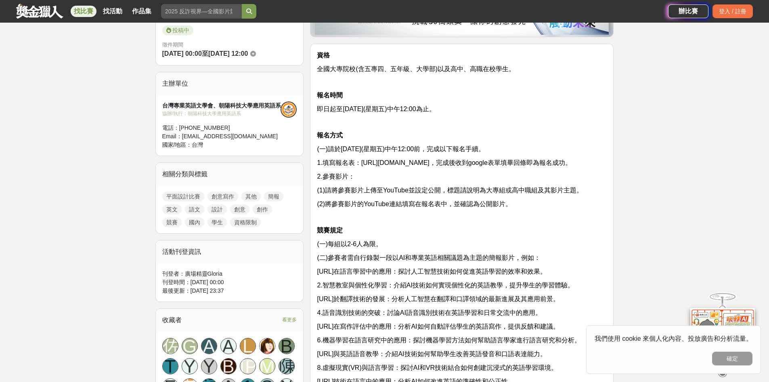
scroll to position [242, 0]
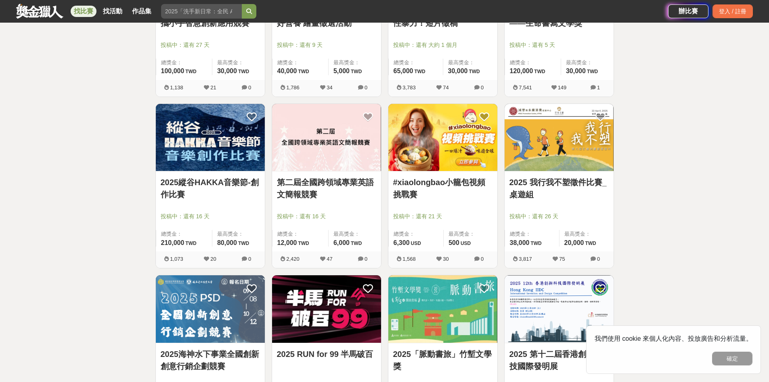
scroll to position [3616, 0]
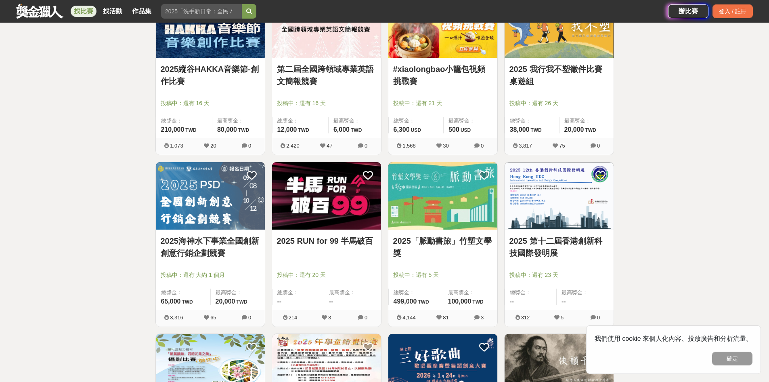
click at [331, 233] on div "2025 RUN for 99 半馬破百 投稿中：還有 20 天 總獎金： -- 最高獎金： --" at bounding box center [326, 270] width 109 height 80
click at [335, 242] on link "2025 RUN for 99 半馬破百" at bounding box center [326, 241] width 99 height 12
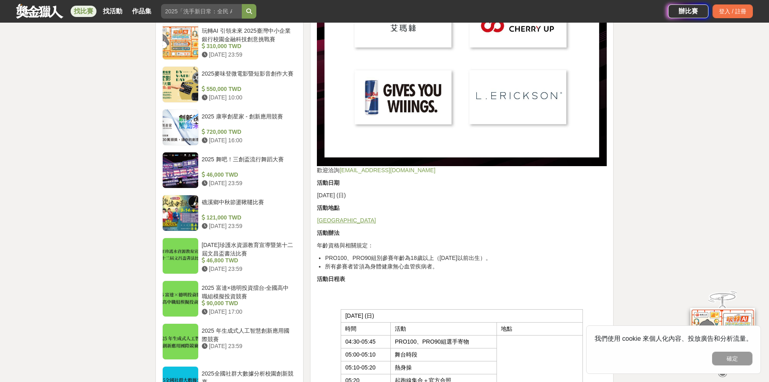
scroll to position [727, 0]
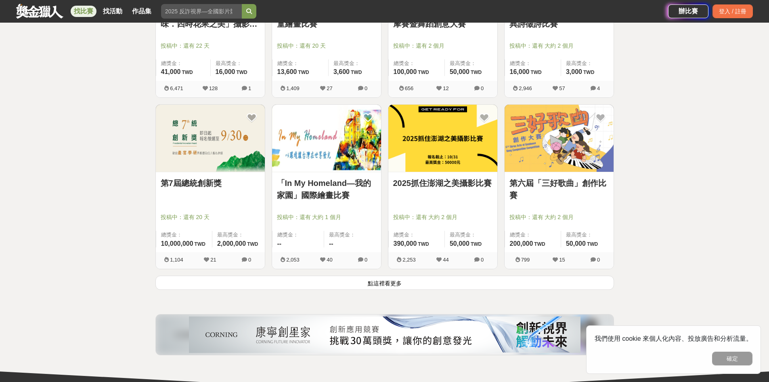
scroll to position [4020, 0]
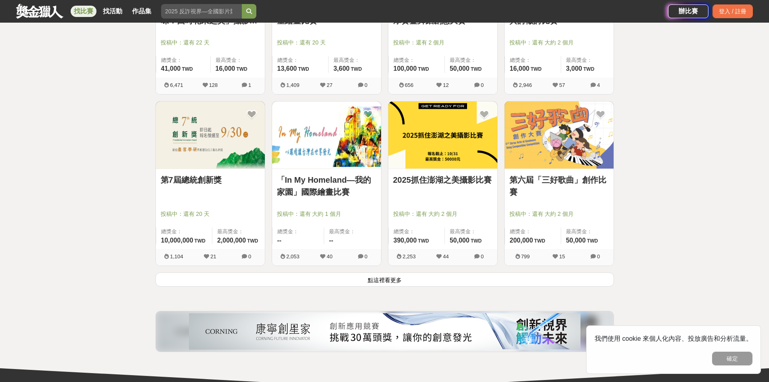
click at [378, 183] on link "2025抓住澎湖之美攝影比賽" at bounding box center [442, 180] width 99 height 12
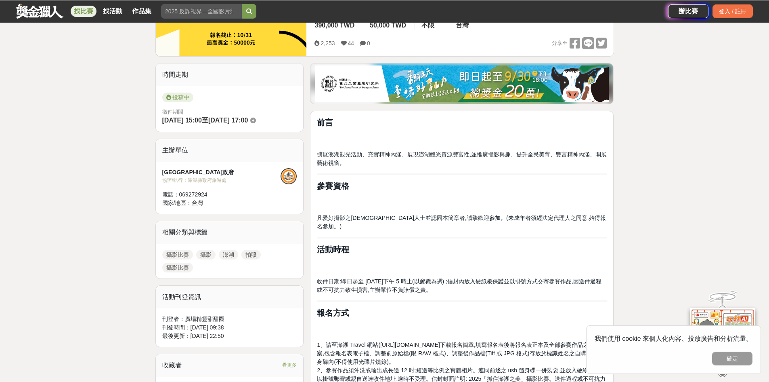
scroll to position [162, 0]
drag, startPoint x: 381, startPoint y: 212, endPoint x: 434, endPoint y: 226, distance: 54.7
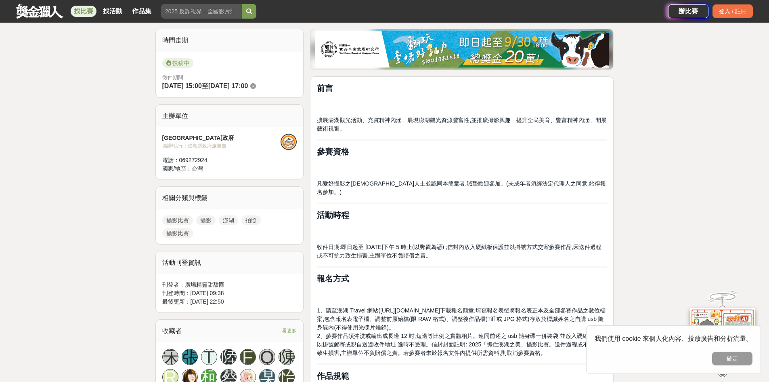
scroll to position [242, 0]
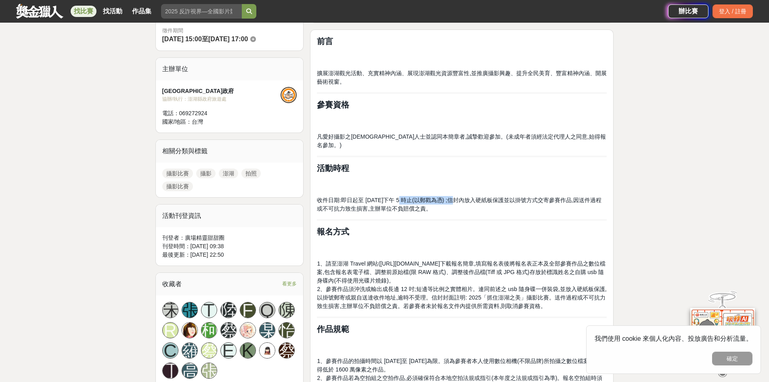
drag, startPoint x: 395, startPoint y: 193, endPoint x: 457, endPoint y: 198, distance: 62.1
click at [378, 197] on span "收件日期:即日起至 [DATE]下午 5 時止(以郵戳為憑) ;信封內放入硬紙板保護並以掛號方式交寄參賽作品,因送件過程或不可抗力致生損害,主辦單位不負賠償之…" at bounding box center [459, 204] width 284 height 15
drag, startPoint x: 479, startPoint y: 191, endPoint x: 514, endPoint y: 192, distance: 35.5
click at [378, 197] on span "收件日期:即日起至 [DATE]下午 5 時止(以郵戳為憑) ;信封內放入硬紙板保護並以掛號方式交寄參賽作品,因送件過程或不可抗力致生損害,主辦單位不負賠償之…" at bounding box center [459, 204] width 284 height 15
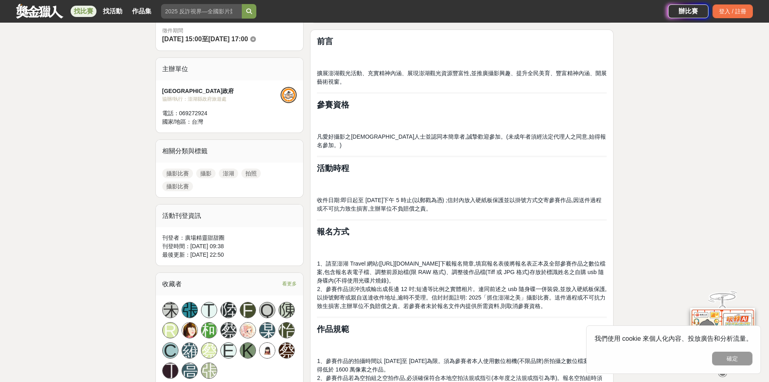
drag, startPoint x: 512, startPoint y: 191, endPoint x: 520, endPoint y: 200, distance: 12.3
click at [378, 200] on p "收件日期:即日起至 [DATE]下午 5 時止(以郵戳為憑) ;信封內放入硬紙板保護並以掛號方式交寄參賽作品,因送件過程或不可抗力致生損害,主辦單位不負賠償之…" at bounding box center [462, 204] width 290 height 17
click at [378, 197] on span "收件日期:即日起至 [DATE]下午 5 時止(以郵戳為憑) ;信封內放入硬紙板保護並以掛號方式交寄參賽作品,因送件過程或不可抗力致生損害,主辦單位不負賠償之…" at bounding box center [459, 204] width 284 height 15
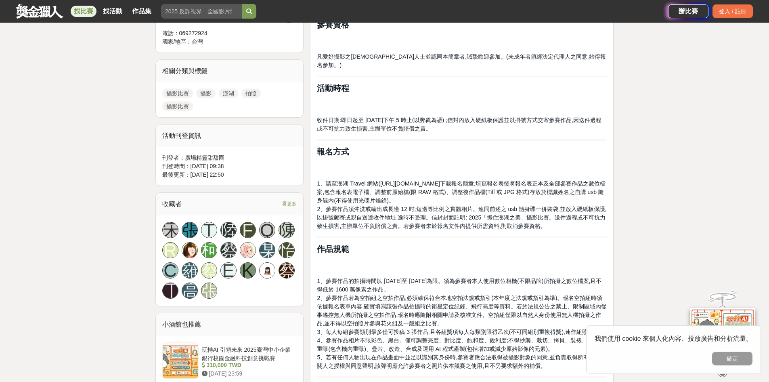
scroll to position [323, 0]
drag, startPoint x: 366, startPoint y: 204, endPoint x: 421, endPoint y: 206, distance: 55.4
click at [378, 206] on span "2、參賽作品須沖洗或輸出成長邊 12 吋;短邊等比例之實體相片。連同前述之 usb 隨身碟一併裝袋,並放入硬紙板保護,以掛號郵寄或親自送達收件地址,逾時不受理…" at bounding box center [462, 216] width 290 height 23
click at [378, 211] on span "2、參賽作品須沖洗或輸出成長邊 12 吋;短邊等比例之實體相片。連同前述之 usb 隨身碟一併裝袋,並放入硬紙板保護,以掛號郵寄或親自送達收件地址,逾時不受理…" at bounding box center [462, 216] width 290 height 23
drag, startPoint x: 432, startPoint y: 200, endPoint x: 515, endPoint y: 203, distance: 83.2
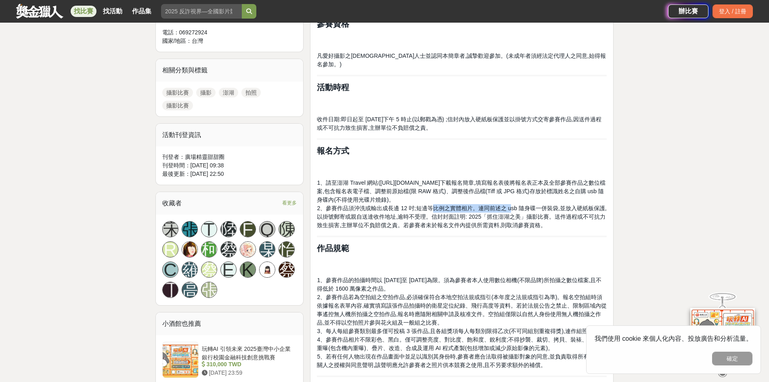
click at [378, 205] on span "2、參賽作品須沖洗或輸出成長邊 12 吋;短邊等比例之實體相片。連同前述之 usb 隨身碟一併裝袋,並放入硬紙板保護,以掛號郵寄或親自送達收件地址,逾時不受理…" at bounding box center [462, 216] width 290 height 23
click at [378, 206] on span "2、參賽作品須沖洗或輸出成長邊 12 吋;短邊等比例之實體相片。連同前述之 usb 隨身碟一併裝袋,並放入硬紙板保護,以掛號郵寄或親自送達收件地址,逾時不受理…" at bounding box center [462, 216] width 290 height 23
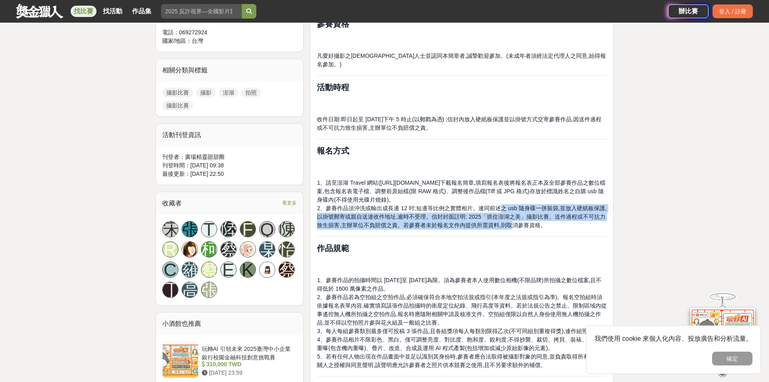
drag, startPoint x: 500, startPoint y: 200, endPoint x: 512, endPoint y: 216, distance: 20.8
click at [378, 216] on span "2、參賽作品須沖洗或輸出成長邊 12 吋;短邊等比例之實體相片。連同前述之 usb 隨身碟一併裝袋,並放入硬紙板保護,以掛號郵寄或親自送達收件地址,逾時不受理…" at bounding box center [462, 216] width 290 height 23
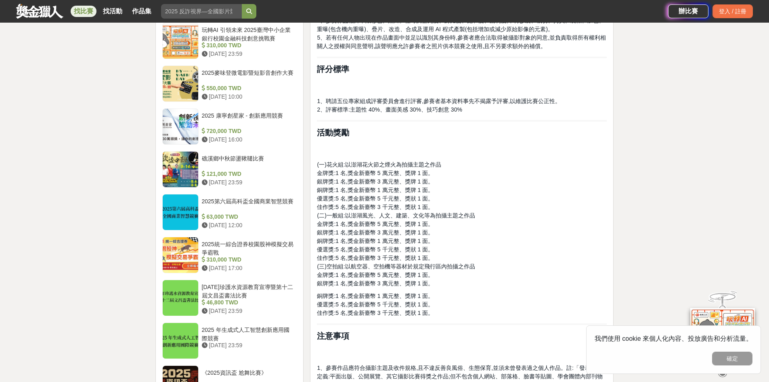
scroll to position [646, 0]
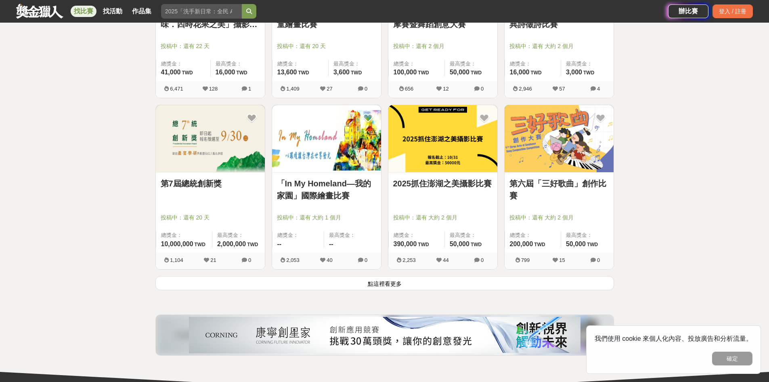
scroll to position [4020, 0]
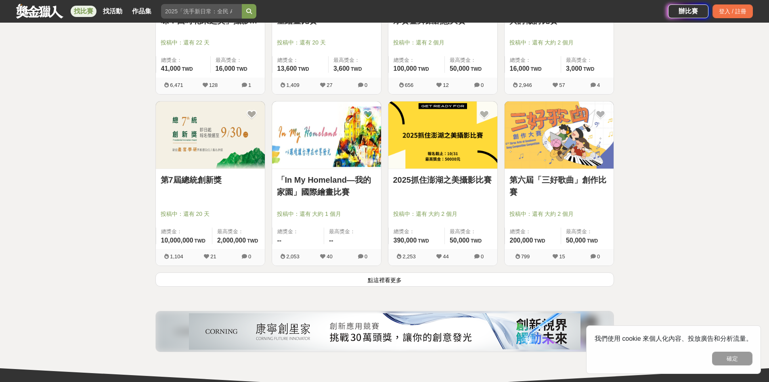
click at [378, 277] on button "點這裡看更多" at bounding box center [384, 279] width 459 height 14
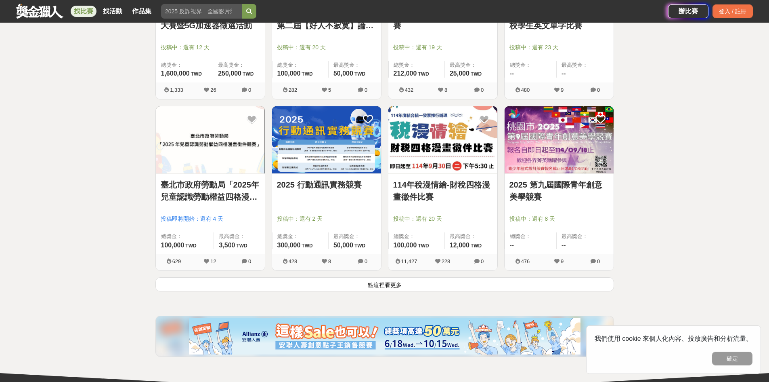
scroll to position [5070, 0]
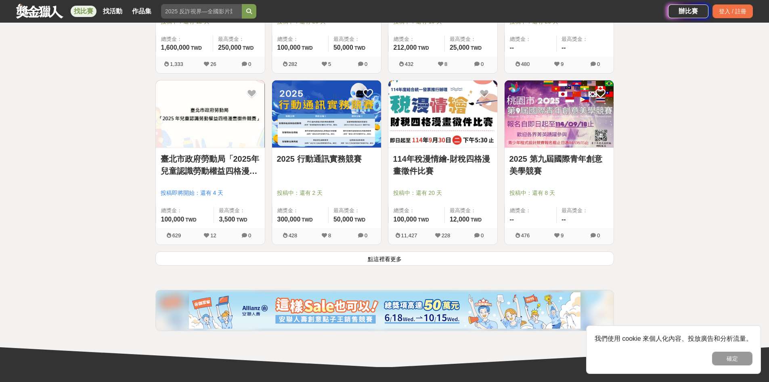
click at [378, 254] on button "點這裡看更多" at bounding box center [384, 258] width 459 height 14
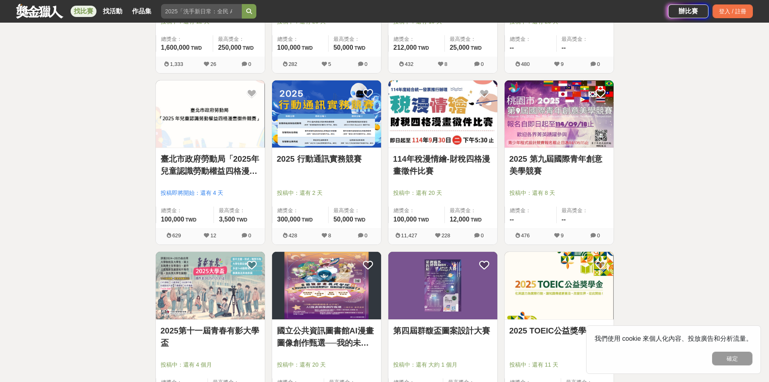
scroll to position [5232, 0]
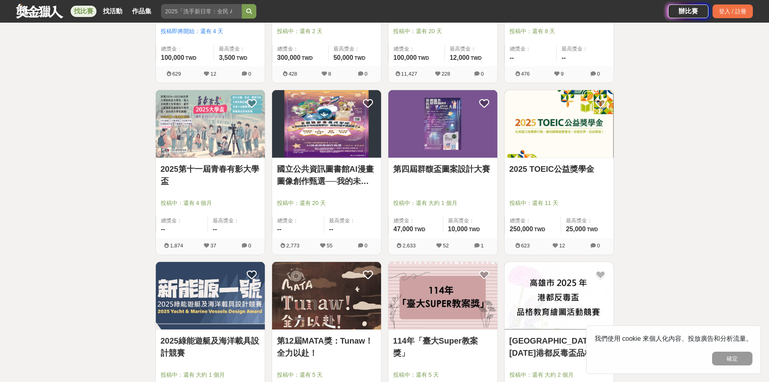
click at [378, 170] on link "2025 TOEIC公益獎學金" at bounding box center [559, 169] width 99 height 12
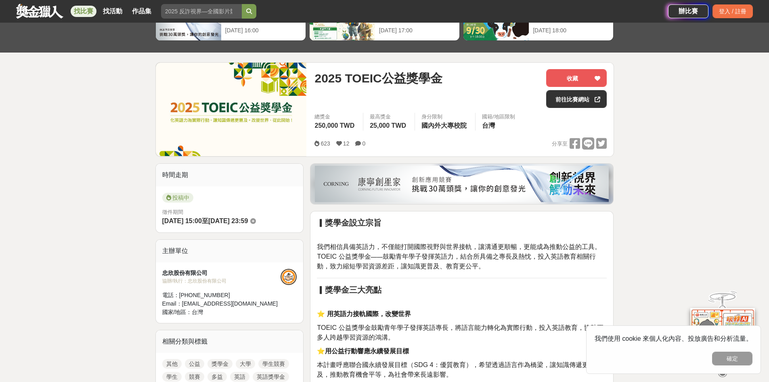
scroll to position [121, 0]
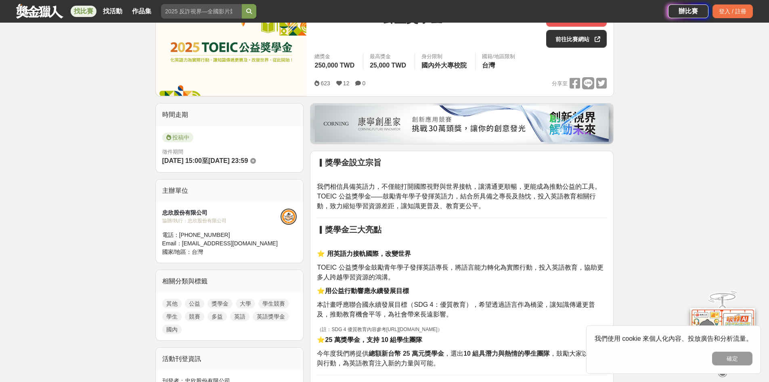
drag, startPoint x: 442, startPoint y: 176, endPoint x: 441, endPoint y: 183, distance: 7.3
click at [378, 209] on span "鼓勵青年學子發揮英語力，結合所具備之專長及熱忱，投入英語教育相關行動，致力縮短學習資源差距，讓知識更普及、教育更公平。" at bounding box center [456, 201] width 279 height 17
click at [378, 270] on span "TOEIC 公益獎學金鼓勵青年學子發揮英語專長，將語言能力轉化為實際行動，投入英語教育，協助更多人跨越學習資源的鴻溝。" at bounding box center [460, 272] width 286 height 17
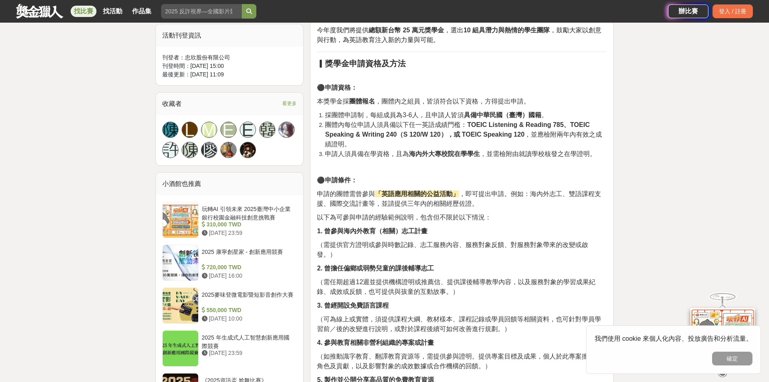
scroll to position [565, 0]
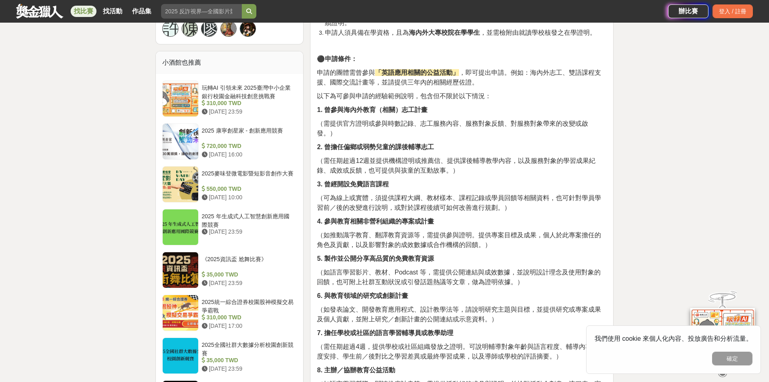
click at [378, 130] on p "（需提供官方證明或參與時數記錄、志工服務內容、服務對象反饋、對服務對象帶來的改變或啟發。）" at bounding box center [462, 128] width 290 height 19
click at [378, 150] on strong "2. 曾擔任偏鄉或弱勢兒童的課後輔導志工" at bounding box center [375, 146] width 117 height 7
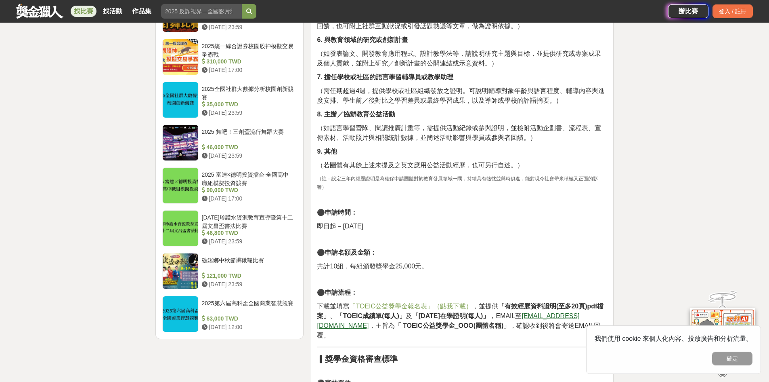
scroll to position [889, 0]
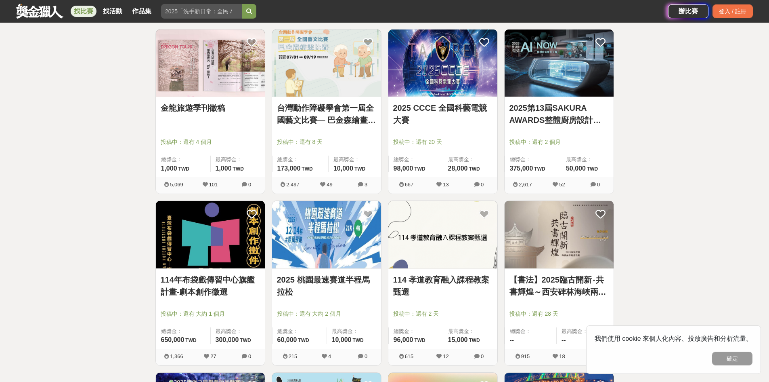
scroll to position [5838, 0]
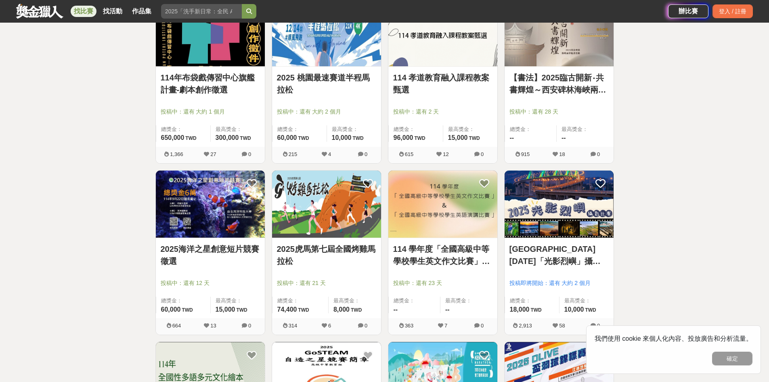
click at [336, 251] on link "2025虎馬第七屆全國烤雞馬拉松" at bounding box center [326, 255] width 99 height 24
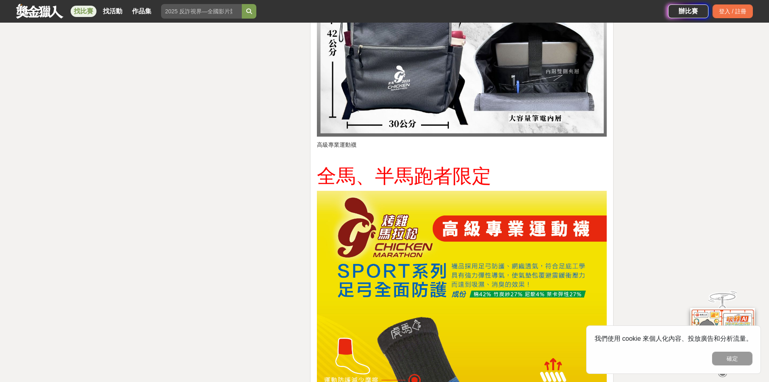
scroll to position [2343, 0]
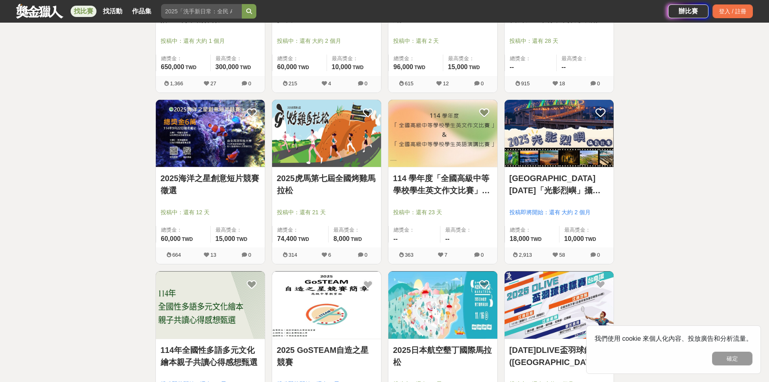
scroll to position [6040, 0]
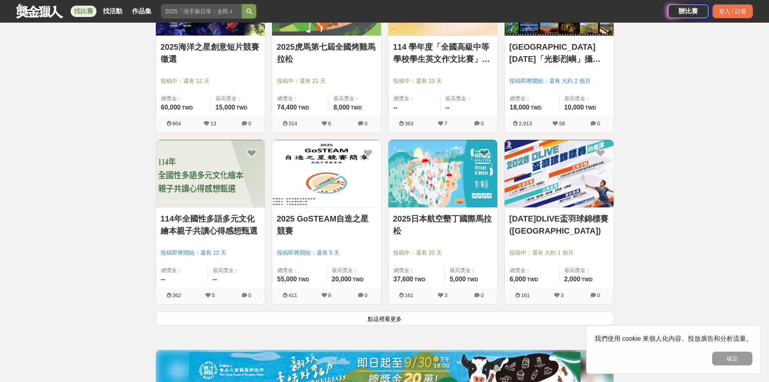
click at [364, 293] on button "點這裡看更多" at bounding box center [384, 318] width 459 height 14
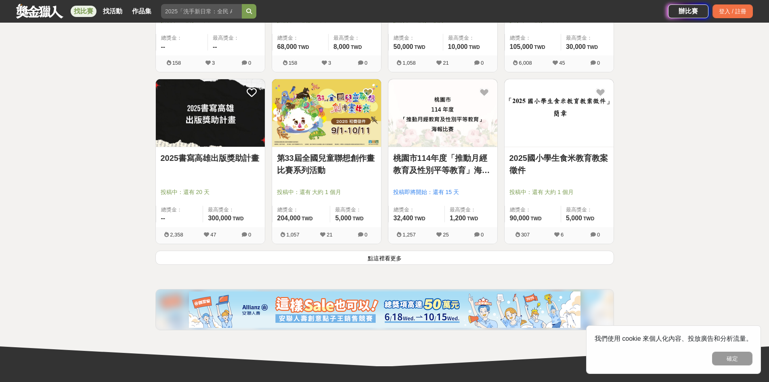
scroll to position [7130, 0]
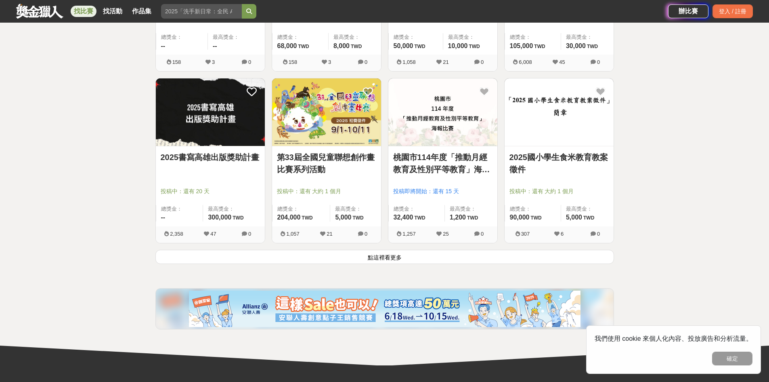
click at [372, 260] on button "點這裡看更多" at bounding box center [384, 257] width 459 height 14
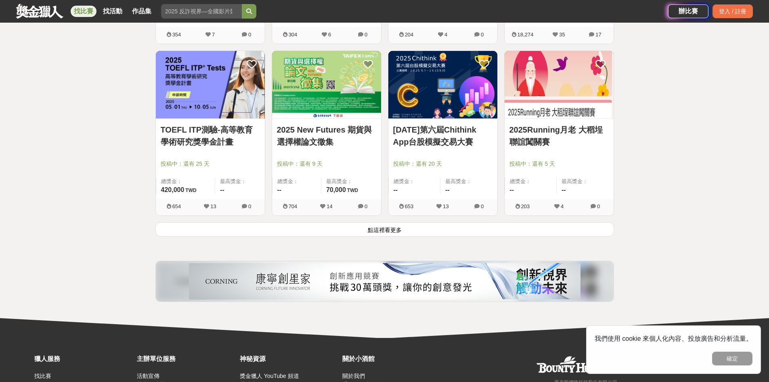
scroll to position [8140, 0]
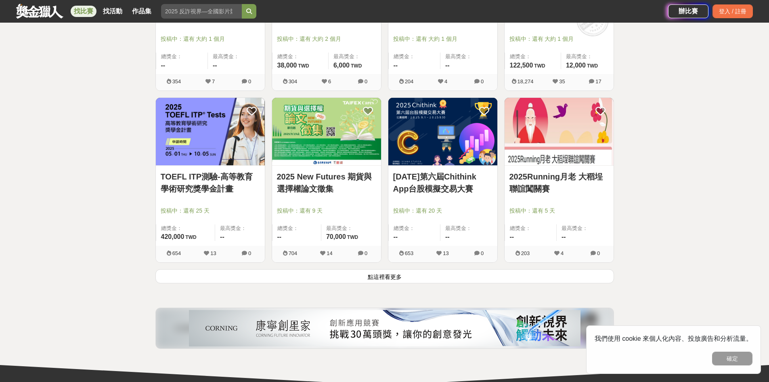
click at [378, 186] on link "2025Running月老 大稻埕聯誼闖關賽" at bounding box center [559, 182] width 99 height 24
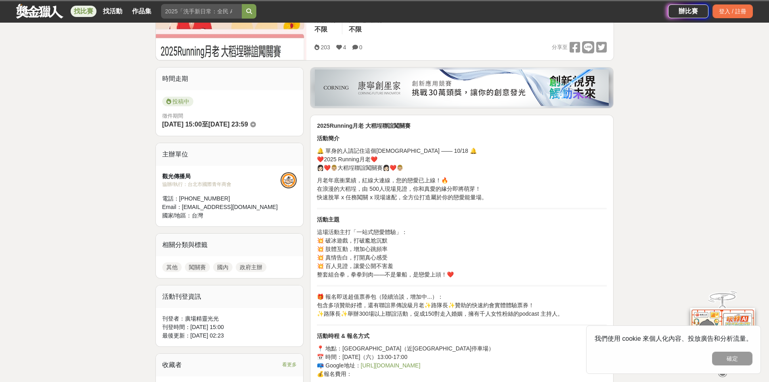
scroll to position [162, 0]
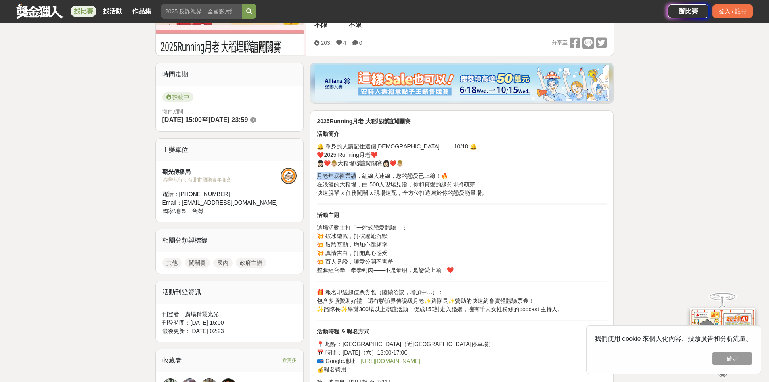
drag, startPoint x: 356, startPoint y: 177, endPoint x: 357, endPoint y: 197, distance: 19.8
drag, startPoint x: 343, startPoint y: 185, endPoint x: 355, endPoint y: 193, distance: 15.1
click at [355, 193] on p "月老年底衝業績，紅線大連線，您的戀愛已上線！🔥 在浪漫的大稻埕，由 500人現場見證，你和真愛的緣分即將萌芽！ 快速脫單 x 任務闖關 x 現場速配，全方位打…" at bounding box center [462, 184] width 290 height 25
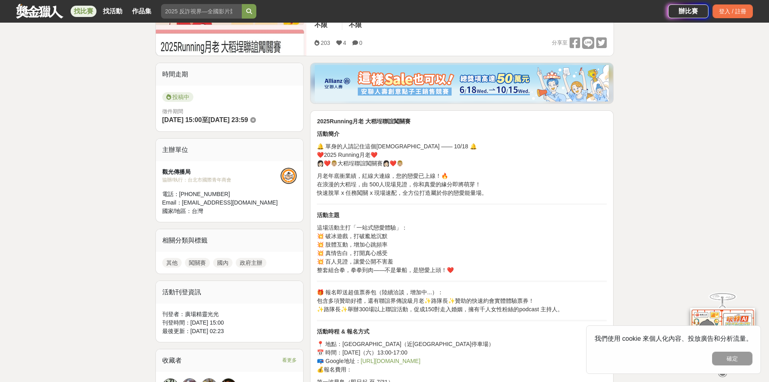
drag, startPoint x: 359, startPoint y: 174, endPoint x: 381, endPoint y: 197, distance: 32.3
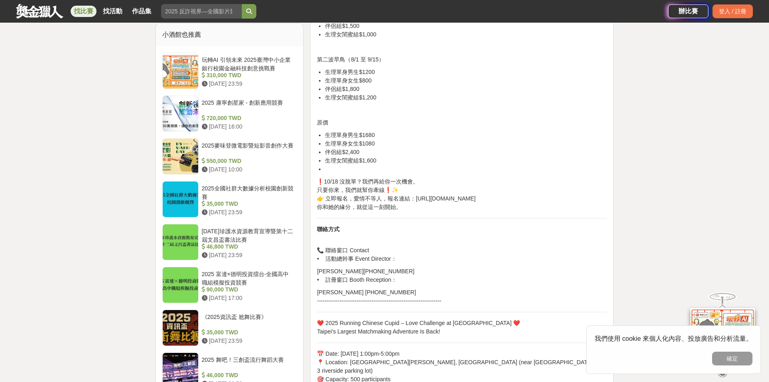
scroll to position [485, 0]
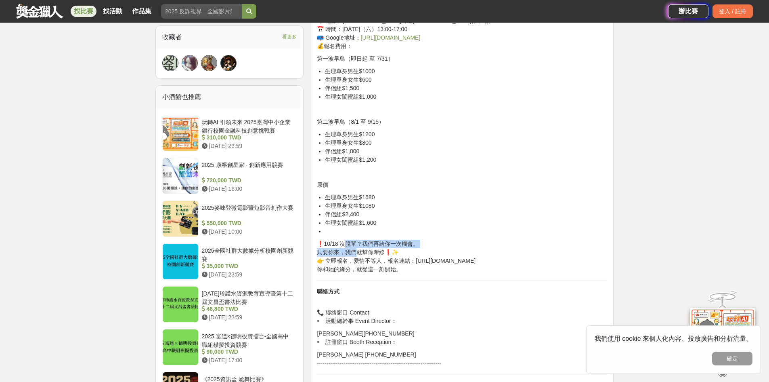
drag, startPoint x: 347, startPoint y: 244, endPoint x: 357, endPoint y: 252, distance: 12.3
click at [357, 252] on p "❗️10/18 沒脫單？我們再給你一次機會。 只要你來，我們就幫你牽線❗️✨ 👉 立即報名，愛情不等人，報名連結：[URL][DOMAIN_NAME] 你和她…" at bounding box center [462, 257] width 290 height 34
click at [361, 255] on p "❗️10/18 沒脫單？我們再給你一次機會。 只要你來，我們就幫你牽線❗️✨ 👉 立即報名，愛情不等人，報名連結：[URL][DOMAIN_NAME] 你和她…" at bounding box center [462, 257] width 290 height 34
drag, startPoint x: 364, startPoint y: 250, endPoint x: 368, endPoint y: 255, distance: 6.3
click at [368, 255] on p "❗️10/18 沒脫單？我們再給你一次機會。 只要你來，我們就幫你牽線❗️✨ 👉 立即報名，愛情不等人，報名連結：[URL][DOMAIN_NAME] 你和她…" at bounding box center [462, 257] width 290 height 34
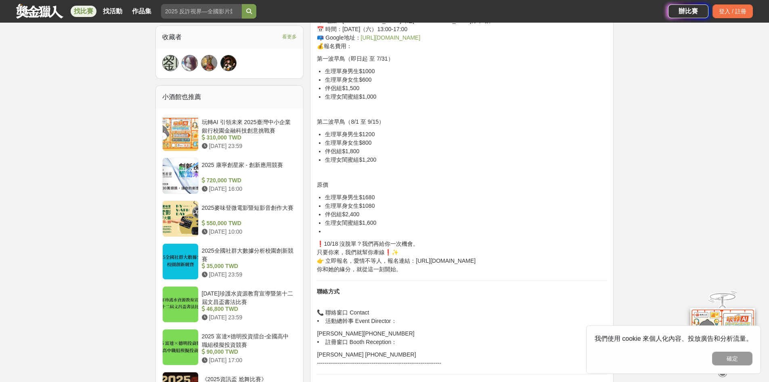
click at [371, 261] on p "❗️10/18 沒脫單？我們再給你一次機會。 只要你來，我們就幫你牽線❗️✨ 👉 立即報名，愛情不等人，報名連結：[URL][DOMAIN_NAME] 你和她…" at bounding box center [462, 257] width 290 height 34
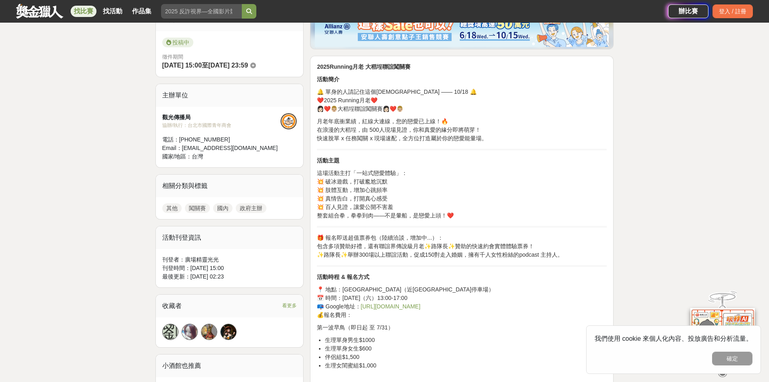
scroll to position [202, 0]
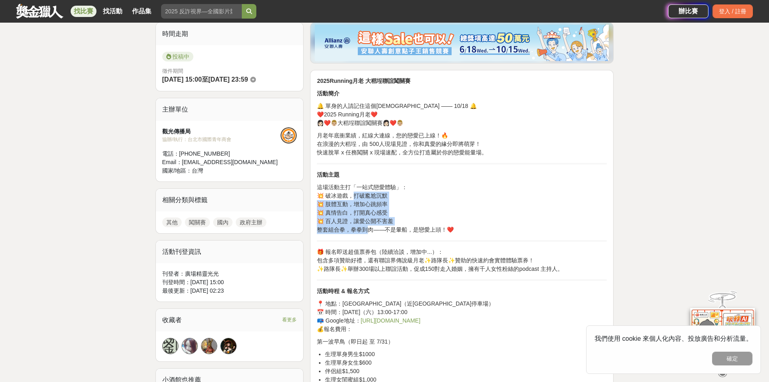
drag, startPoint x: 353, startPoint y: 193, endPoint x: 371, endPoint y: 227, distance: 37.8
click at [371, 227] on p "這場活動主打「一站式戀愛體驗」： 💥 破冰遊戲，打破尷尬沉默 💥 肢體互動，增加心跳頻率 💥 真情告白，打開真心感受 💥 百人見證，讓愛公開不害羞 整套組合拳…" at bounding box center [462, 208] width 290 height 51
click at [378, 227] on p "這場活動主打「一站式戀愛體驗」： 💥 破冰遊戲，打破尷尬沉默 💥 肢體互動，增加心跳頻率 💥 真情告白，打開真心感受 💥 百人見證，讓愛公開不害羞 整套組合拳…" at bounding box center [462, 208] width 290 height 51
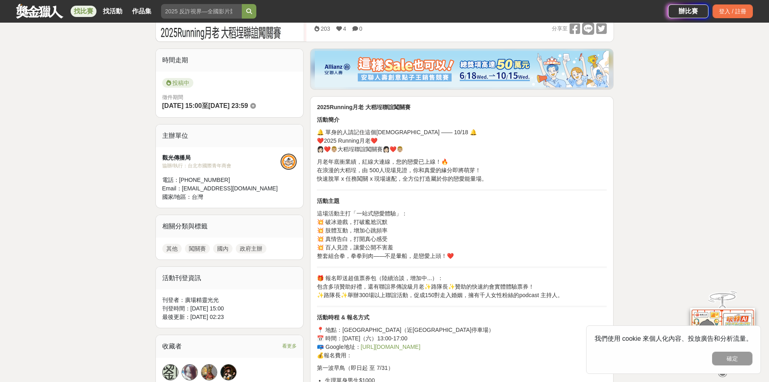
scroll to position [162, 0]
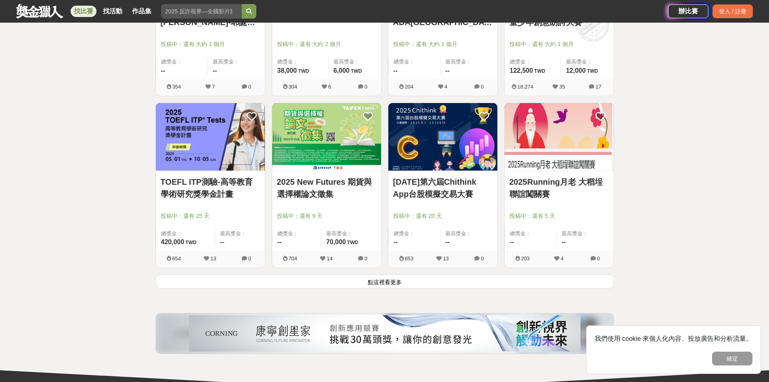
scroll to position [8140, 0]
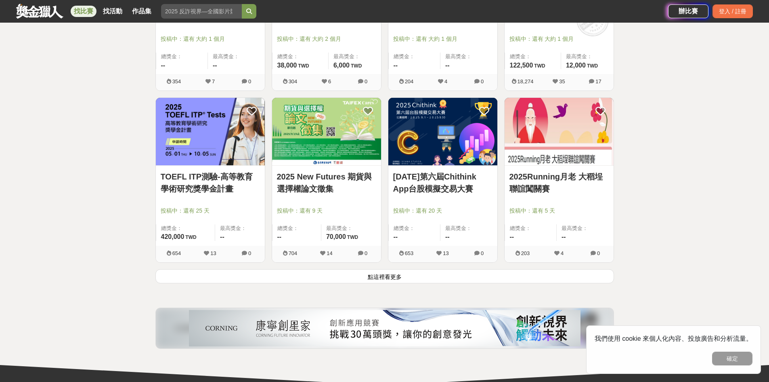
click at [378, 274] on button "點這裡看更多" at bounding box center [384, 276] width 459 height 14
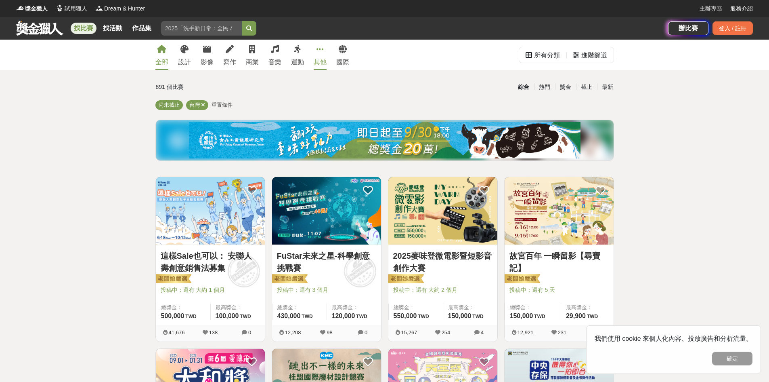
click at [322, 53] on icon at bounding box center [320, 49] width 7 height 8
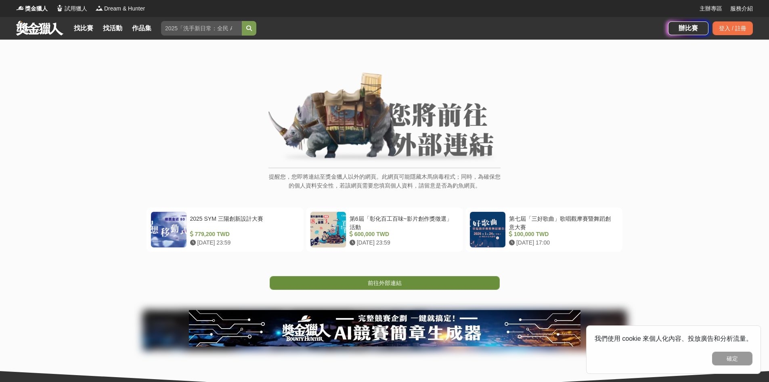
click at [343, 277] on link "前往外部連結" at bounding box center [385, 283] width 230 height 14
